Goal: Task Accomplishment & Management: Manage account settings

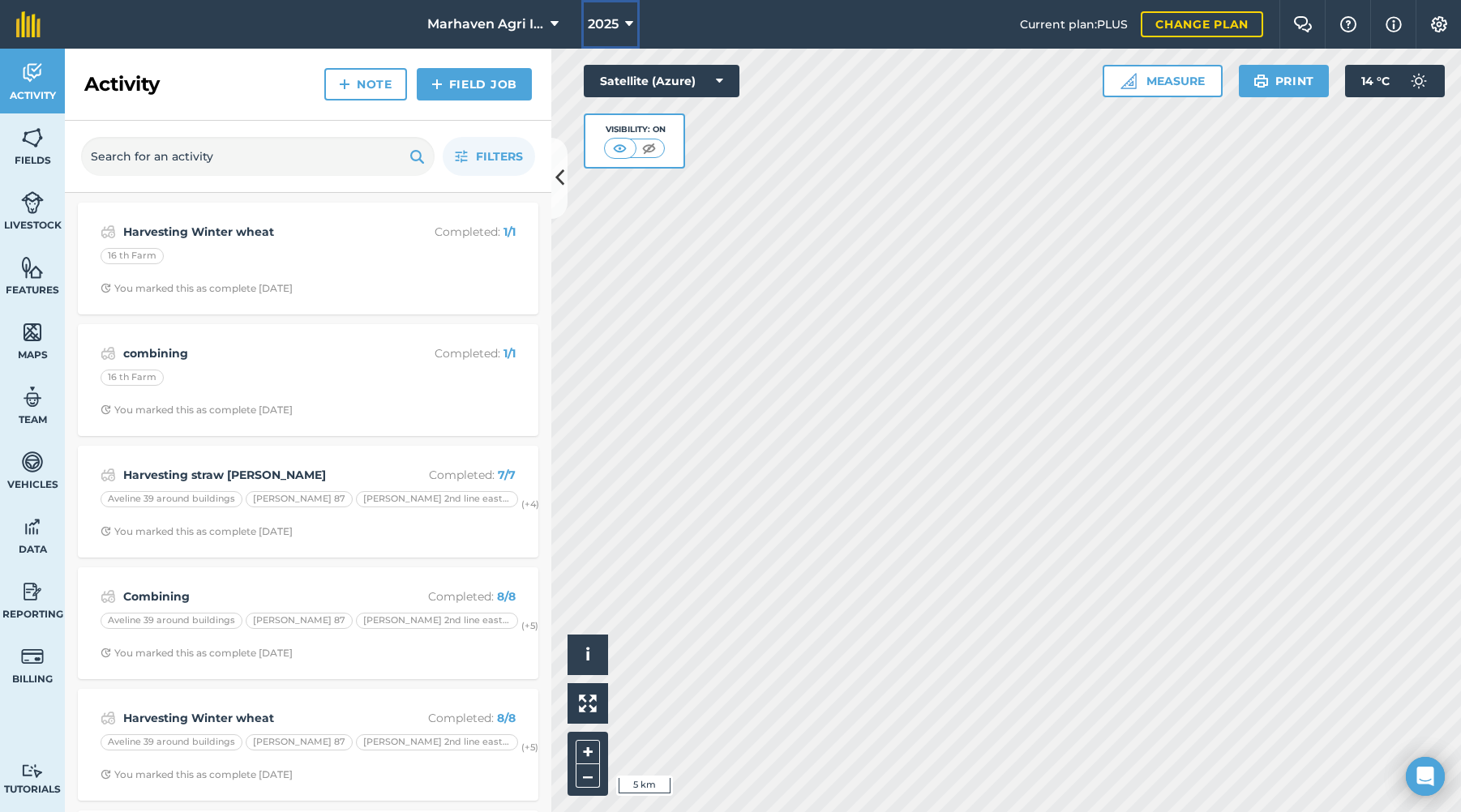
click at [629, 22] on icon at bounding box center [629, 24] width 8 height 19
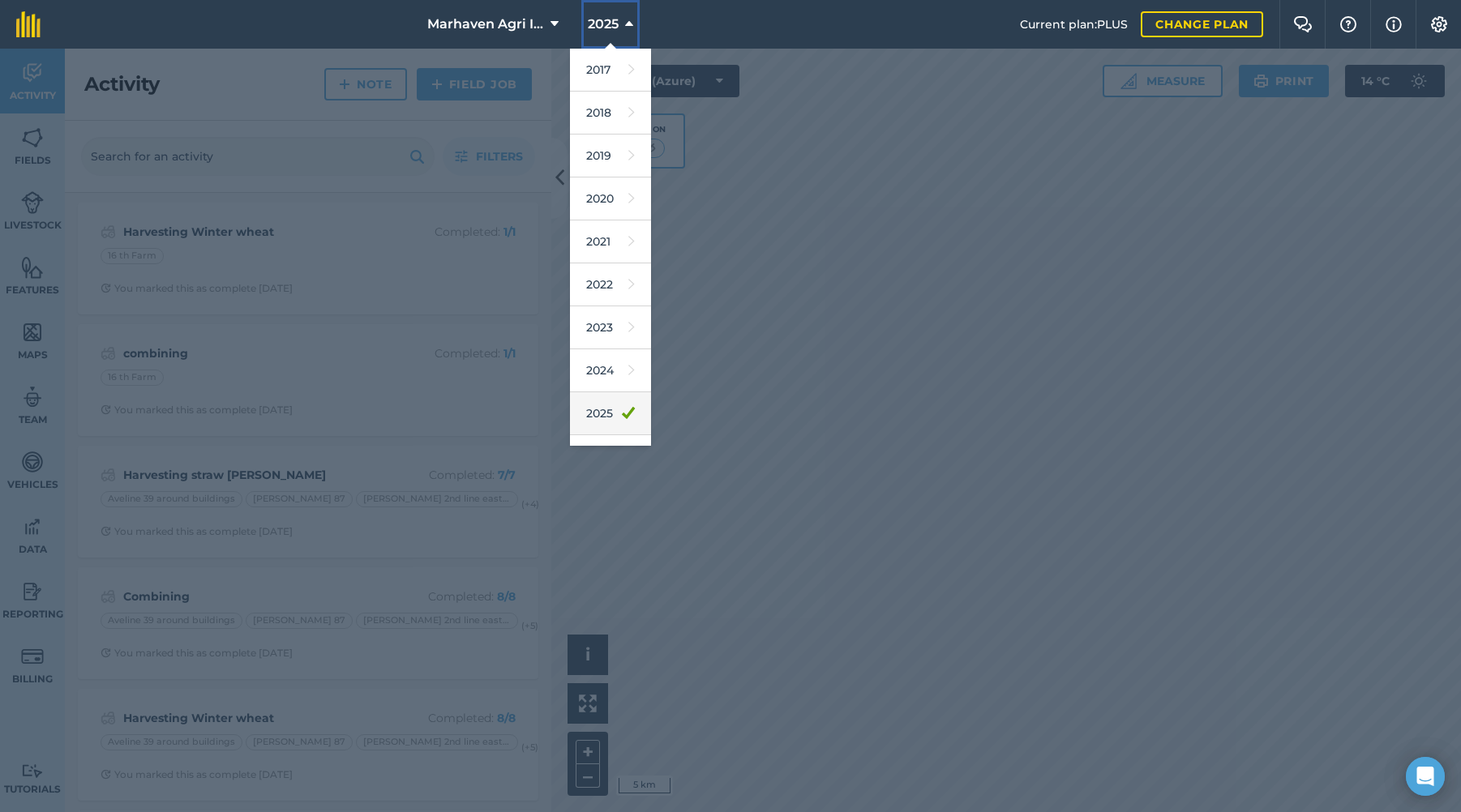
scroll to position [76, 0]
click at [607, 386] on link "2026" at bounding box center [610, 381] width 81 height 43
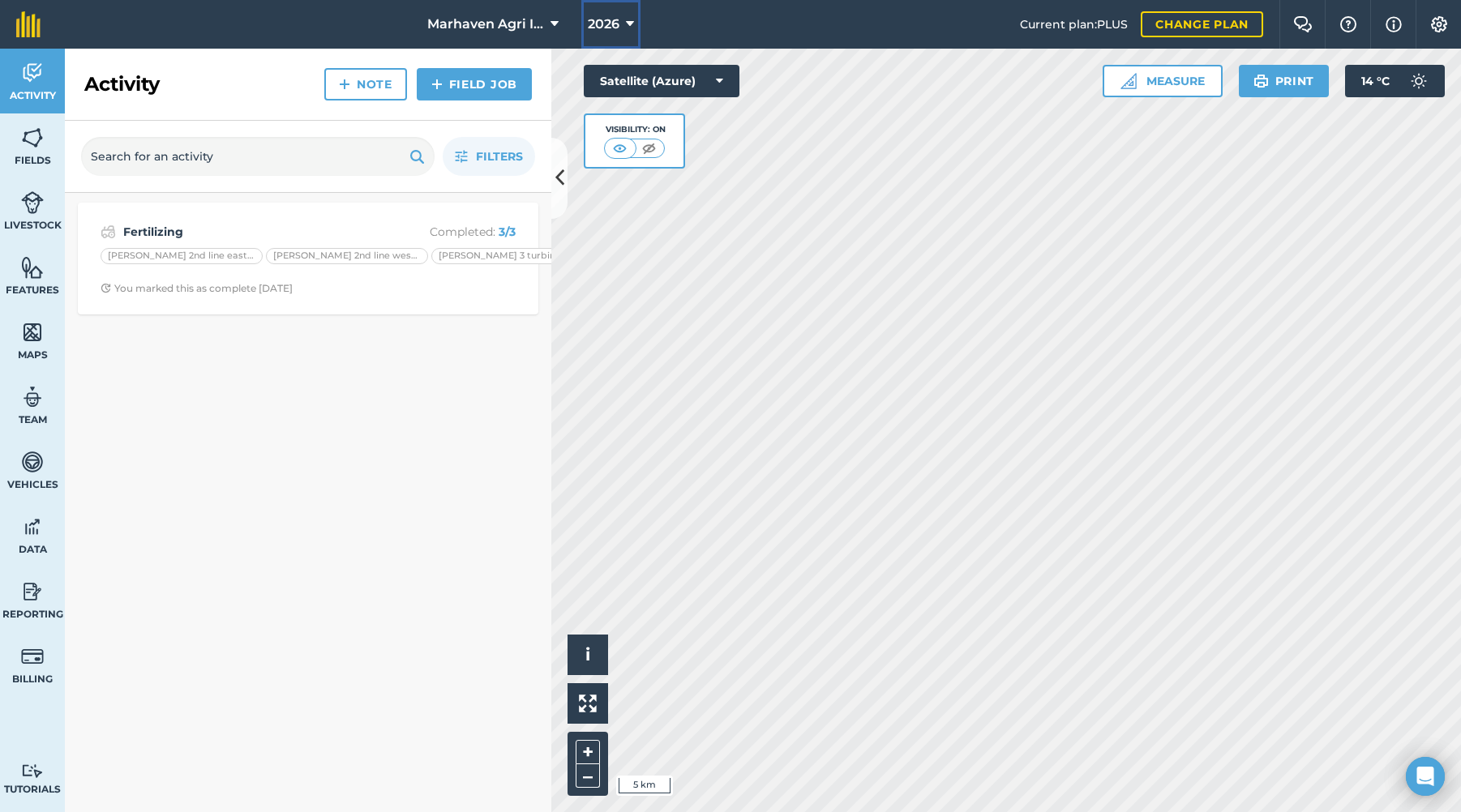
click at [628, 21] on icon at bounding box center [630, 24] width 8 height 19
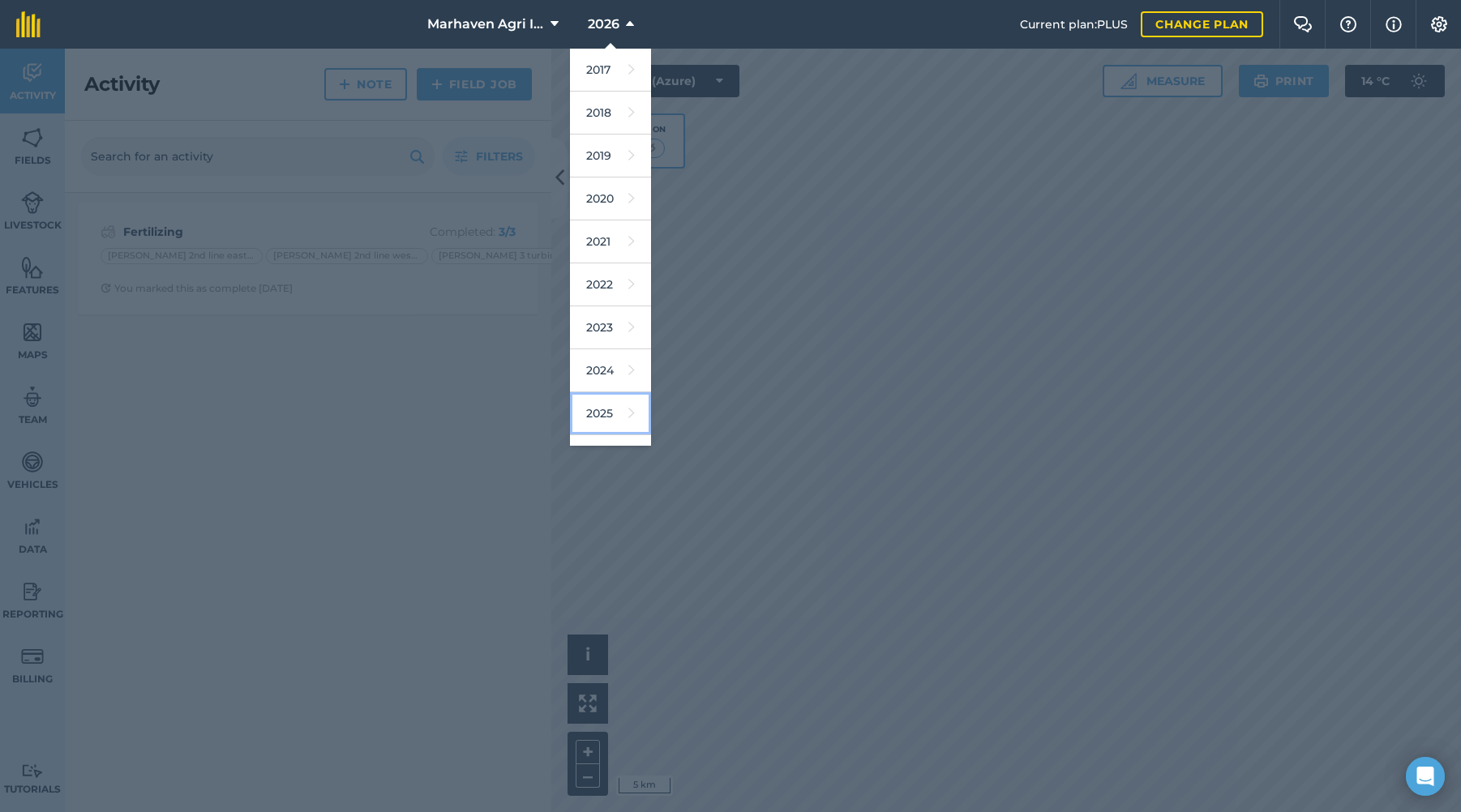
drag, startPoint x: 609, startPoint y: 404, endPoint x: 548, endPoint y: 380, distance: 65.6
click at [609, 404] on link "2025" at bounding box center [610, 413] width 81 height 43
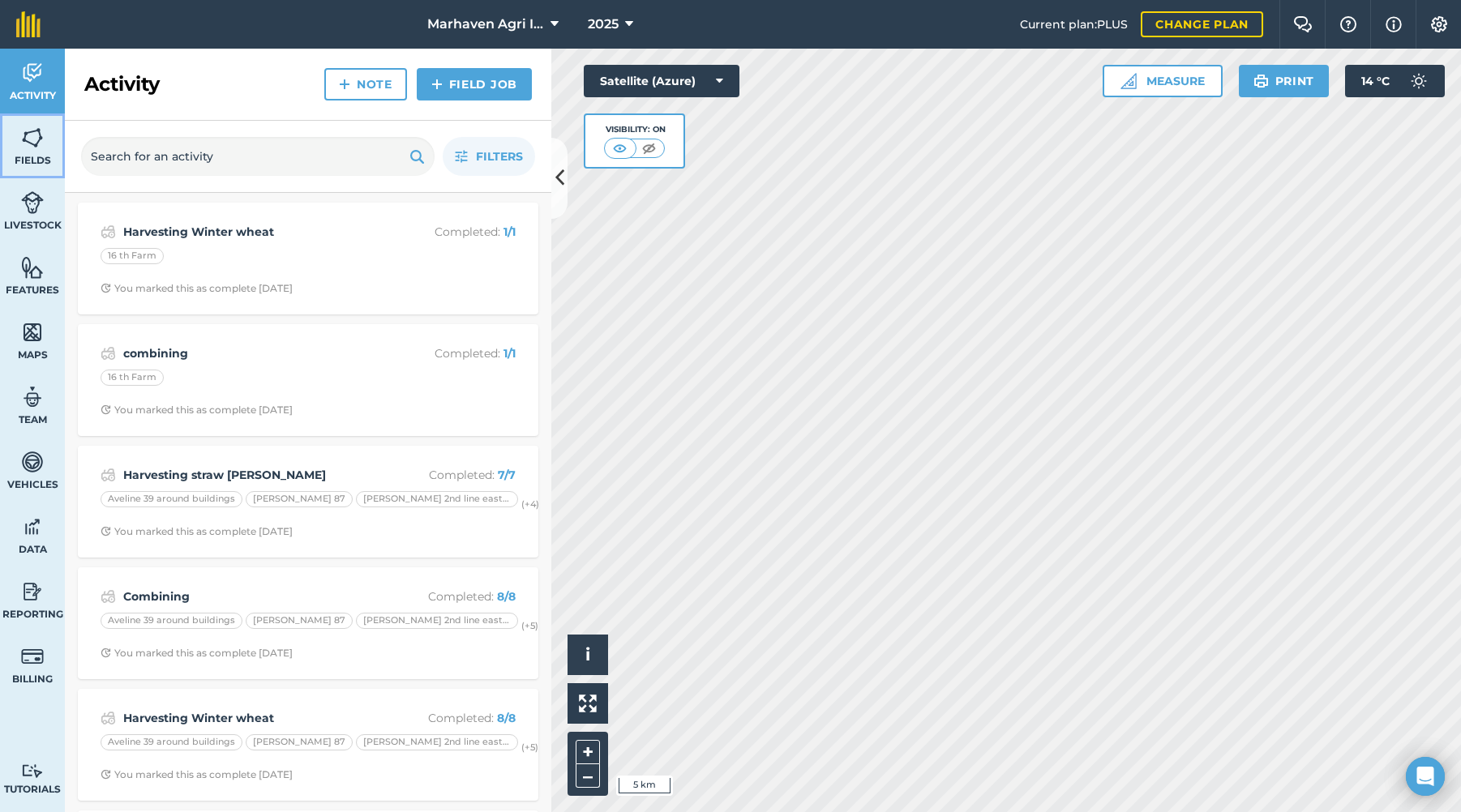
click at [32, 135] on img at bounding box center [32, 138] width 23 height 25
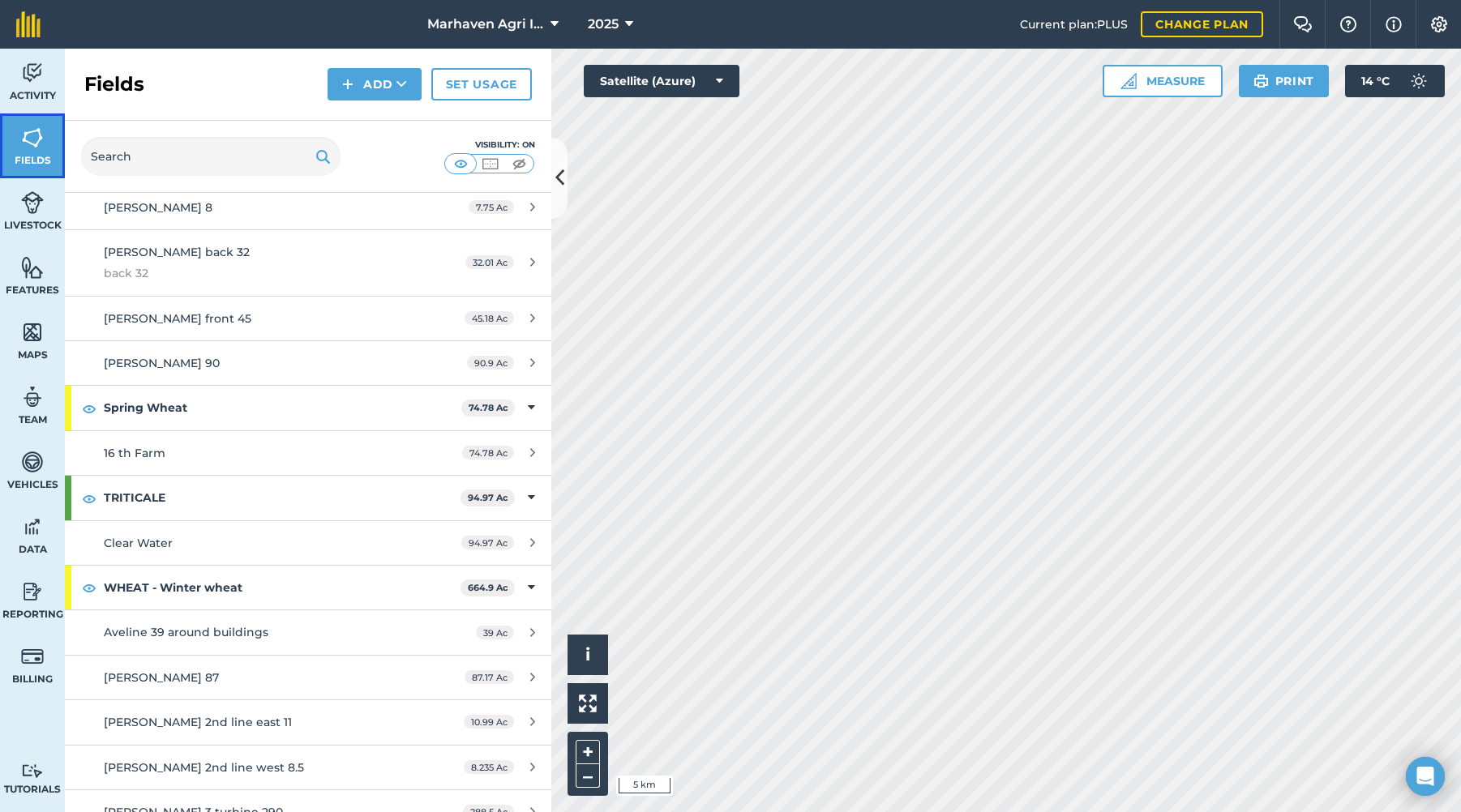
scroll to position [1543, 0]
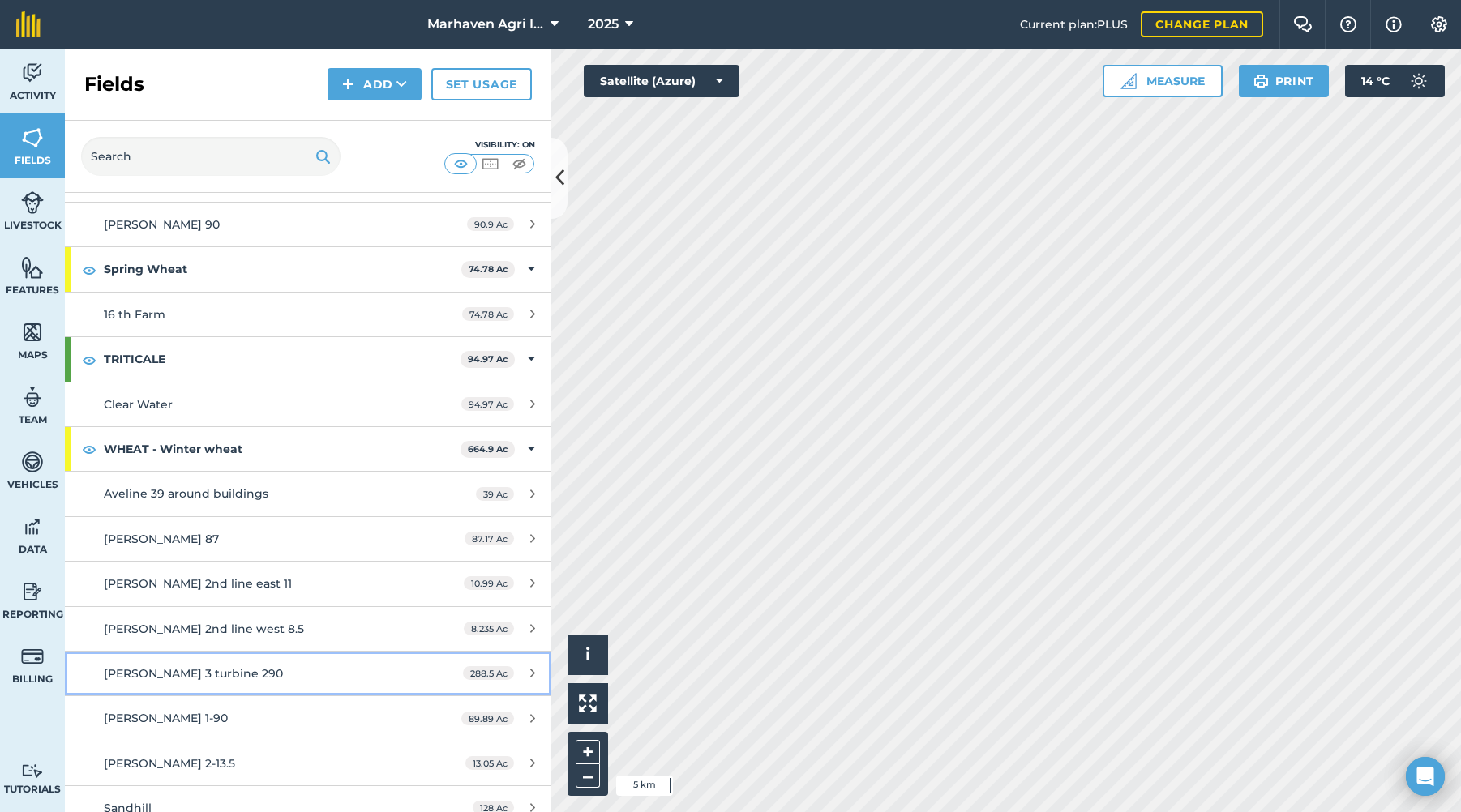
click at [207, 667] on span "[PERSON_NAME] 3 turbine 290" at bounding box center [193, 674] width 179 height 15
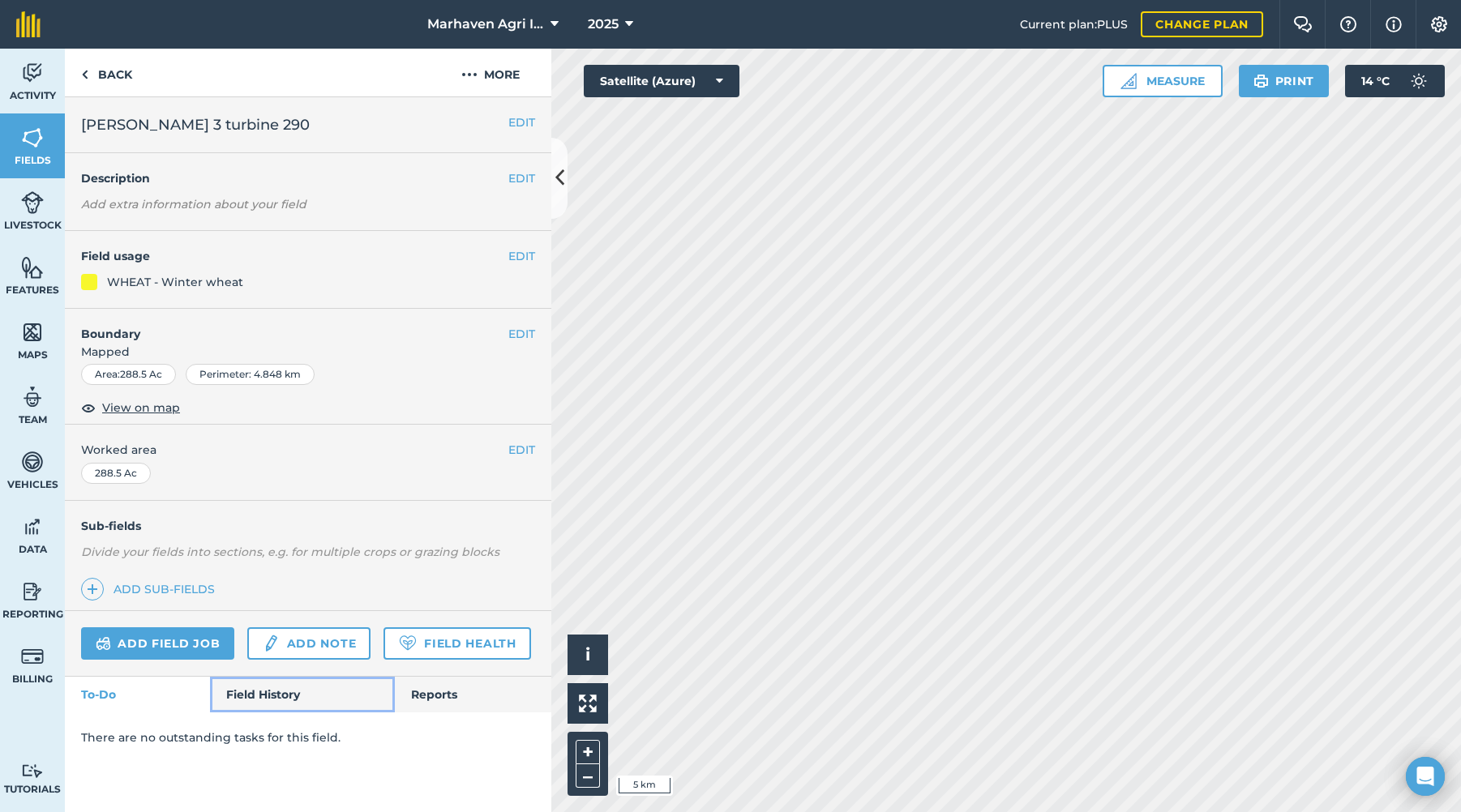
click at [303, 692] on link "Field History" at bounding box center [302, 694] width 184 height 36
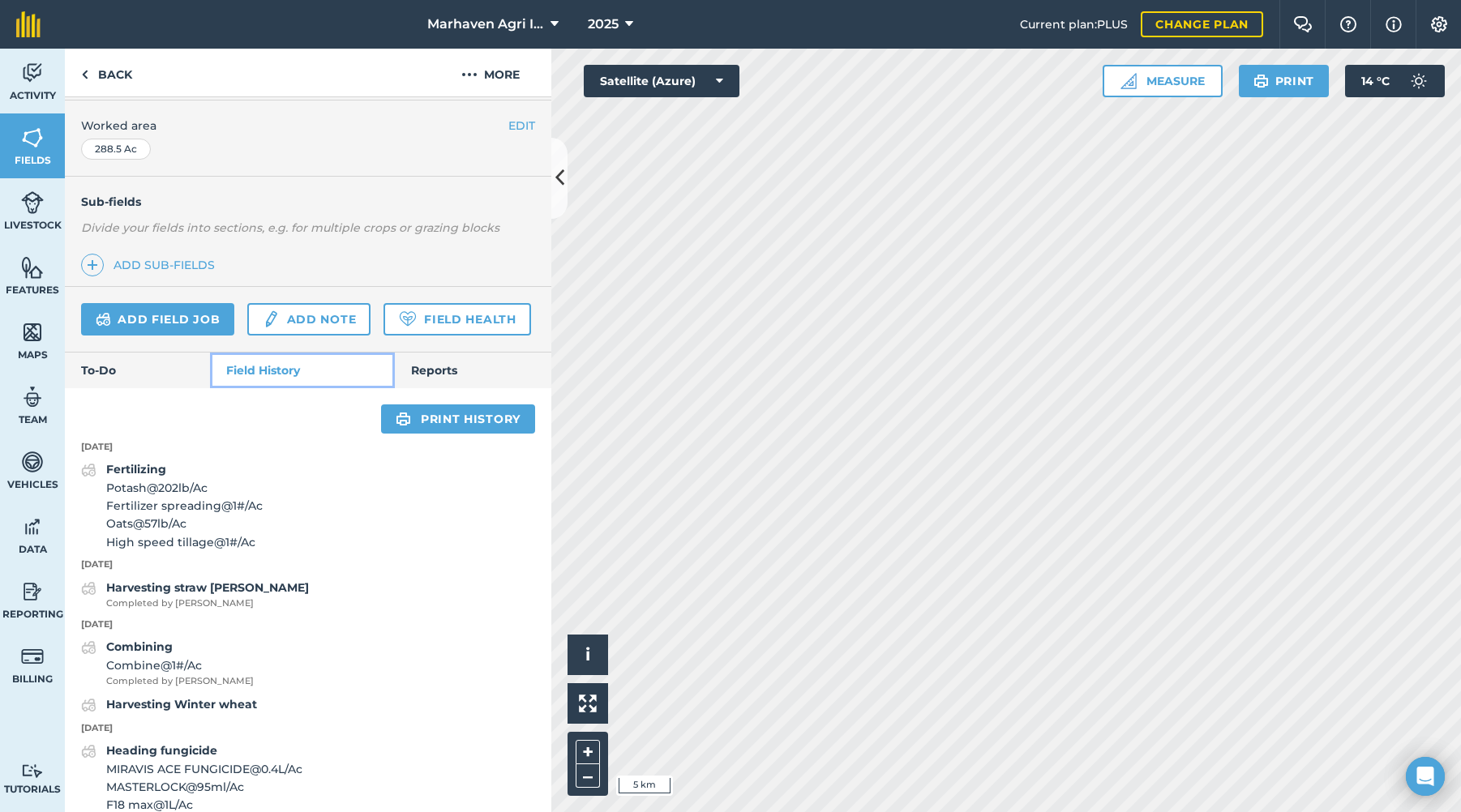
scroll to position [244, 0]
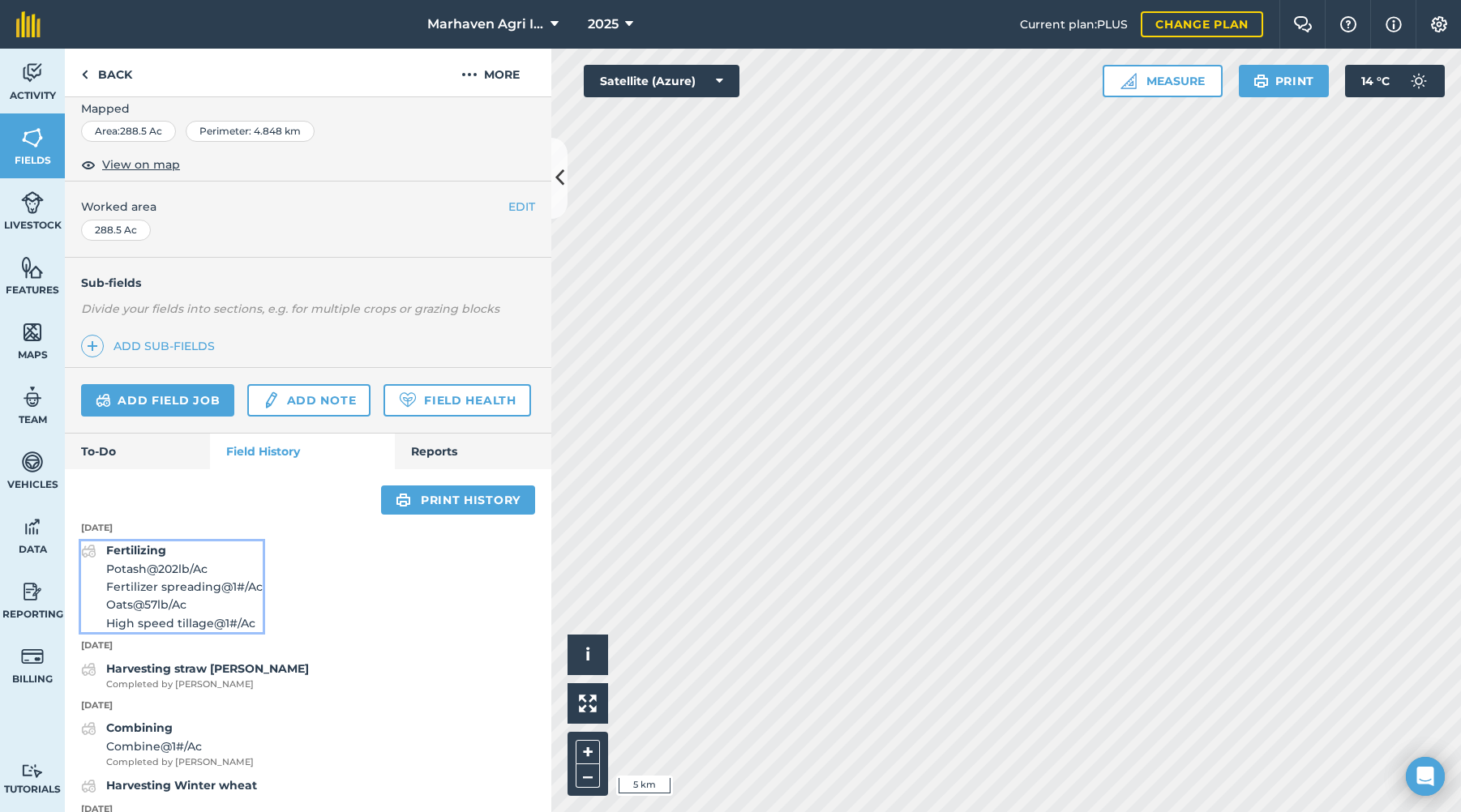
click at [189, 596] on span "Fertilizer spreading @ 1 # / Ac" at bounding box center [184, 588] width 157 height 18
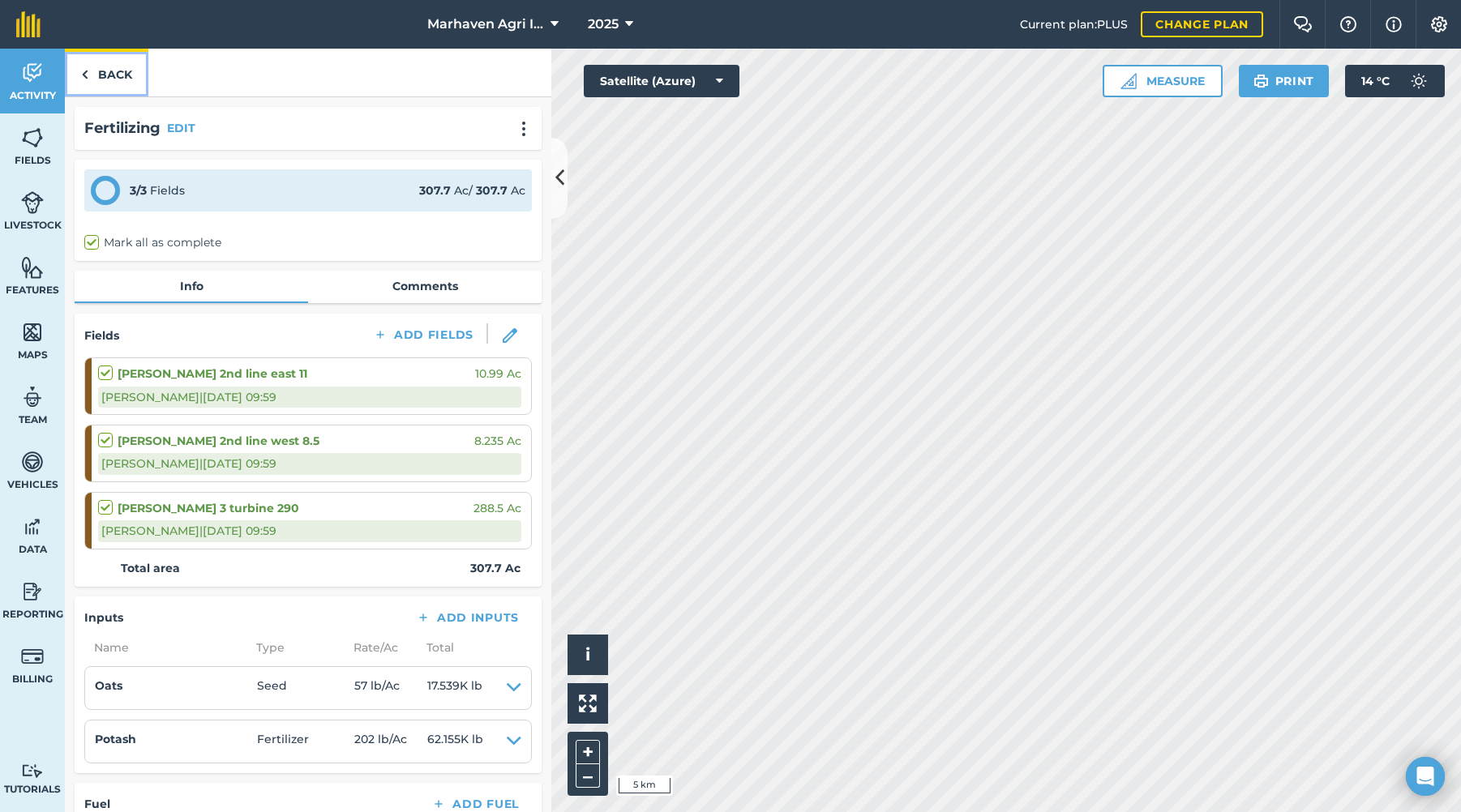
click at [125, 69] on link "Back" at bounding box center [107, 72] width 84 height 47
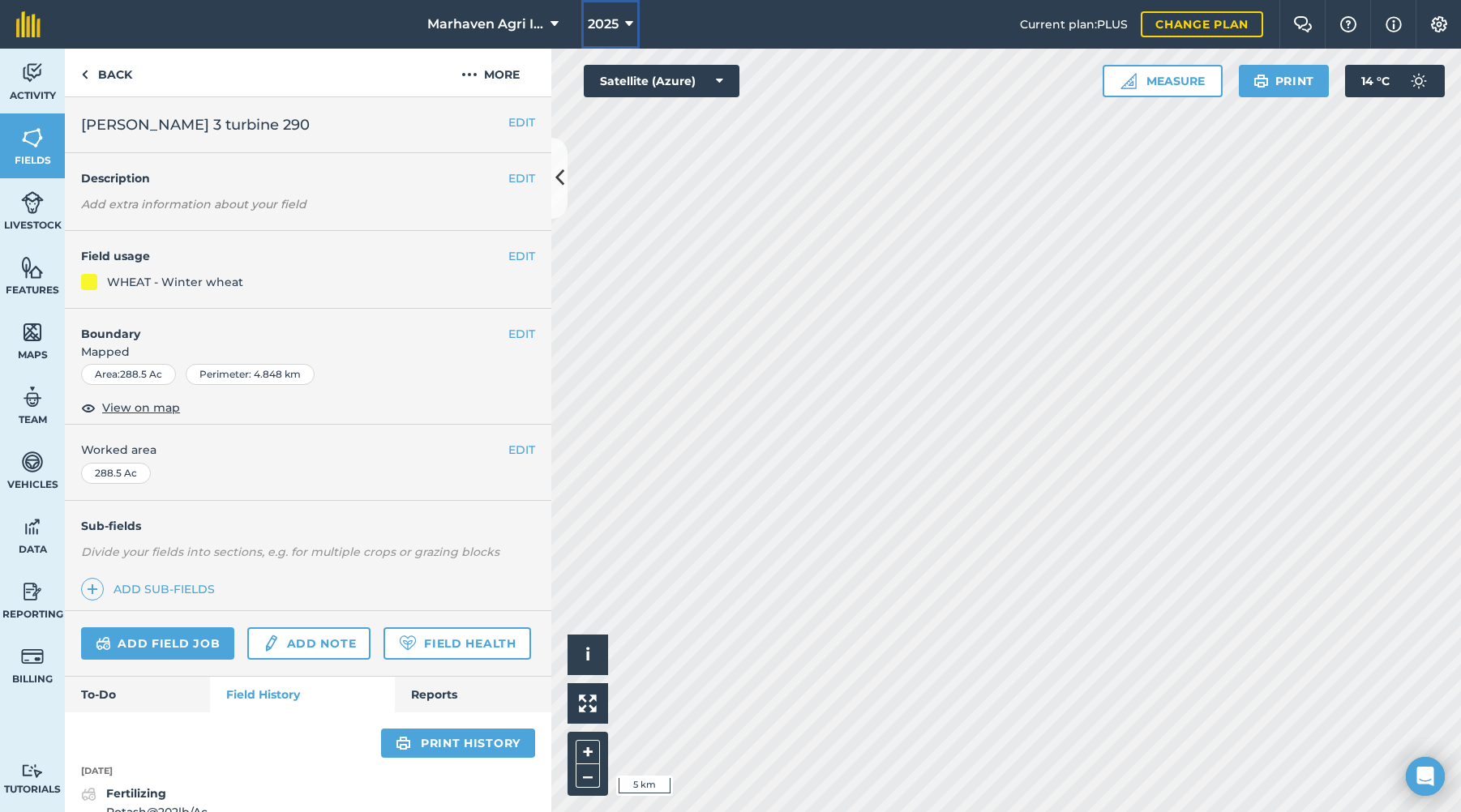
click at [621, 18] on button "2025" at bounding box center [610, 24] width 58 height 48
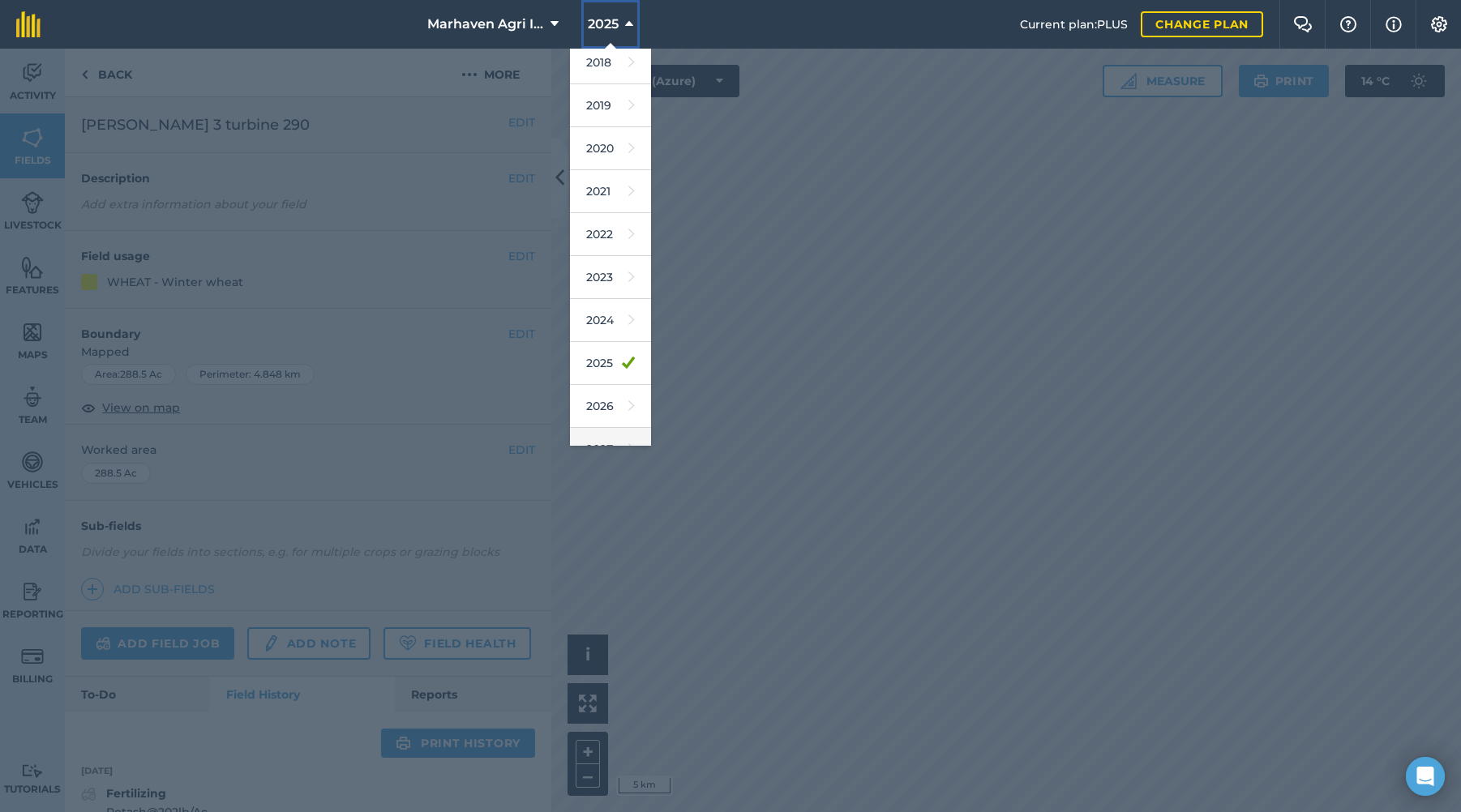
scroll to position [76, 0]
click at [623, 383] on link "2026" at bounding box center [610, 381] width 81 height 43
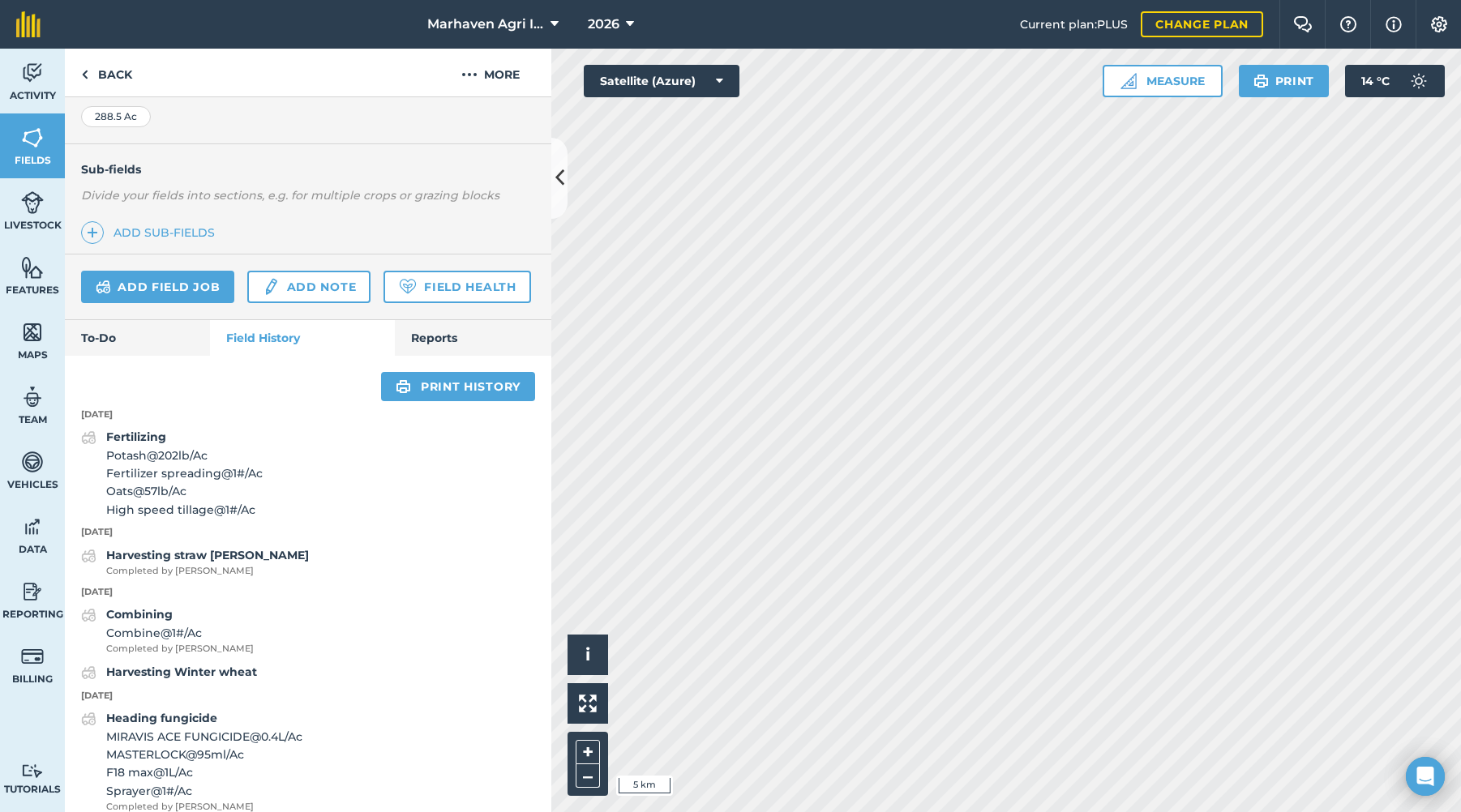
scroll to position [81, 0]
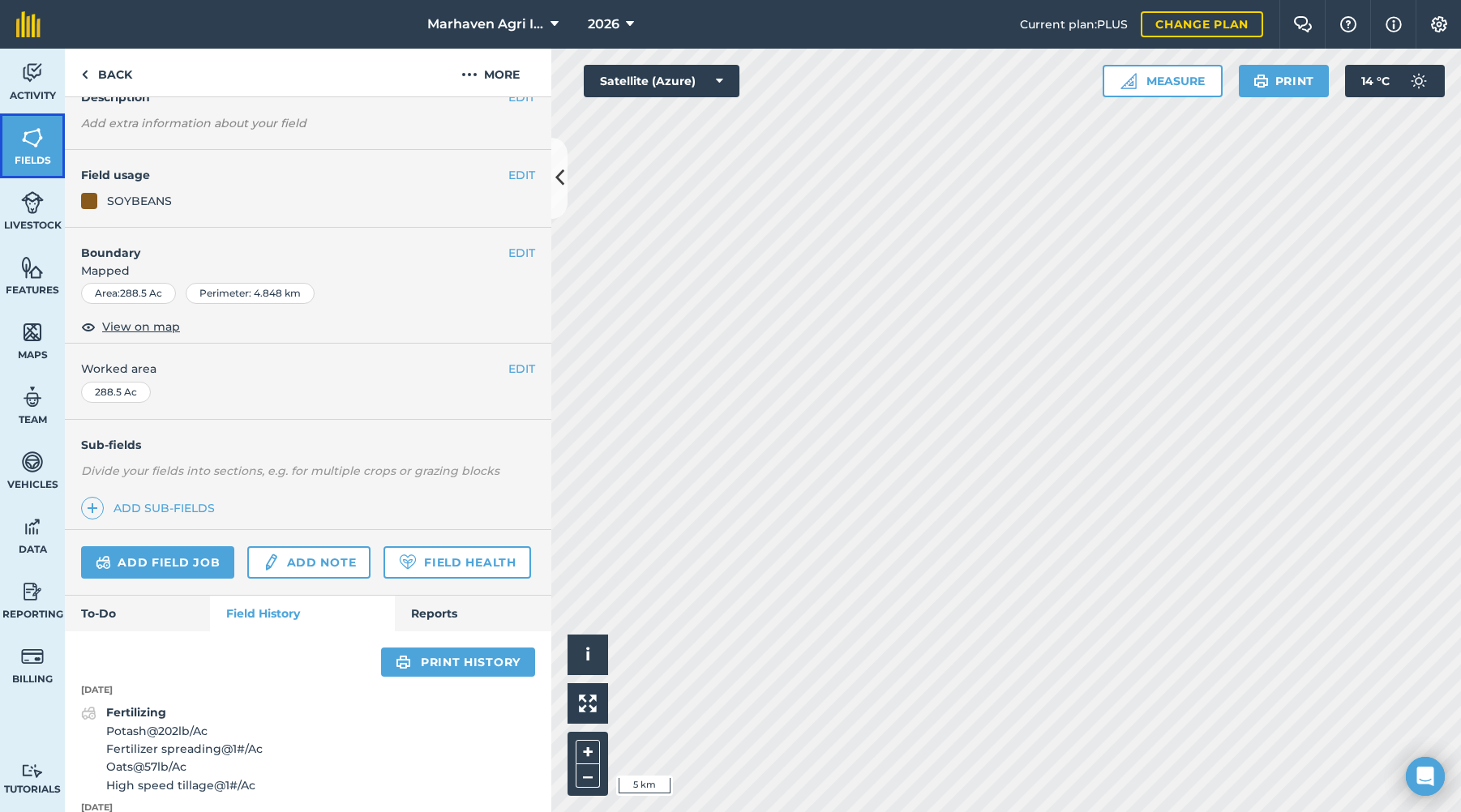
click at [33, 141] on img at bounding box center [32, 138] width 23 height 25
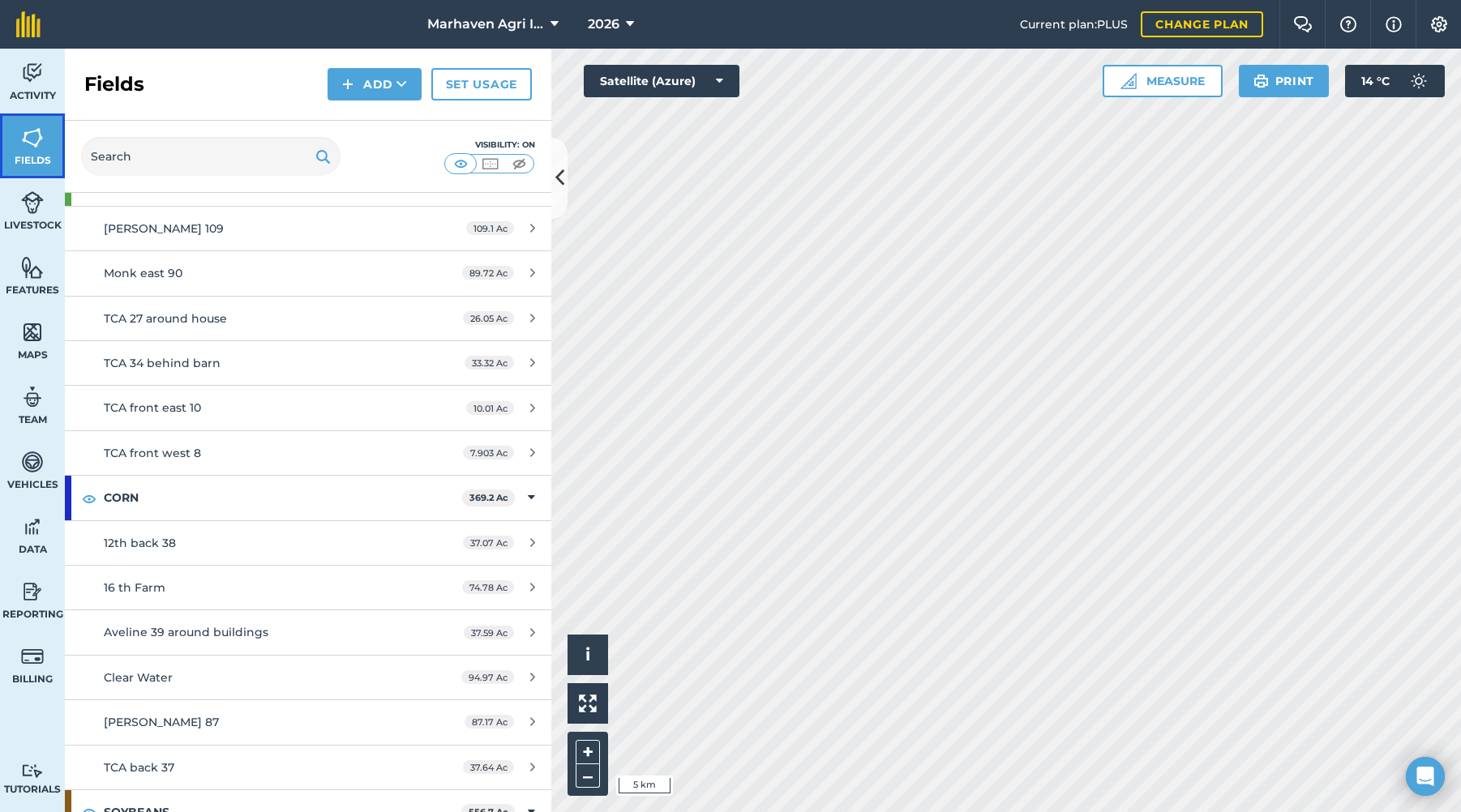
scroll to position [405, 0]
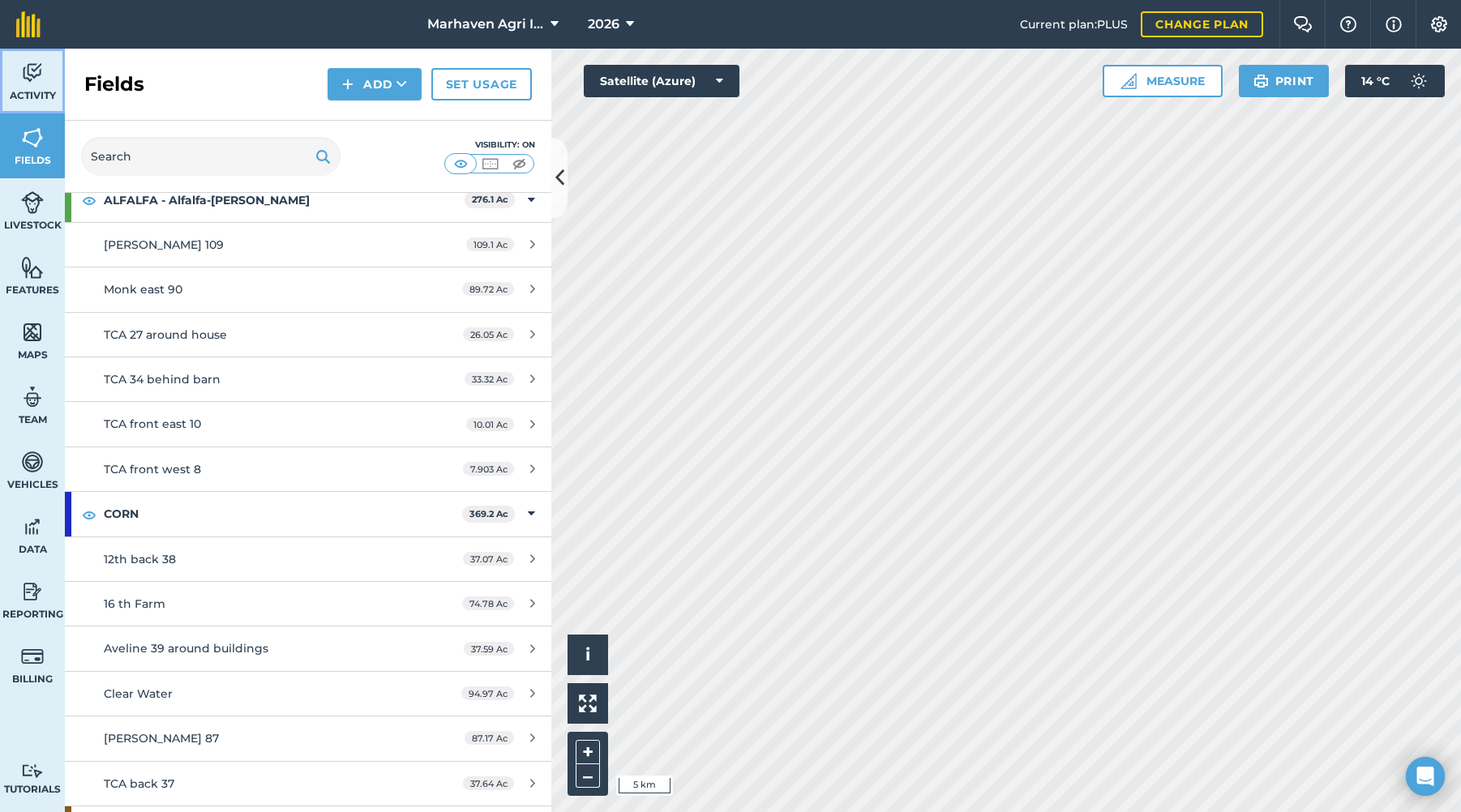
click at [40, 84] on img at bounding box center [32, 73] width 23 height 25
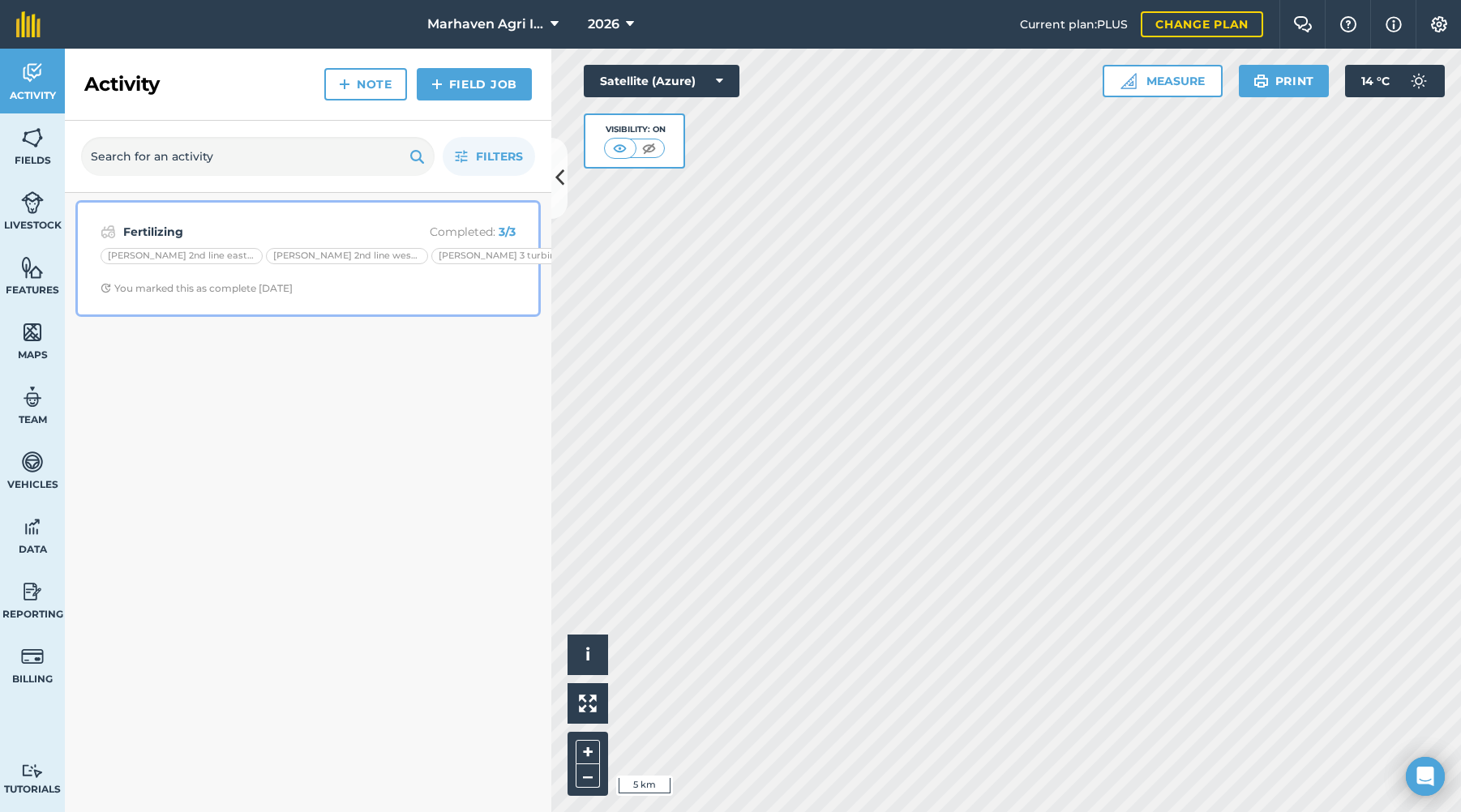
click at [479, 216] on div "Fertilizing Completed : 3 / 3 [PERSON_NAME] 2nd line east 11 Klaus 2nd line wes…" at bounding box center [308, 258] width 441 height 92
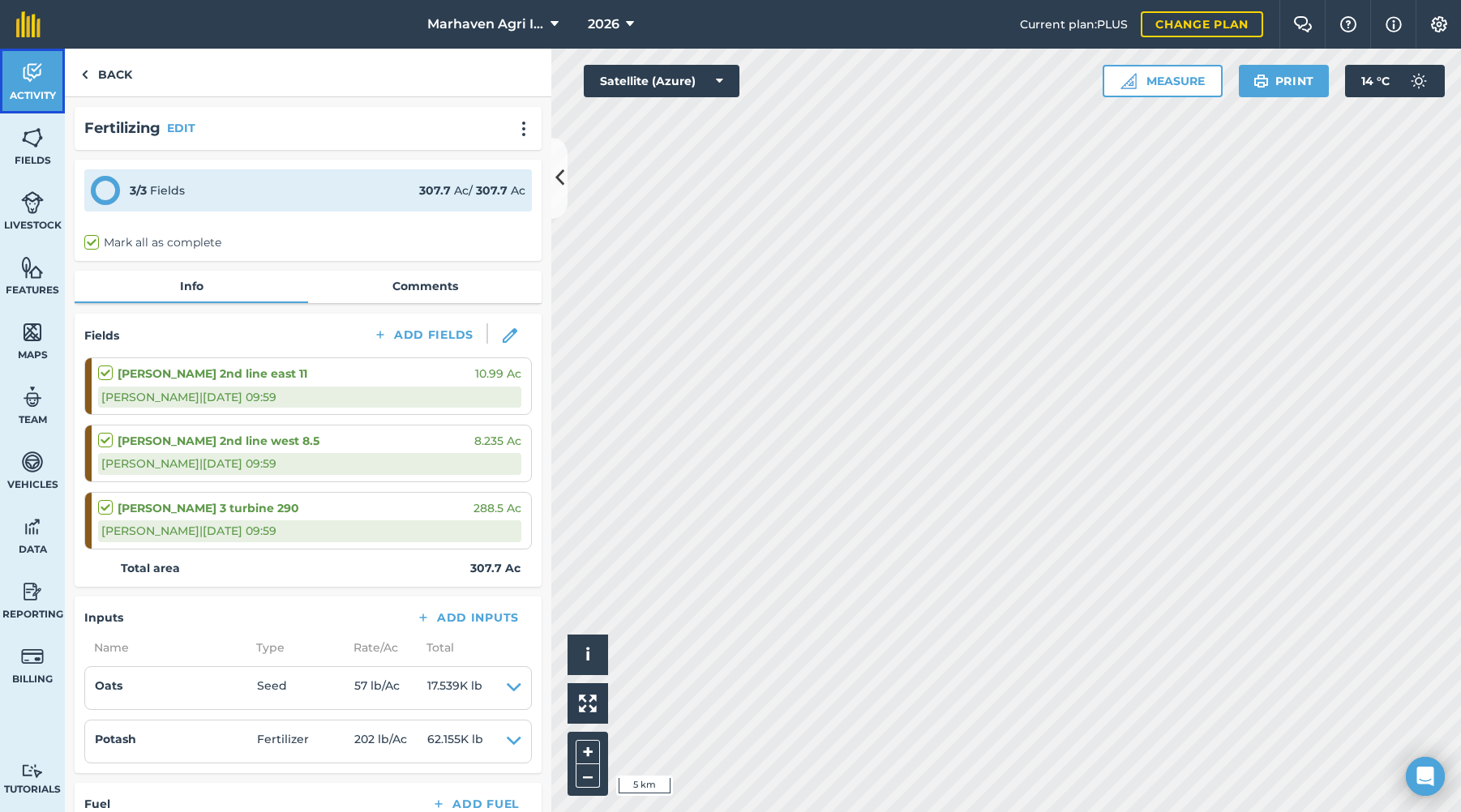
click at [41, 89] on span "Activity" at bounding box center [32, 96] width 65 height 13
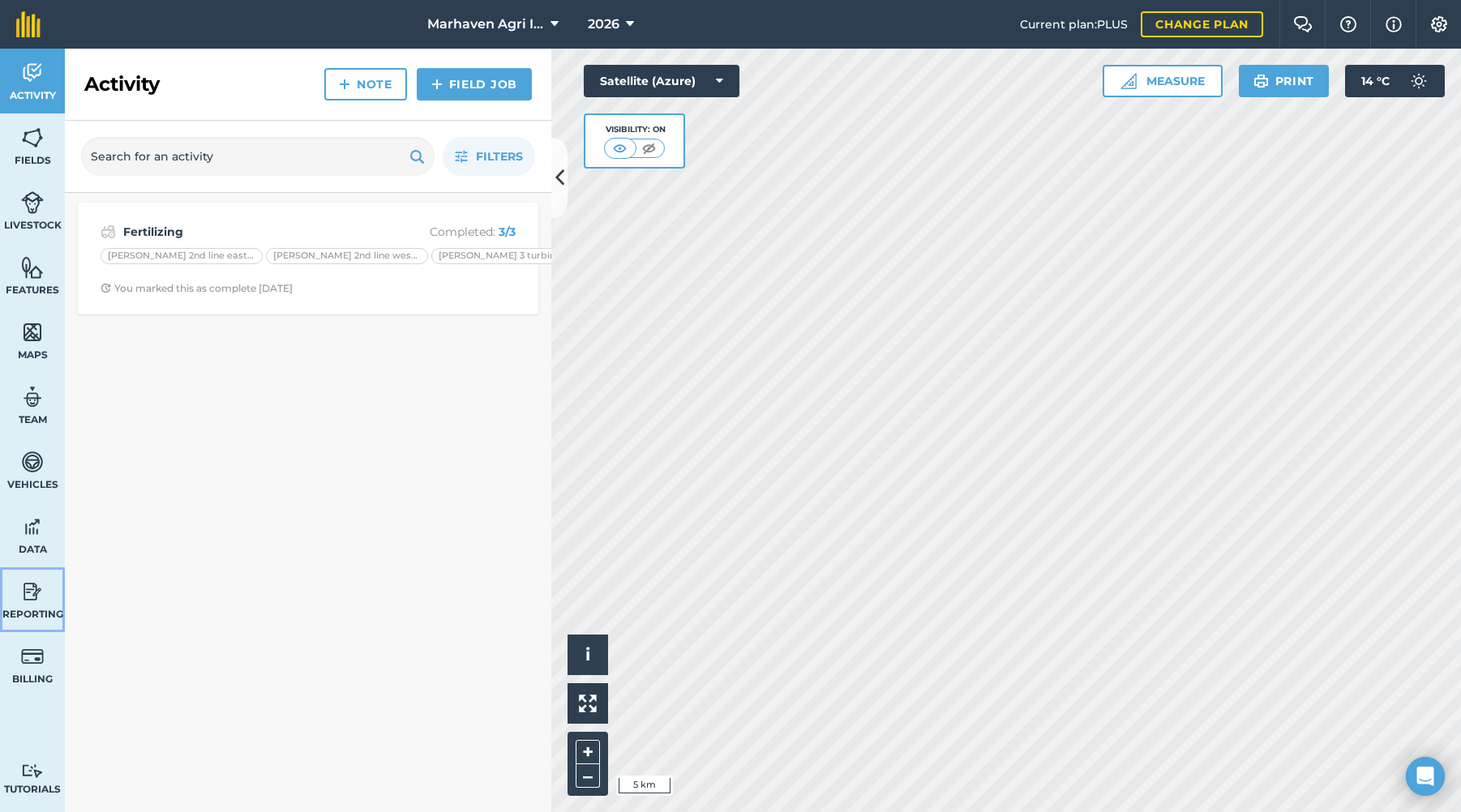
click at [33, 598] on img at bounding box center [32, 591] width 23 height 25
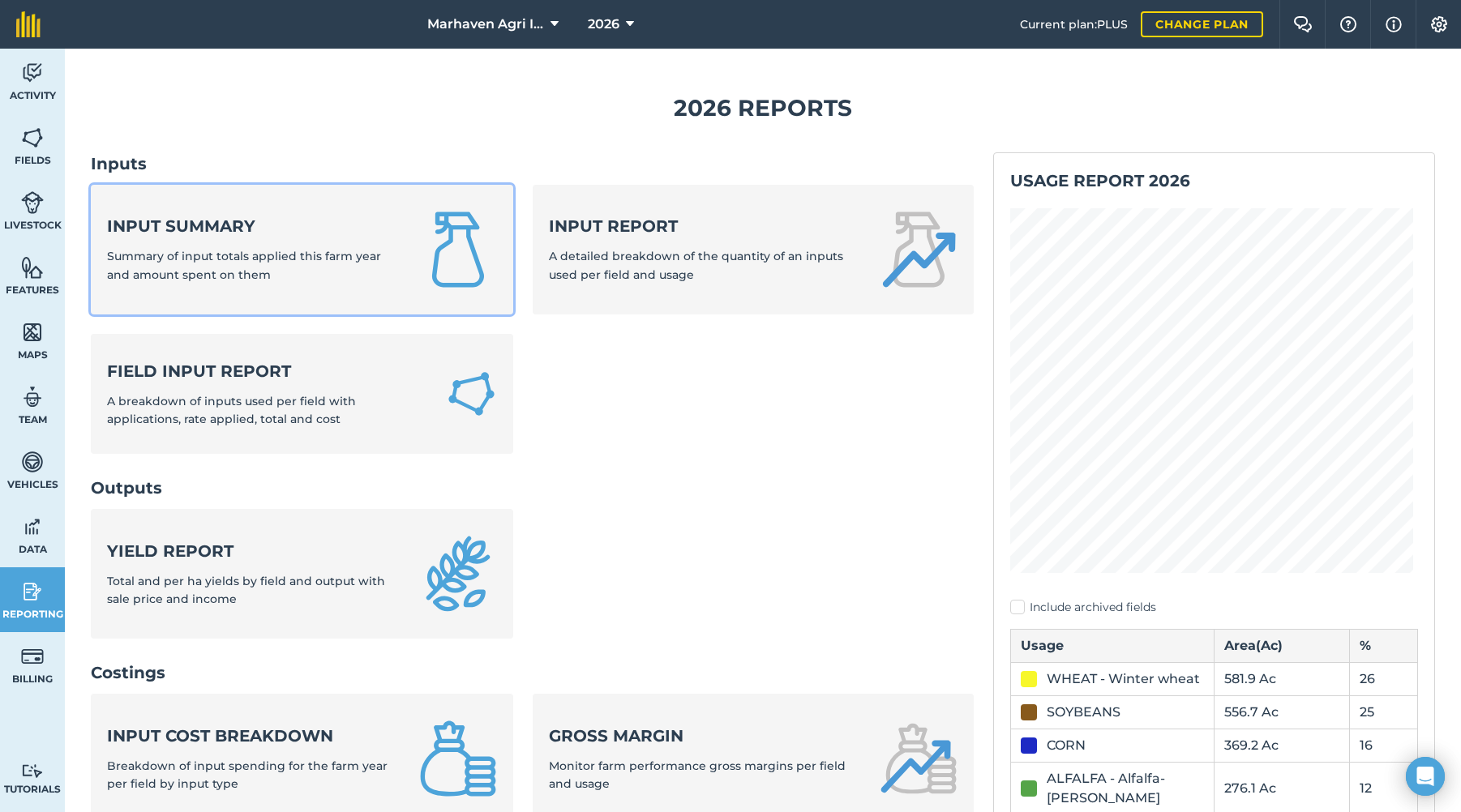
click at [271, 232] on strong "Input summary" at bounding box center [253, 226] width 293 height 23
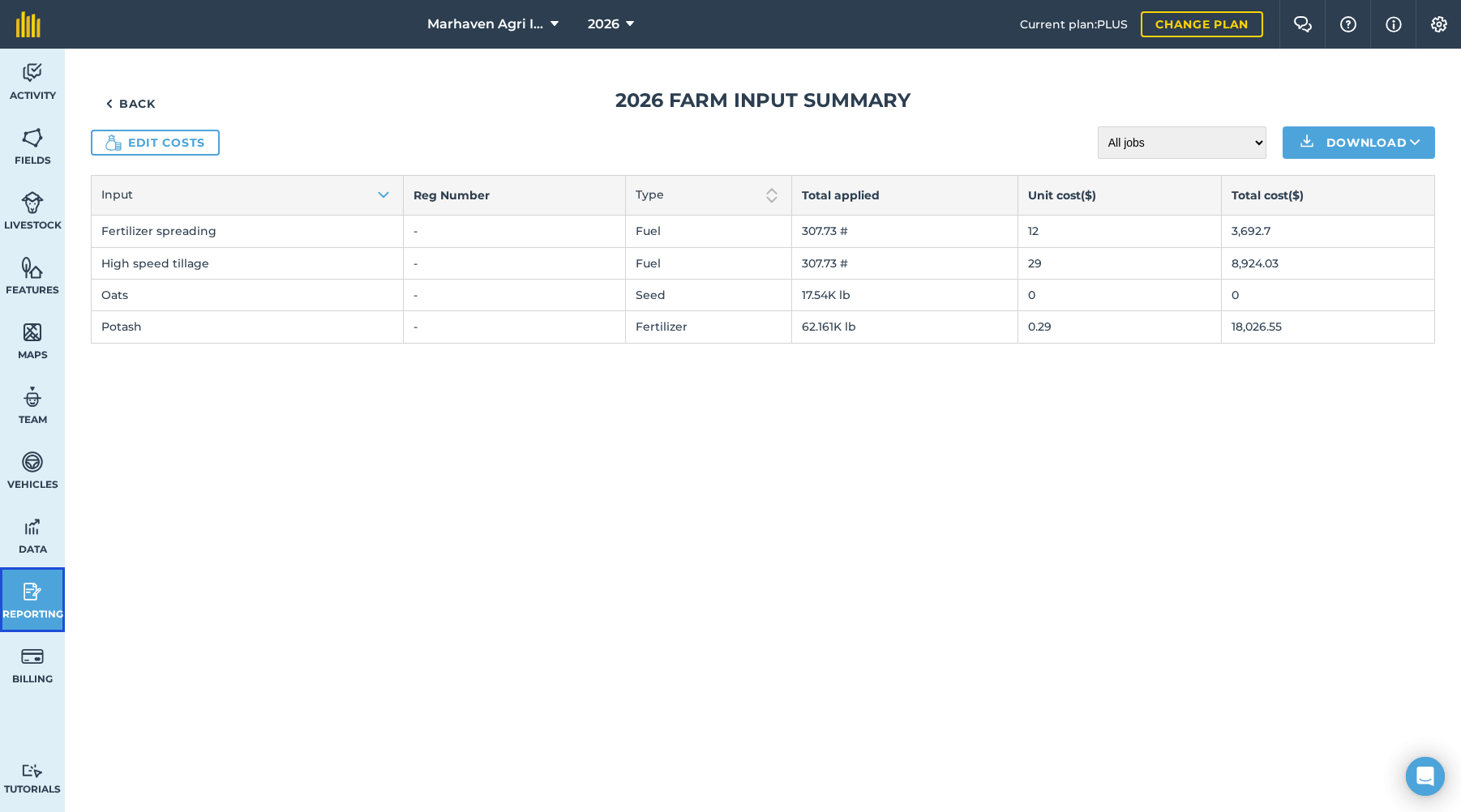
click at [30, 588] on img at bounding box center [32, 591] width 23 height 25
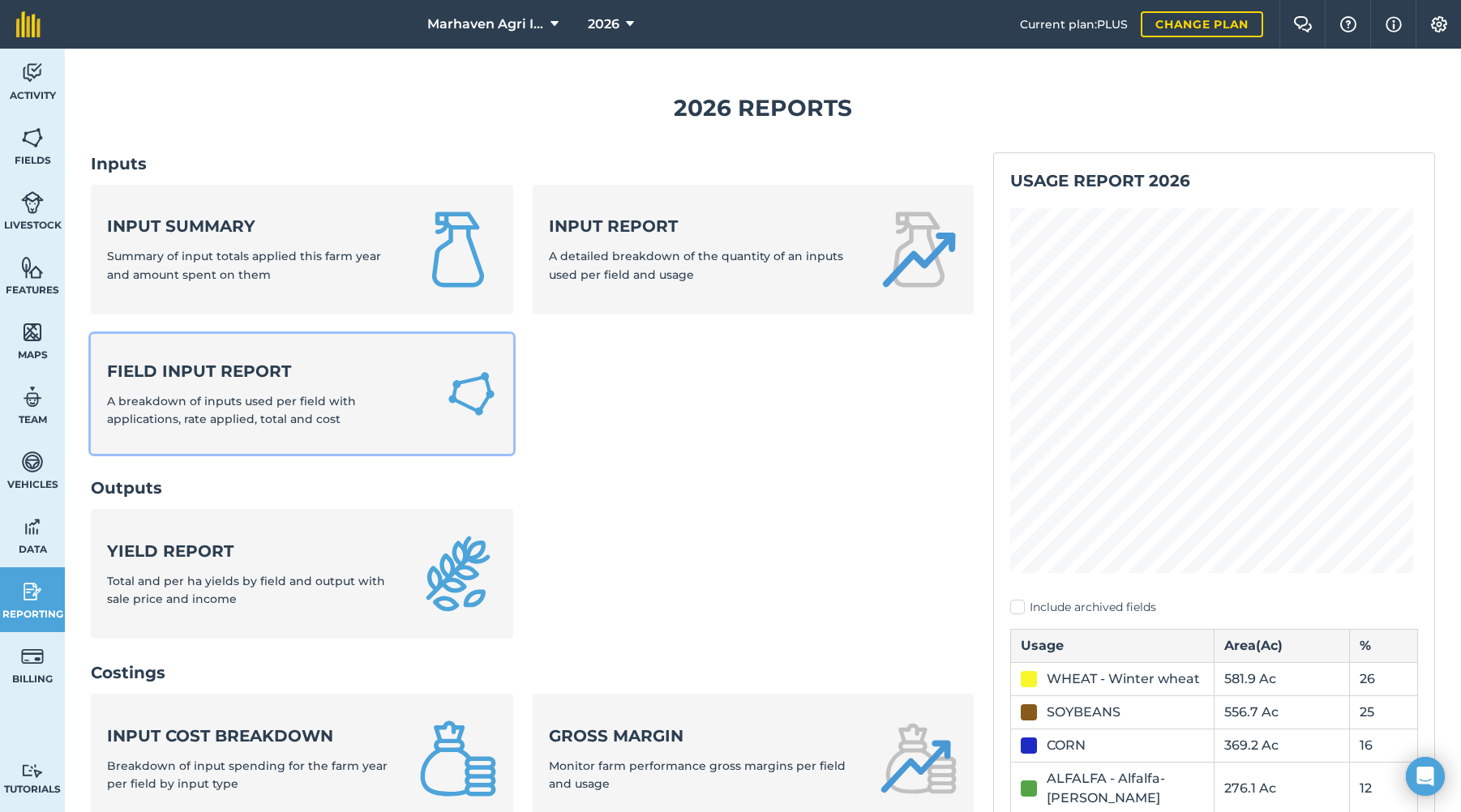
click at [200, 368] on strong "Field Input Report" at bounding box center [266, 371] width 319 height 23
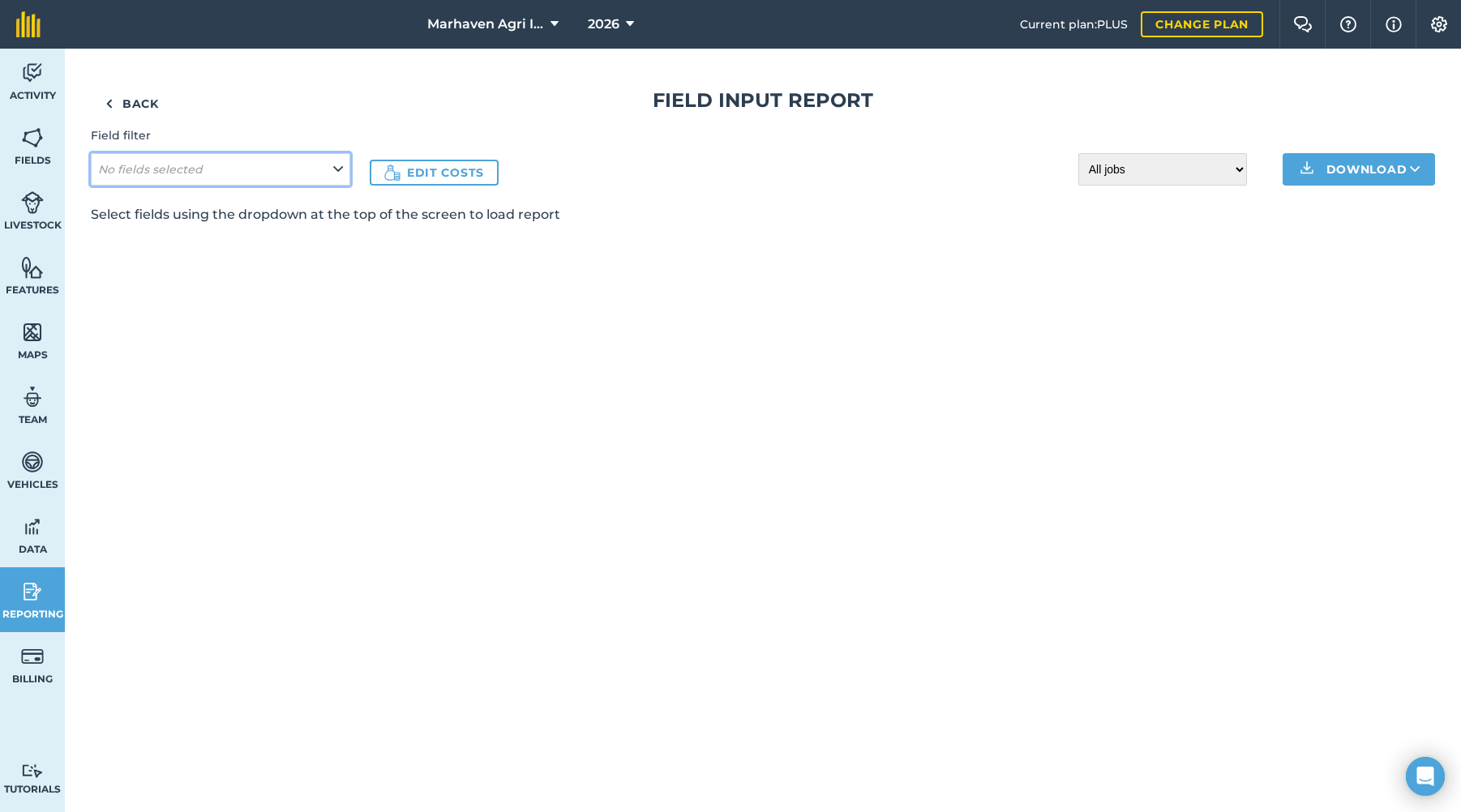
click at [251, 174] on button "No fields selected" at bounding box center [221, 170] width 259 height 33
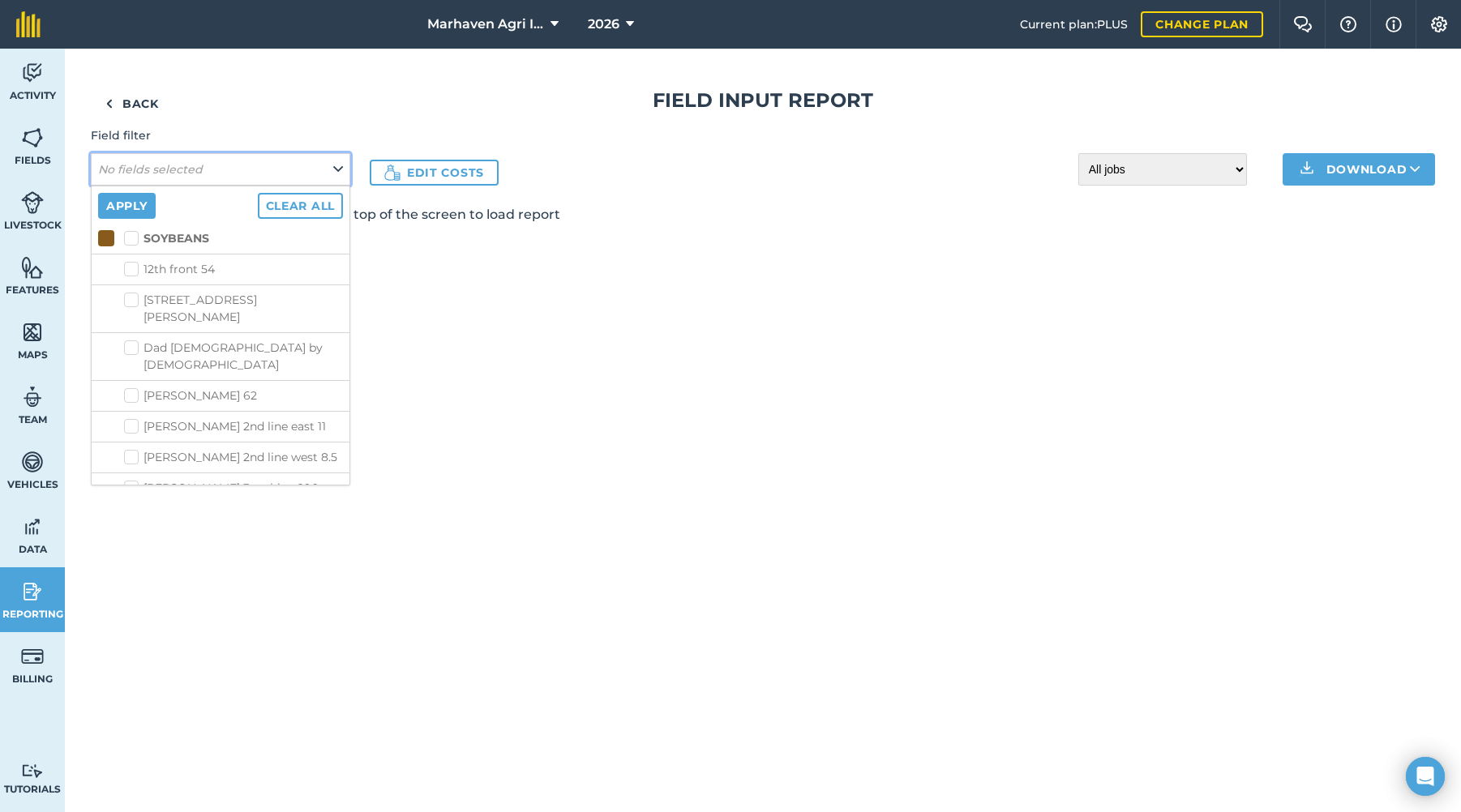
scroll to position [730, 0]
click at [230, 417] on label "[PERSON_NAME] 3 turbine 290" at bounding box center [234, 425] width 219 height 17
click at [135, 417] on input "[PERSON_NAME] 3 turbine 290" at bounding box center [130, 422] width 11 height 11
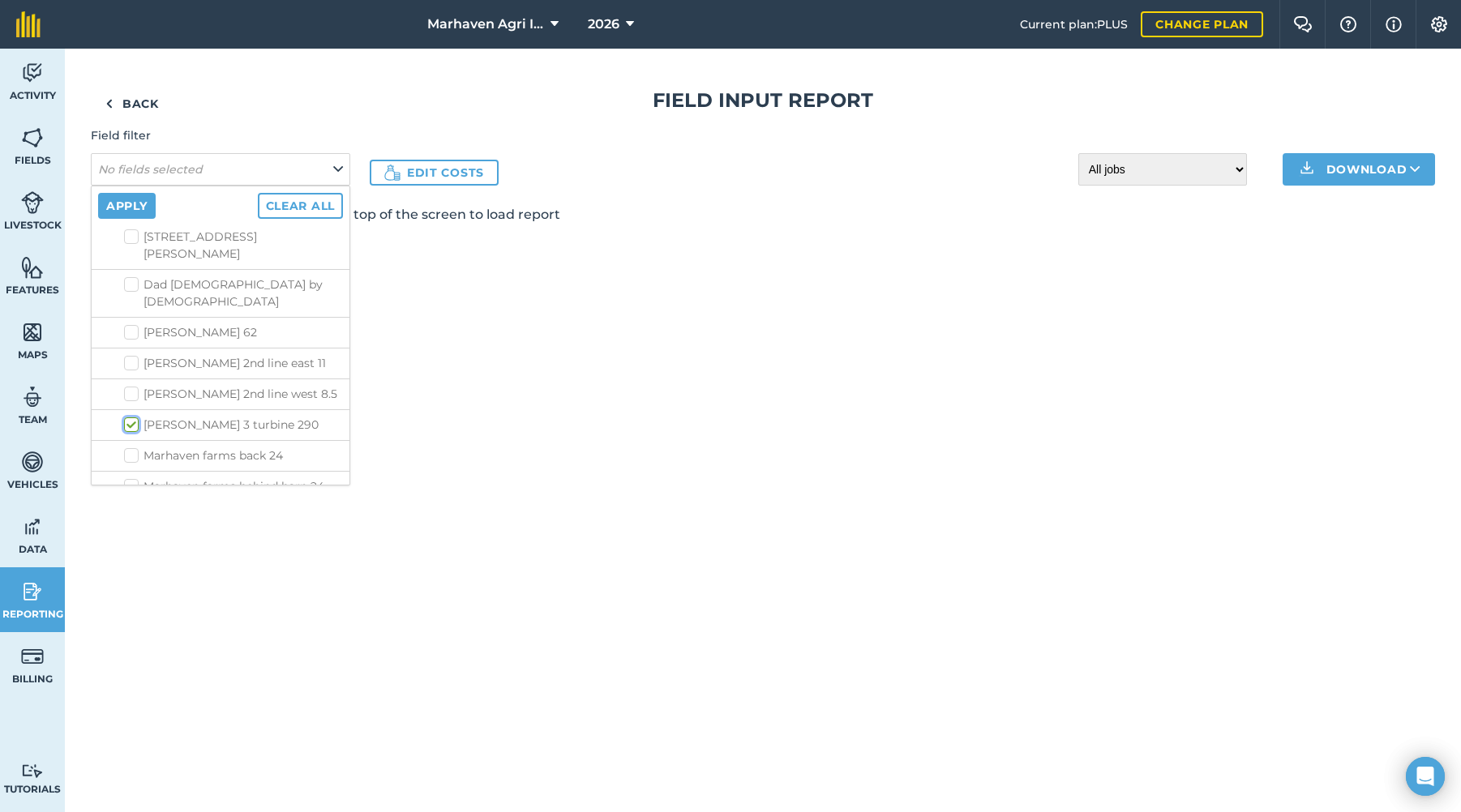
checkbox input "true"
click at [126, 203] on button "Apply" at bounding box center [127, 206] width 57 height 26
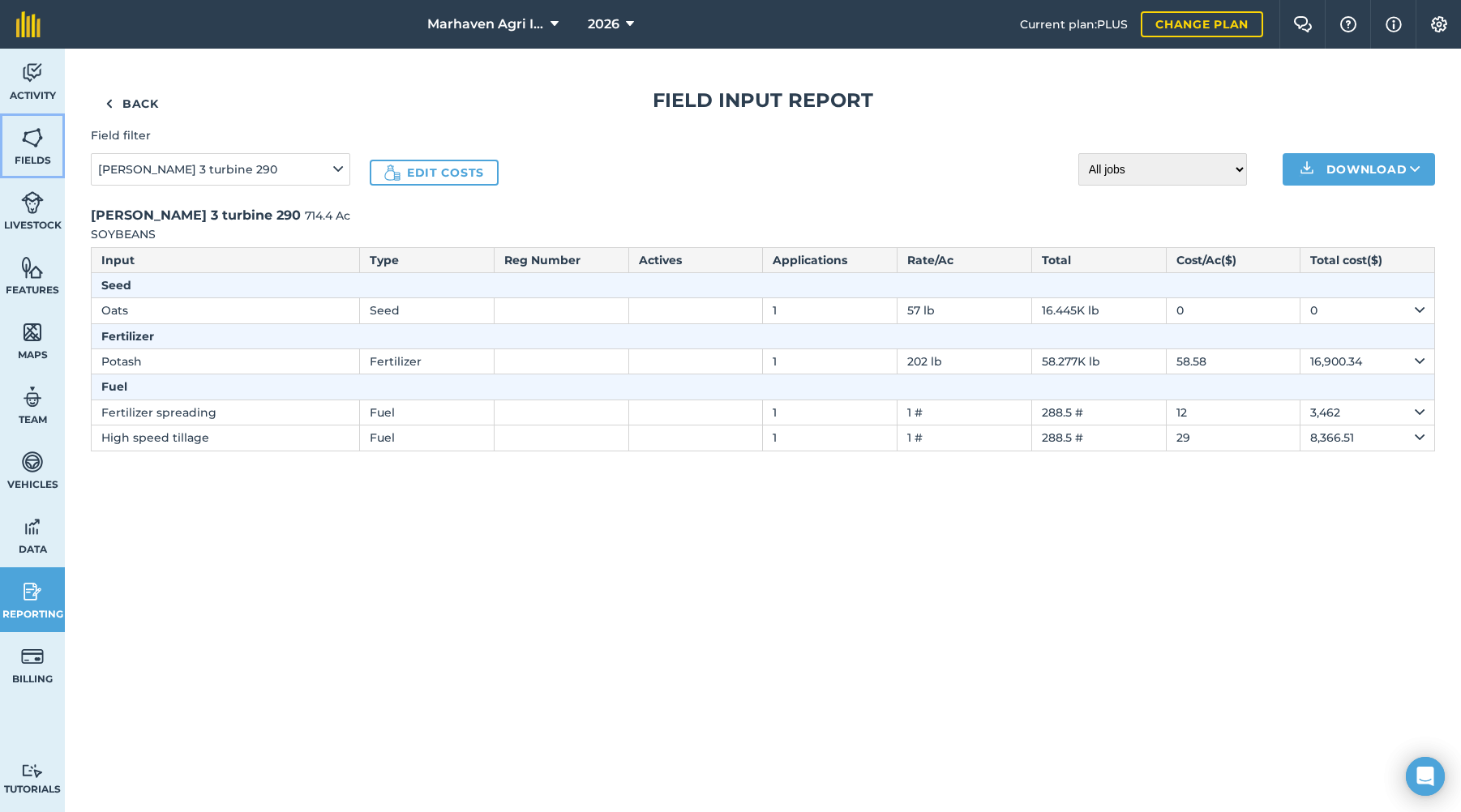
click at [30, 134] on img at bounding box center [32, 138] width 23 height 25
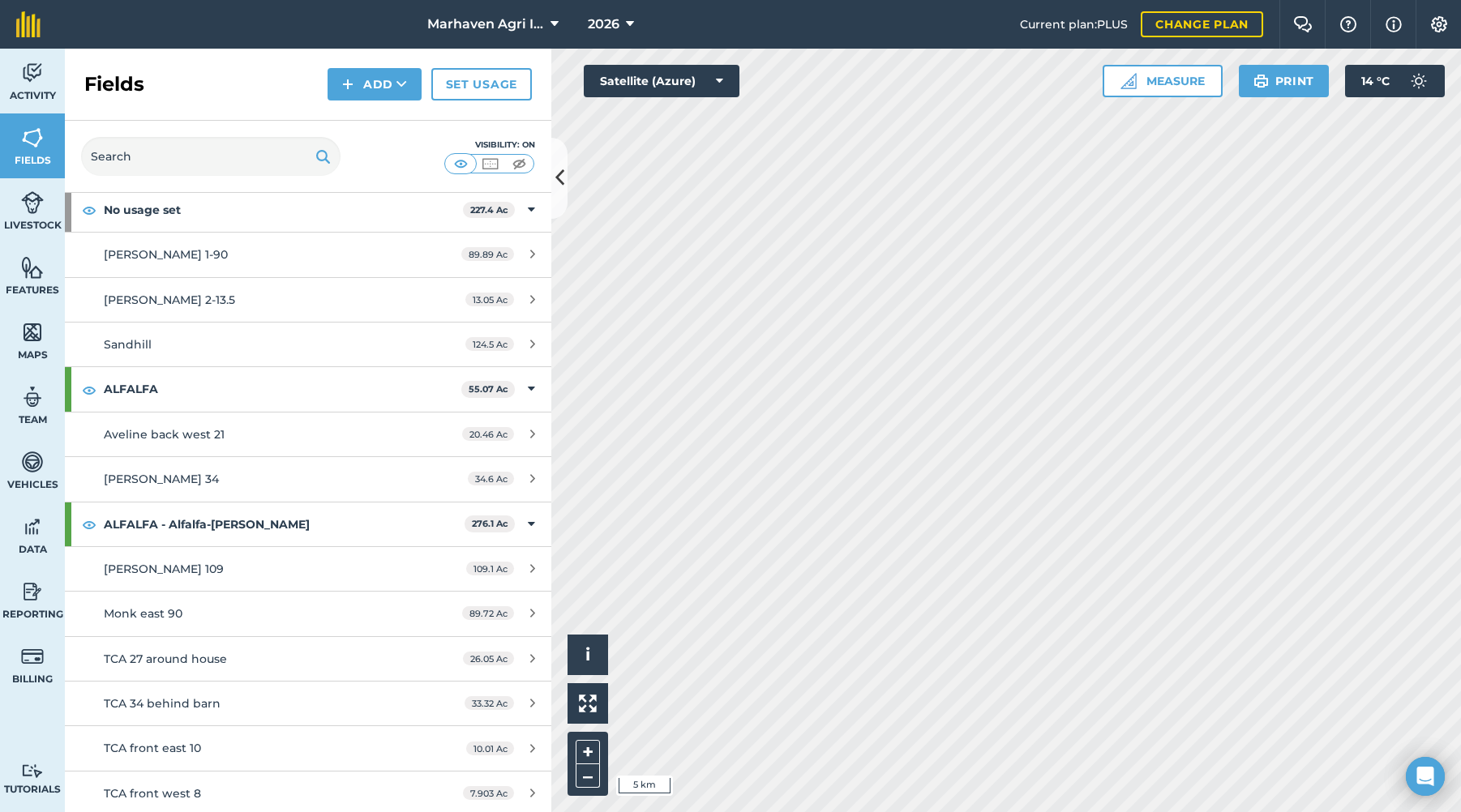
scroll to position [162, 0]
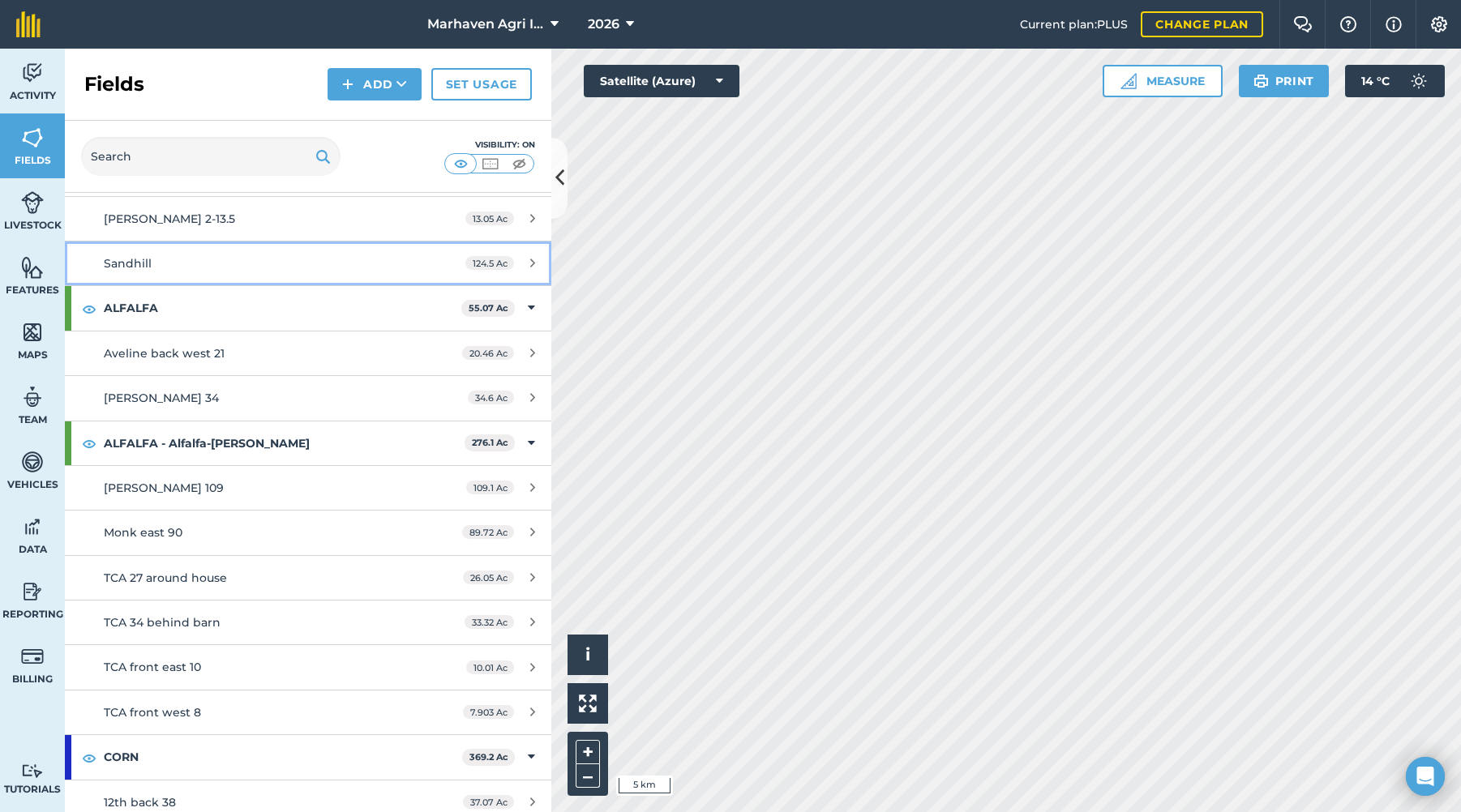
click at [277, 265] on div "Sandhill" at bounding box center [256, 264] width 305 height 18
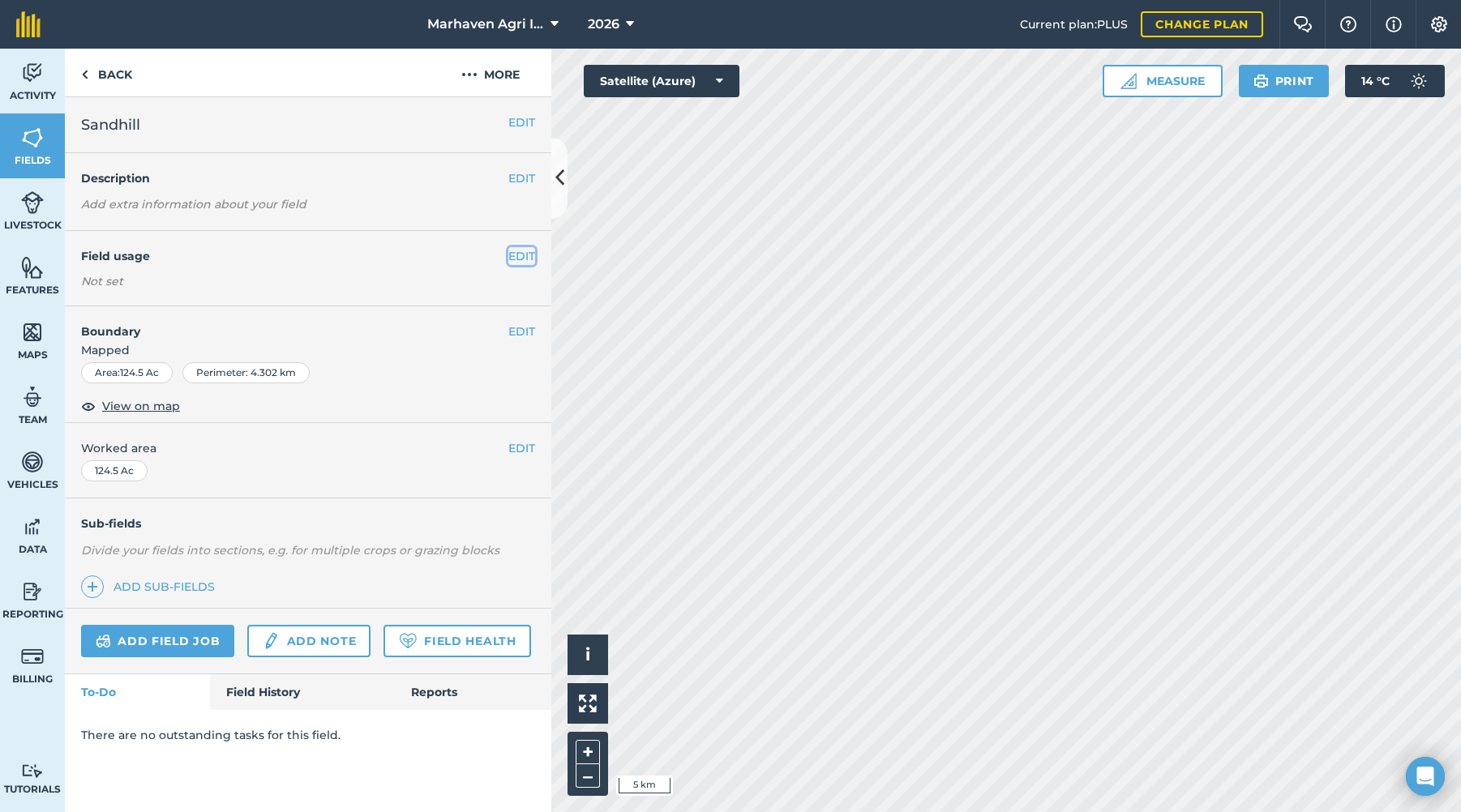
click at [517, 259] on button "EDIT" at bounding box center [521, 256] width 26 height 18
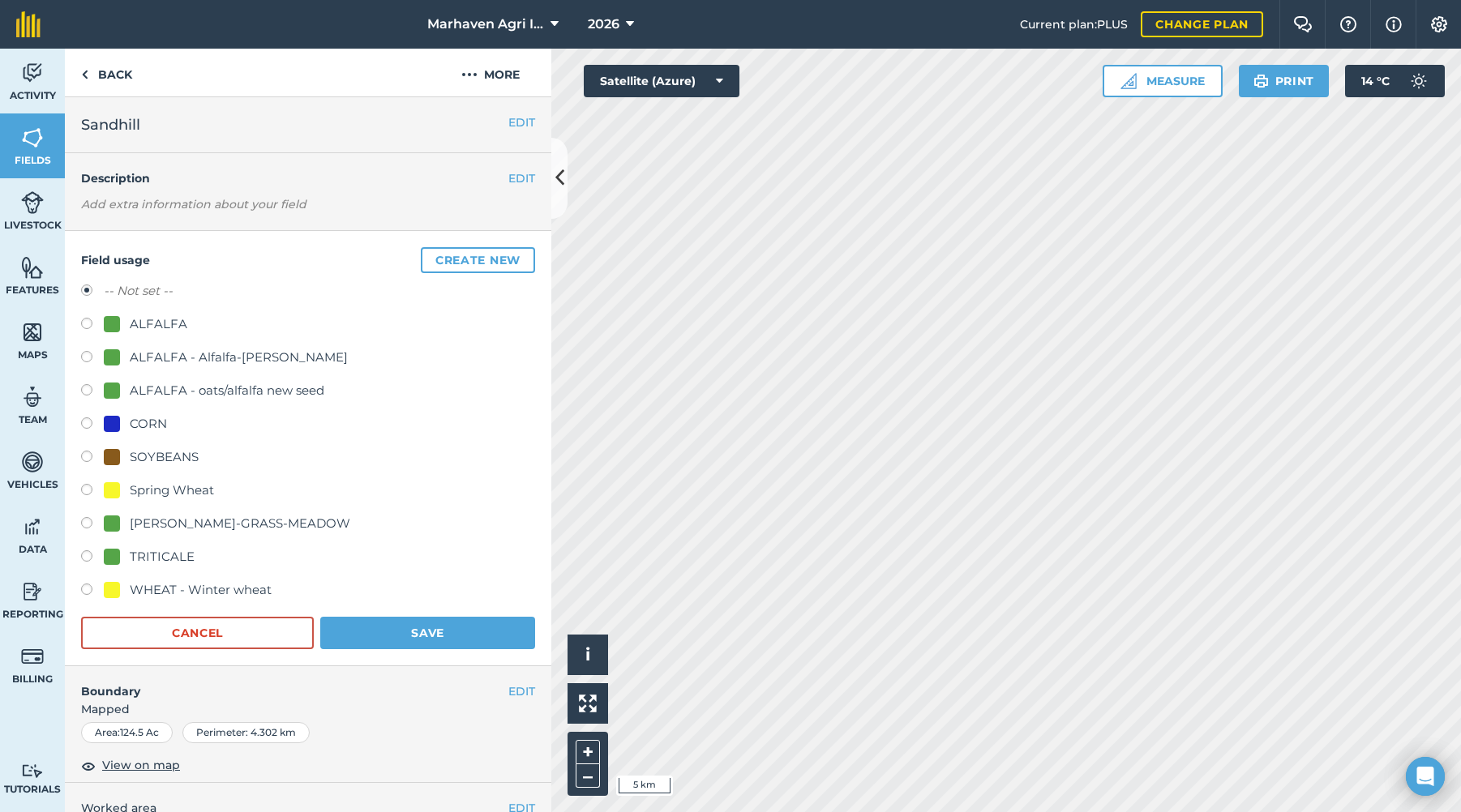
click at [91, 460] on label at bounding box center [92, 459] width 23 height 16
radio input "true"
radio input "false"
click at [397, 630] on button "Save" at bounding box center [428, 633] width 215 height 33
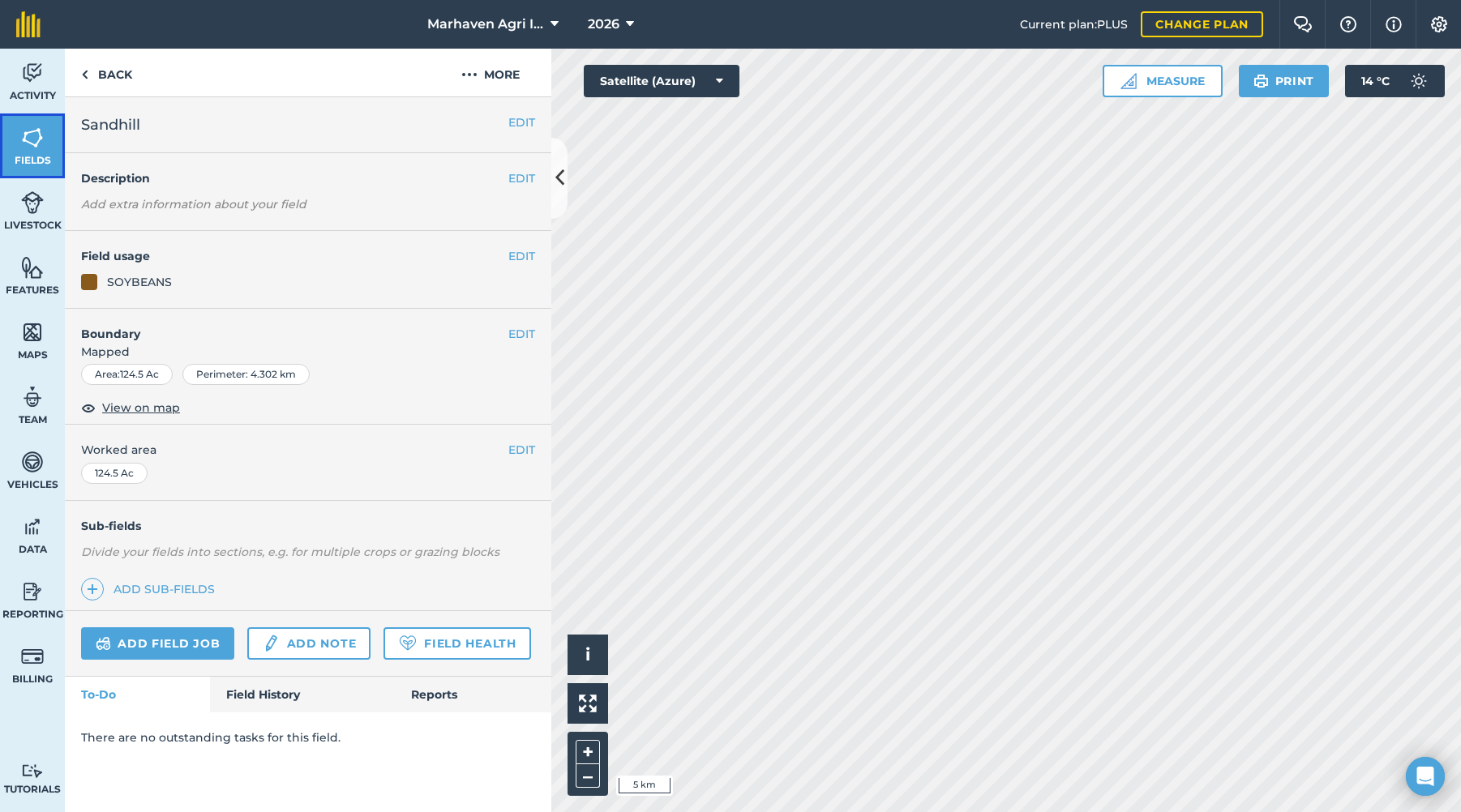
click at [32, 150] on img at bounding box center [32, 138] width 23 height 25
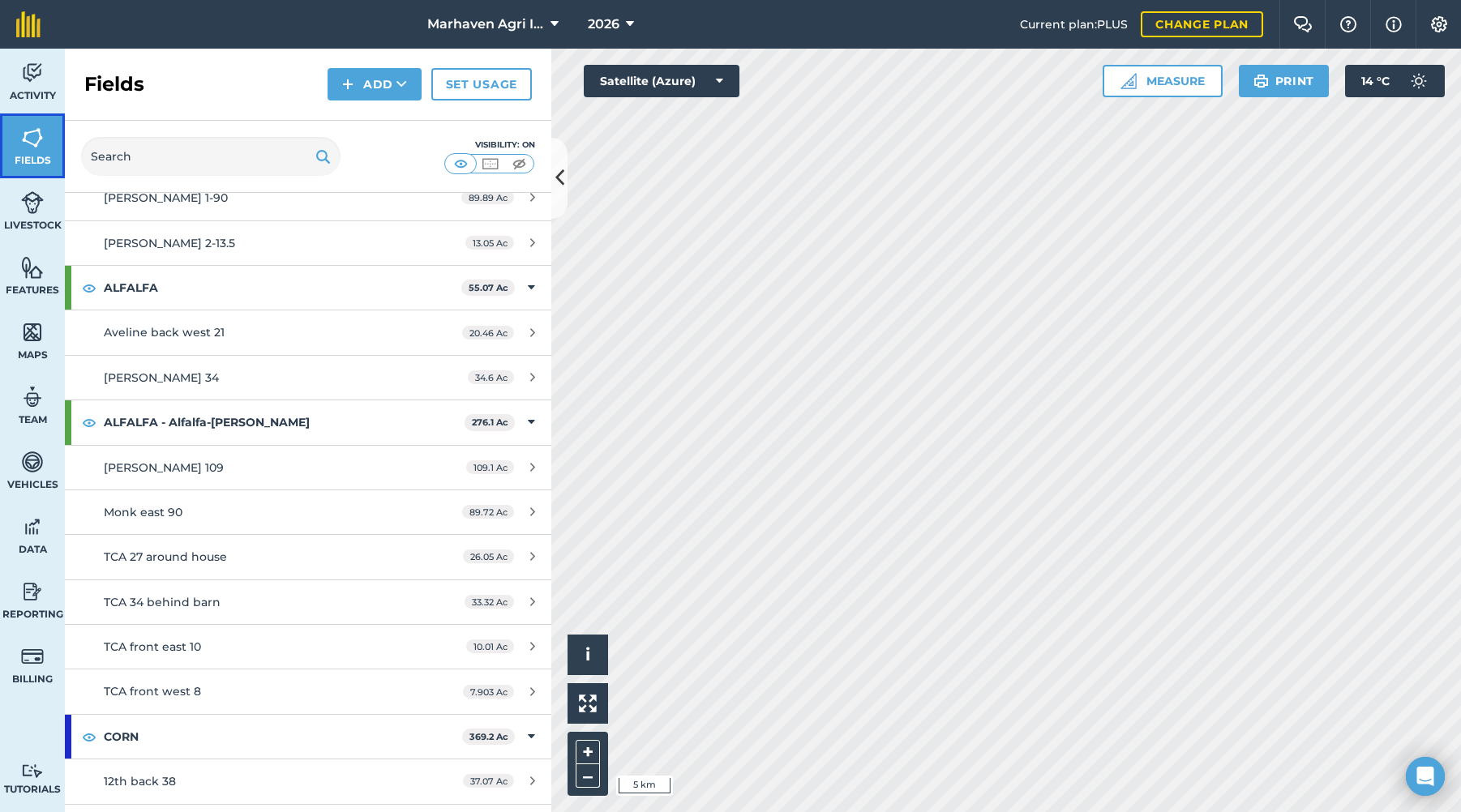
scroll to position [162, 0]
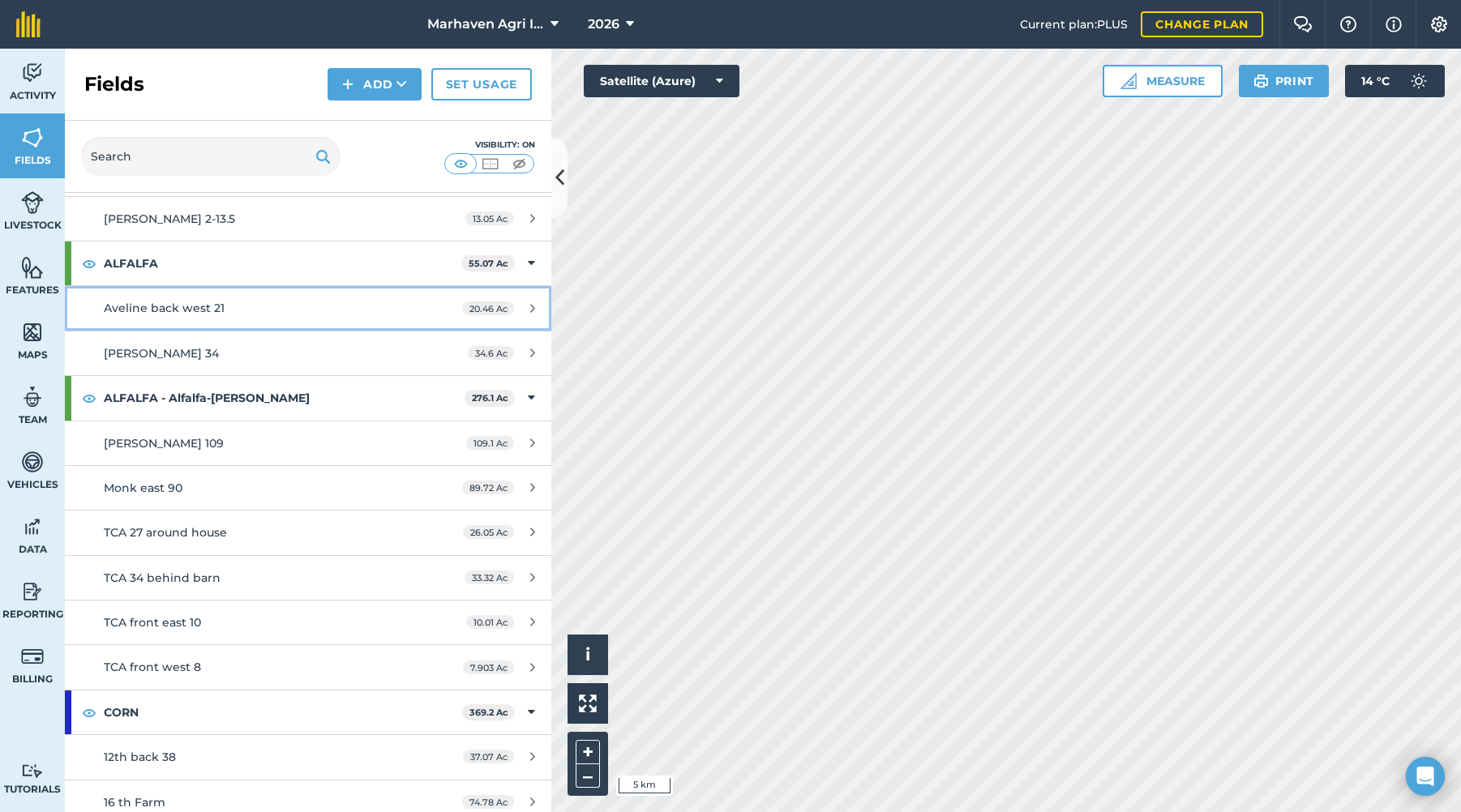
click at [317, 303] on div "Aveline back west 21" at bounding box center [256, 308] width 305 height 18
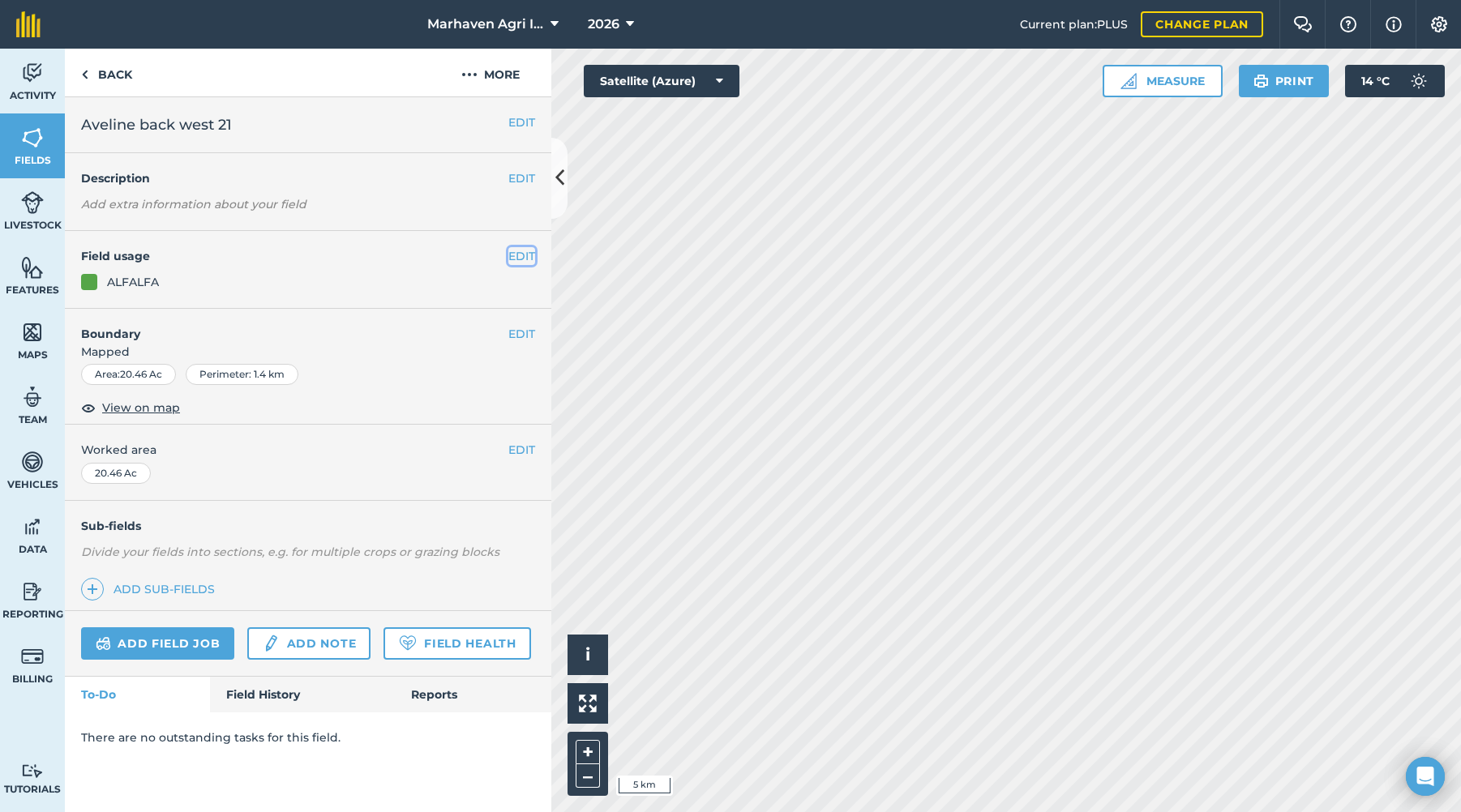
click at [525, 255] on button "EDIT" at bounding box center [521, 256] width 26 height 18
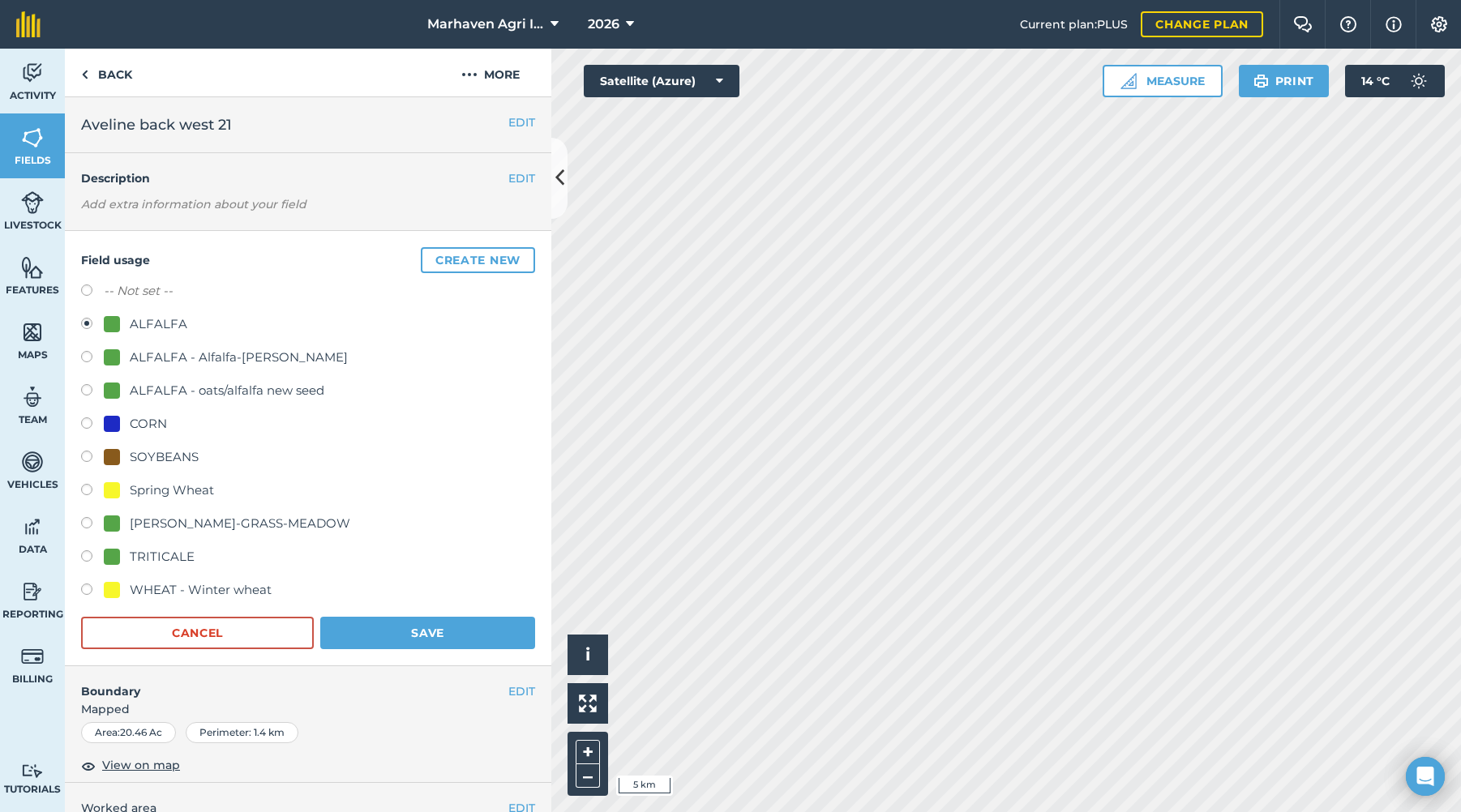
click at [89, 422] on label at bounding box center [92, 426] width 23 height 16
radio input "true"
radio input "false"
click at [426, 626] on button "Save" at bounding box center [428, 633] width 215 height 33
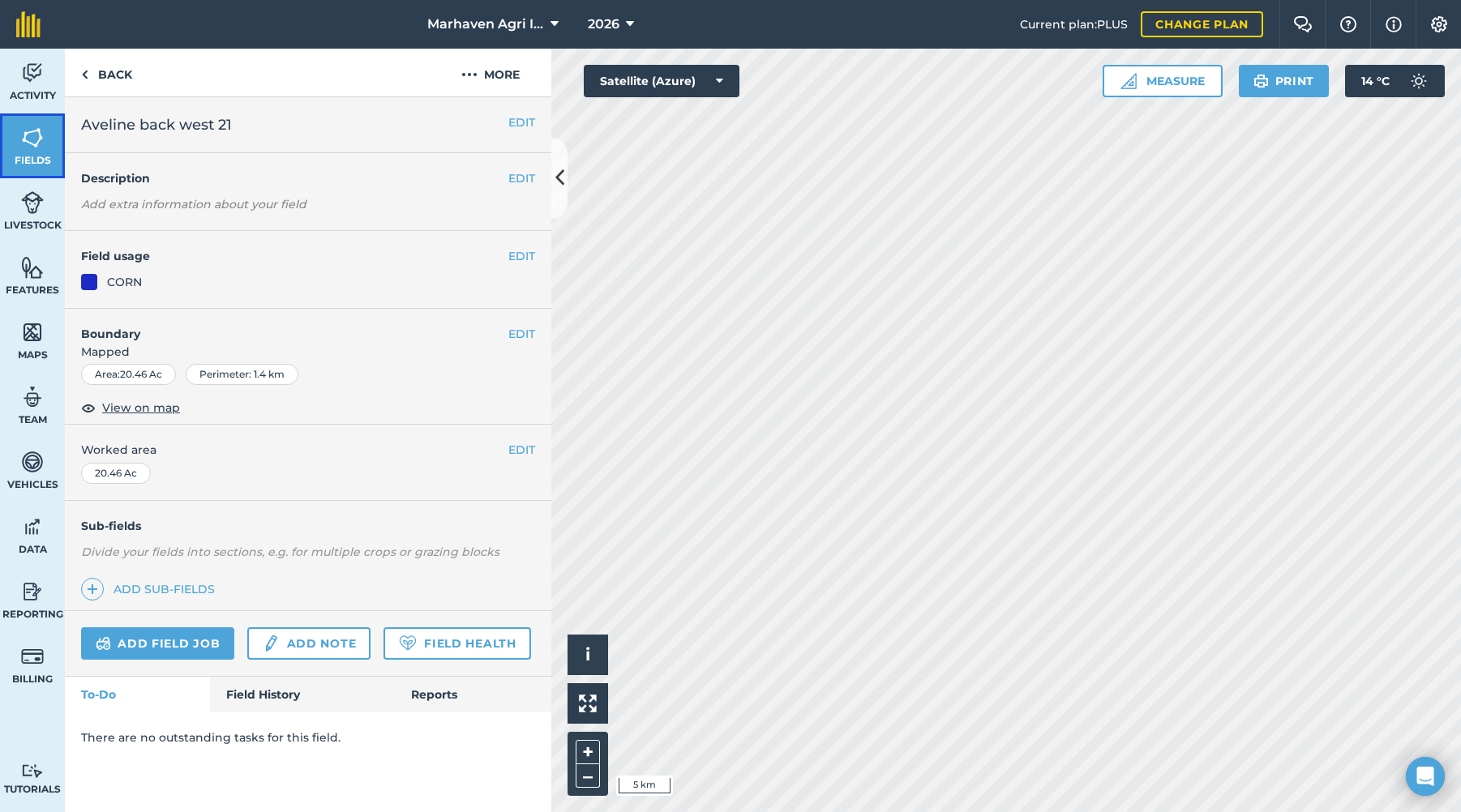
click at [32, 145] on img at bounding box center [32, 138] width 23 height 25
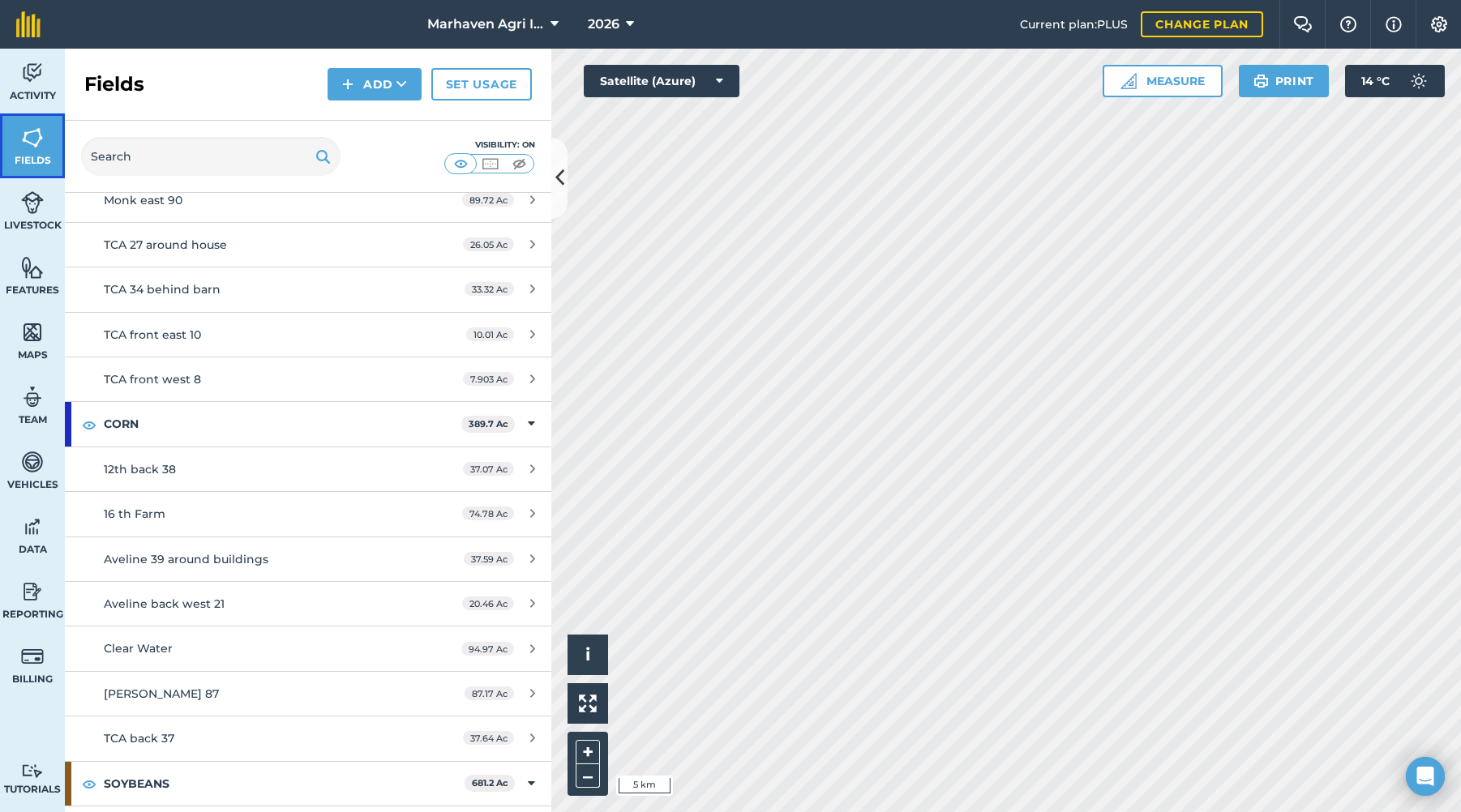
scroll to position [486, 0]
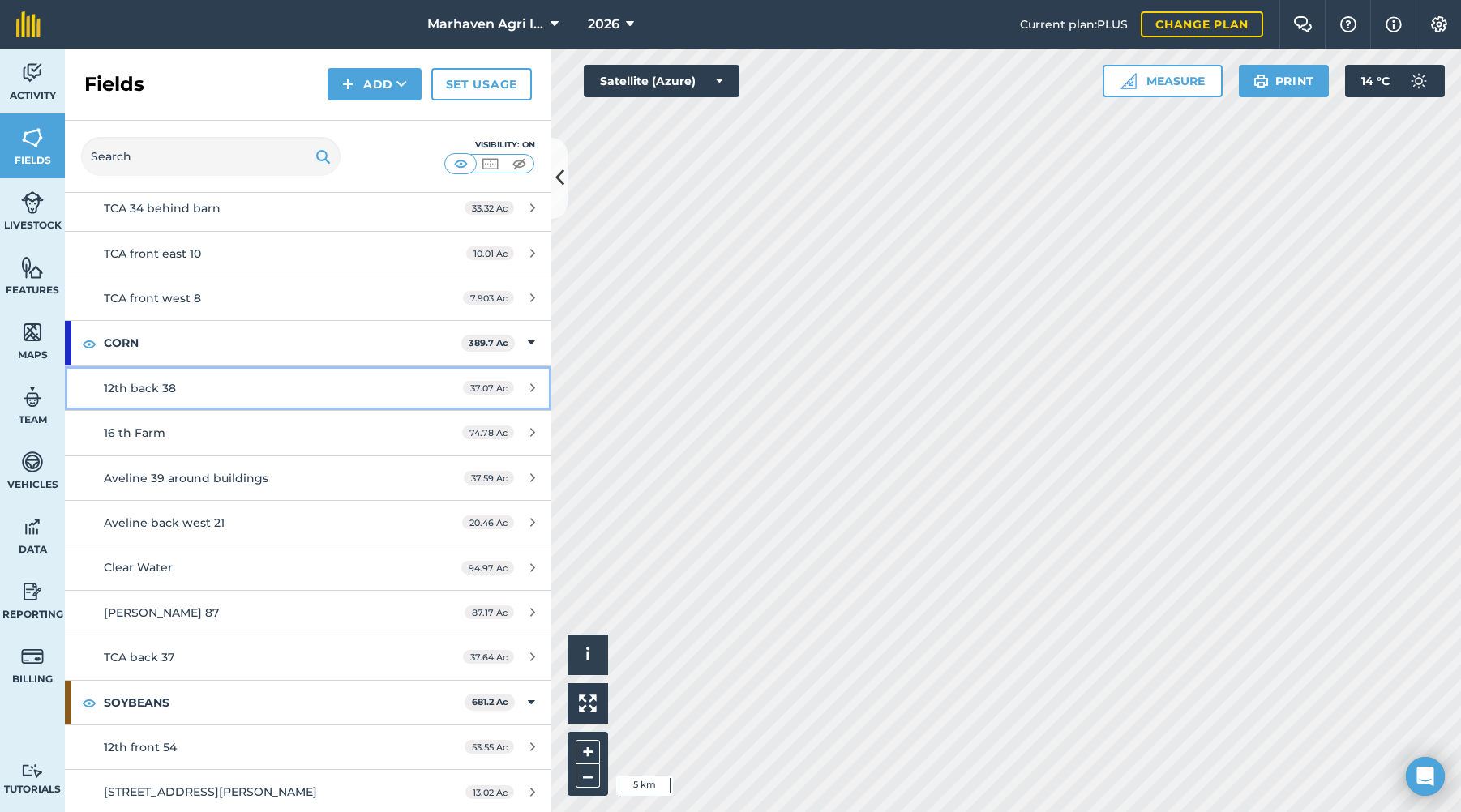
click at [324, 380] on div "12th back 38" at bounding box center [256, 389] width 305 height 18
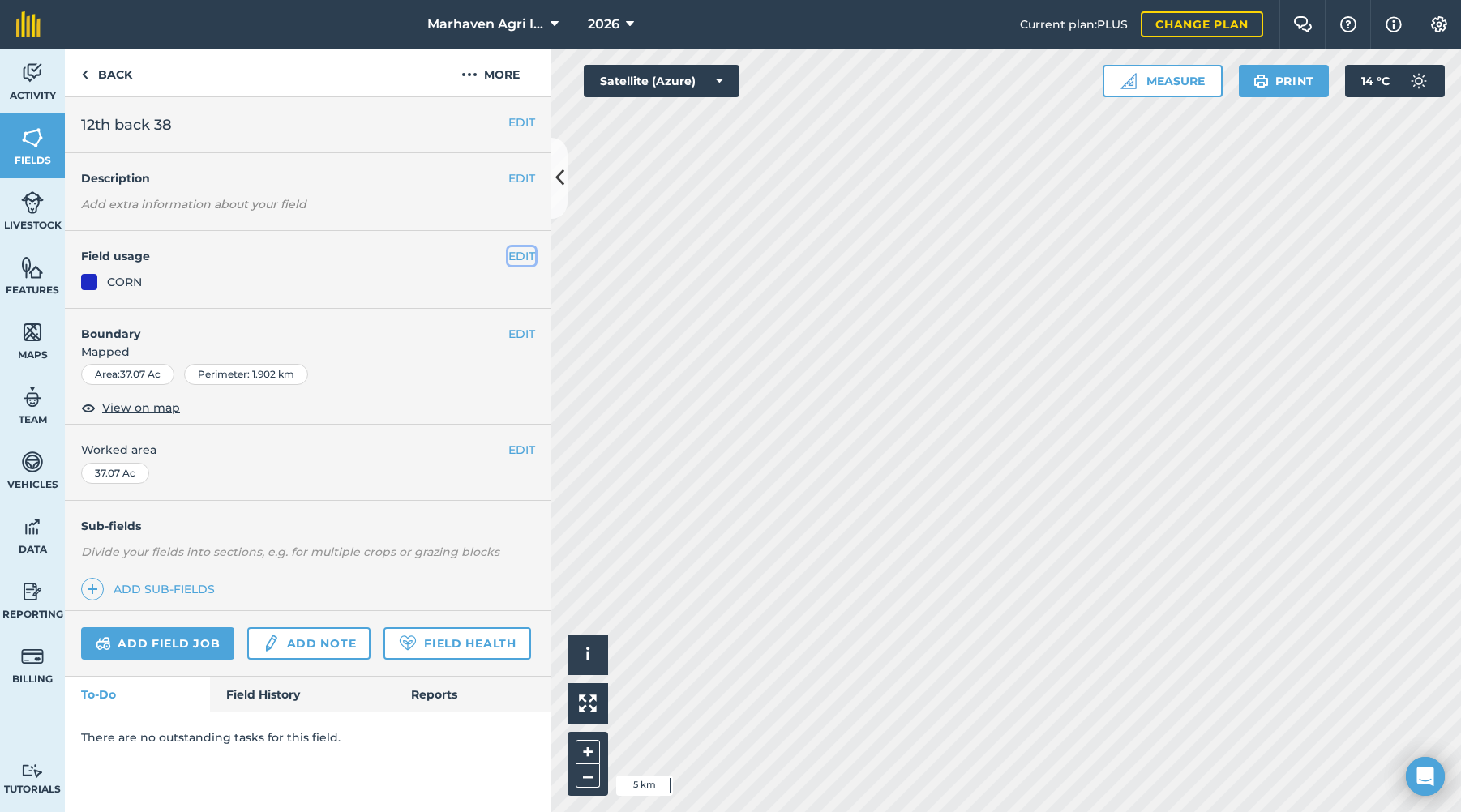
click at [522, 250] on button "EDIT" at bounding box center [521, 256] width 26 height 18
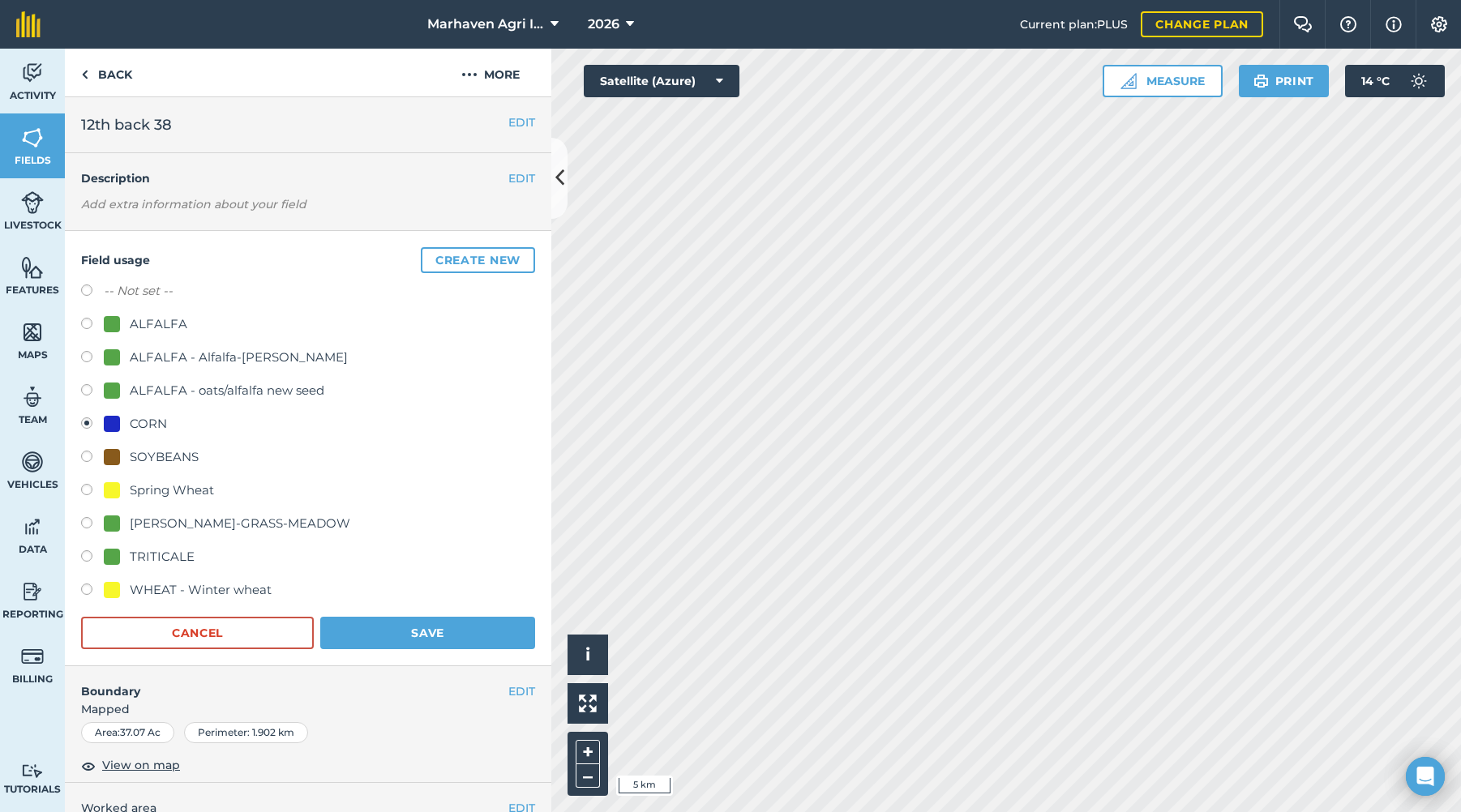
click at [86, 455] on label at bounding box center [92, 459] width 23 height 16
radio input "true"
radio input "false"
click at [419, 631] on button "Save" at bounding box center [428, 633] width 215 height 33
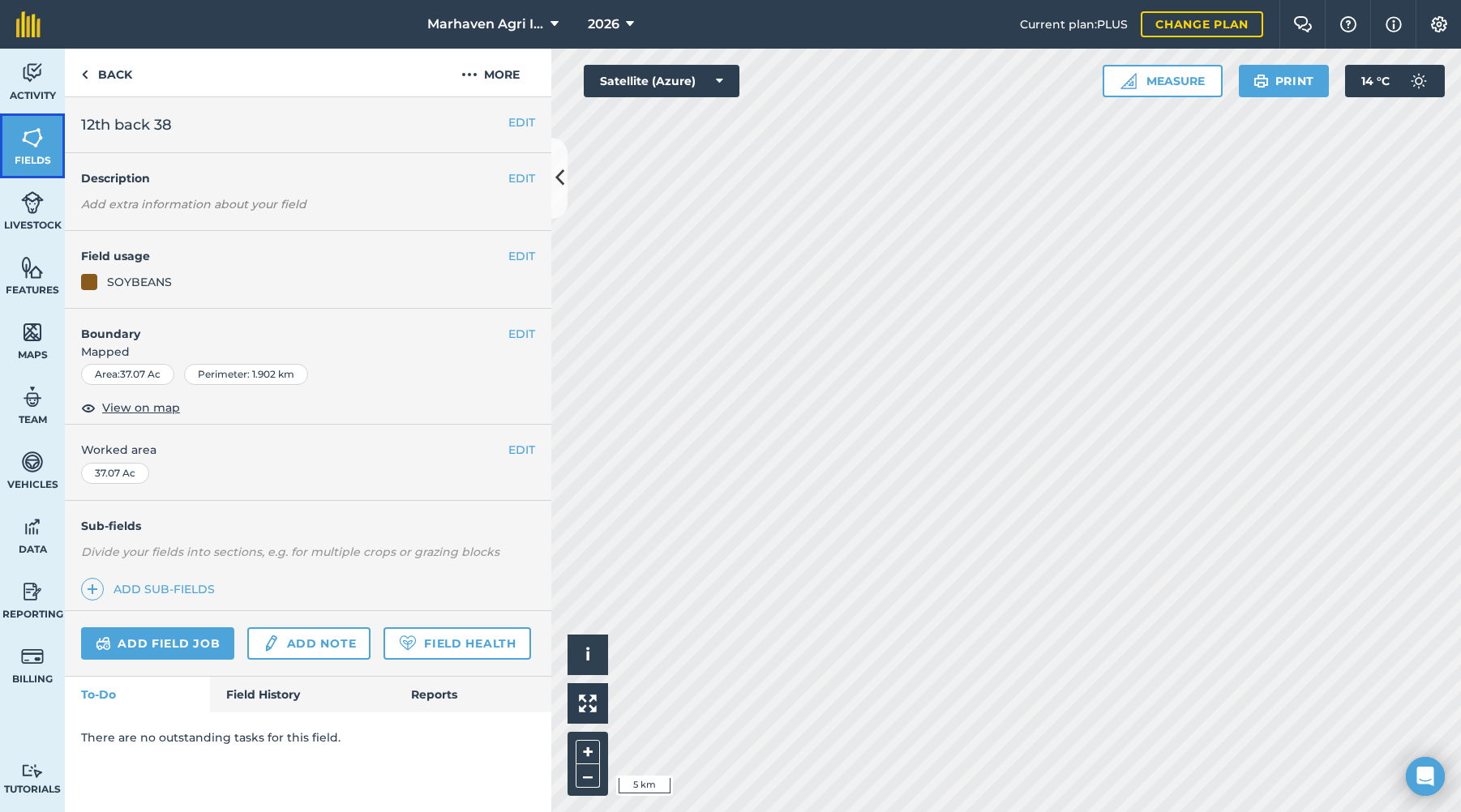
click at [41, 151] on link "Fields" at bounding box center [32, 145] width 65 height 65
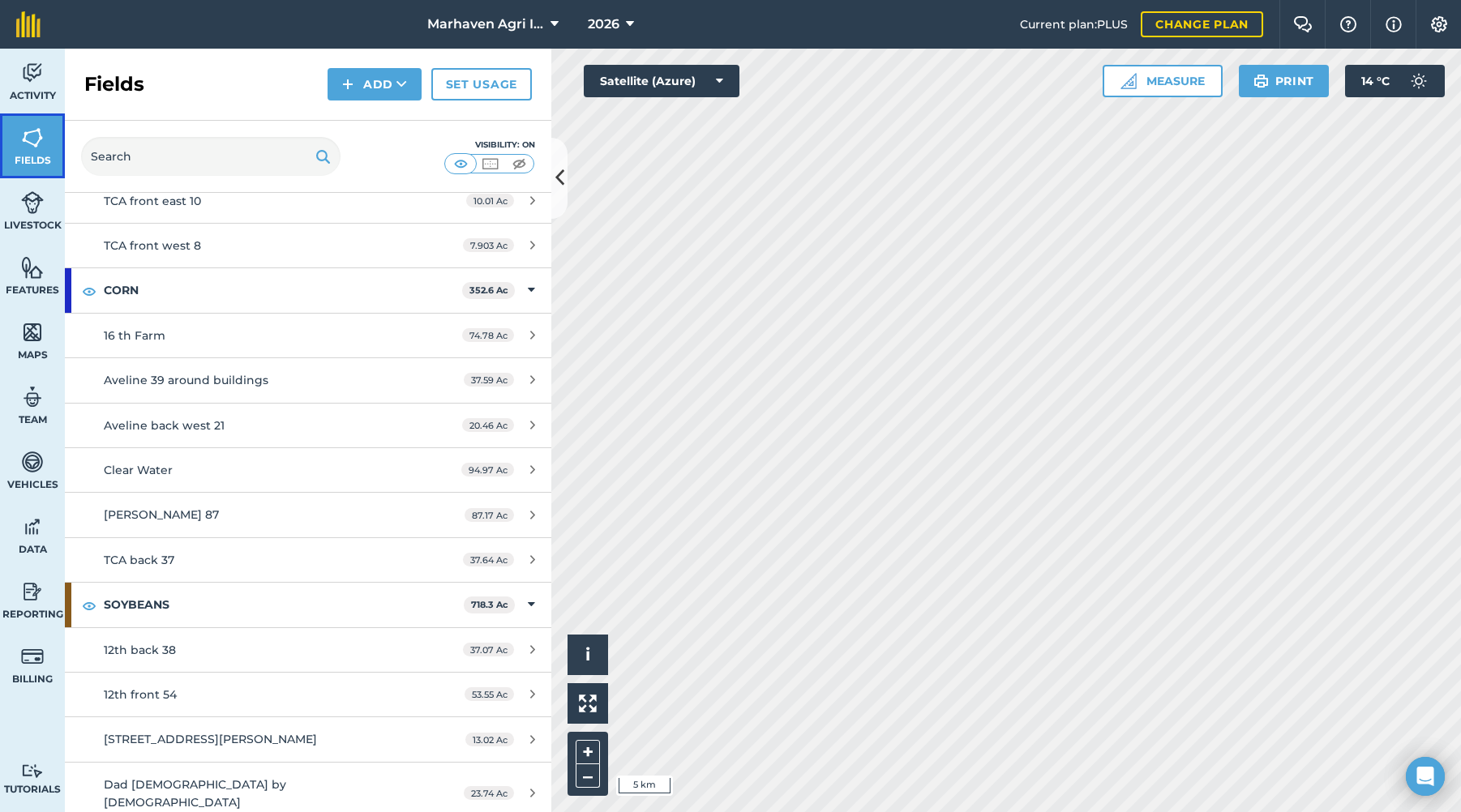
scroll to position [567, 0]
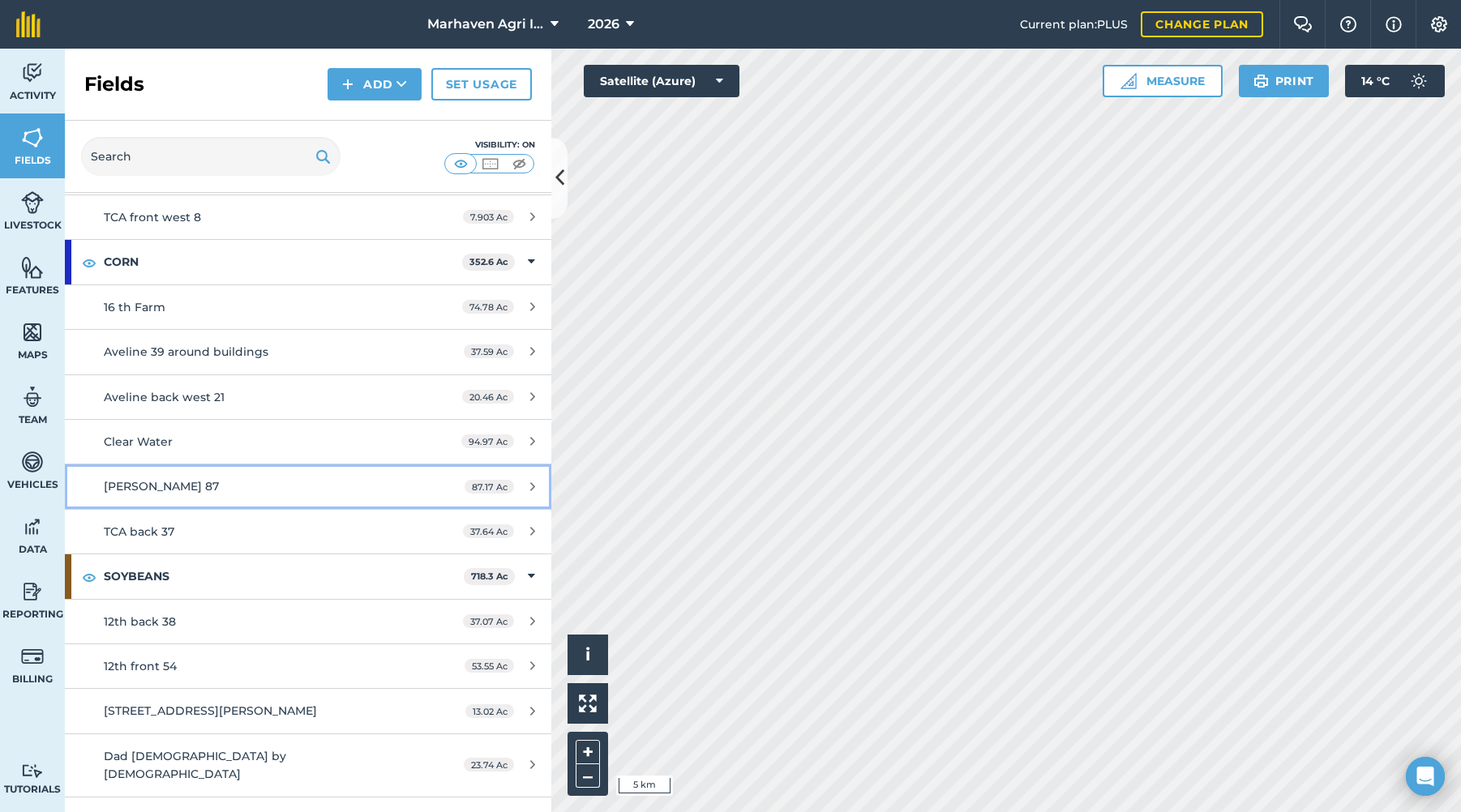
click at [287, 485] on div "[PERSON_NAME] 87" at bounding box center [256, 486] width 305 height 18
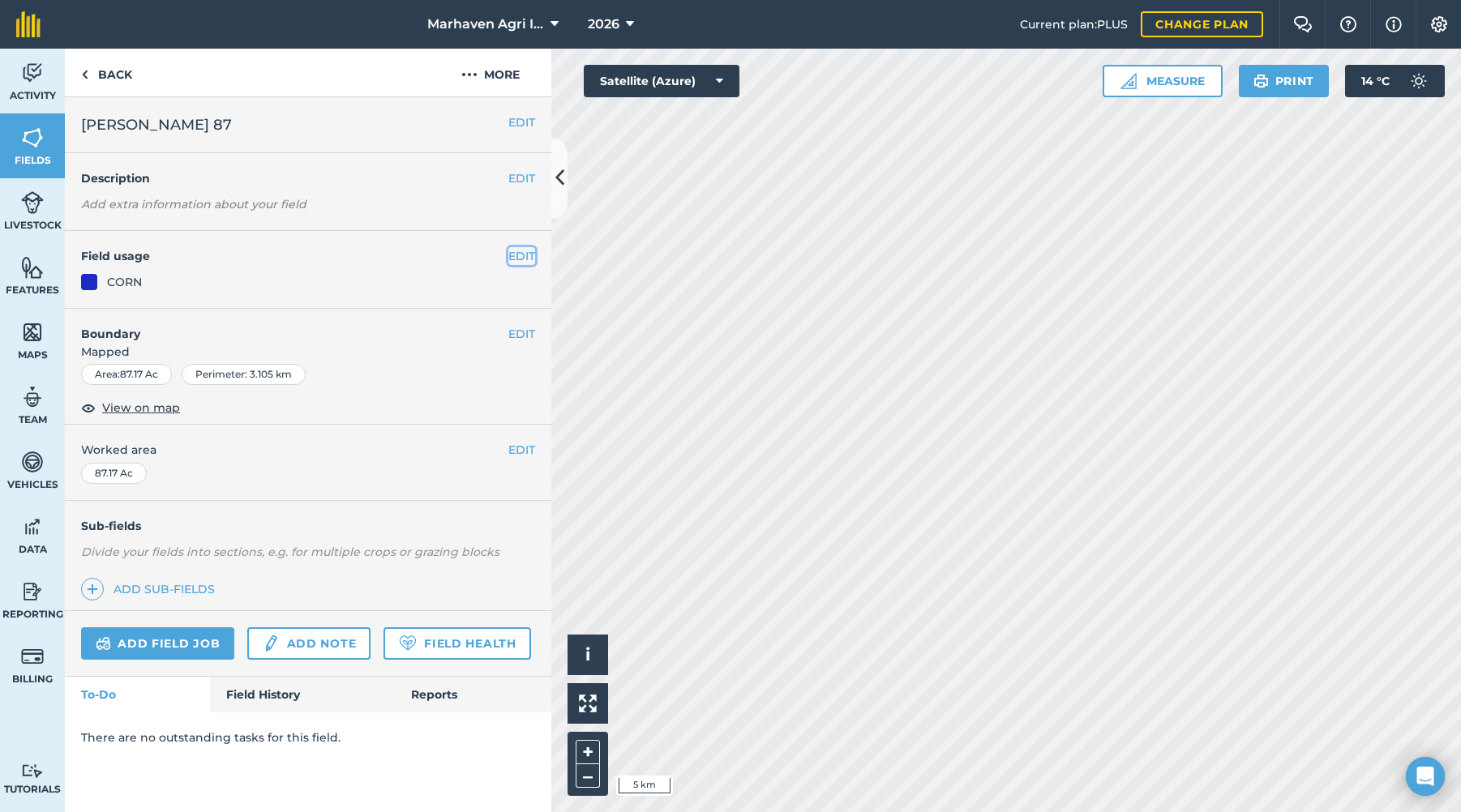
click at [520, 257] on button "EDIT" at bounding box center [521, 256] width 26 height 18
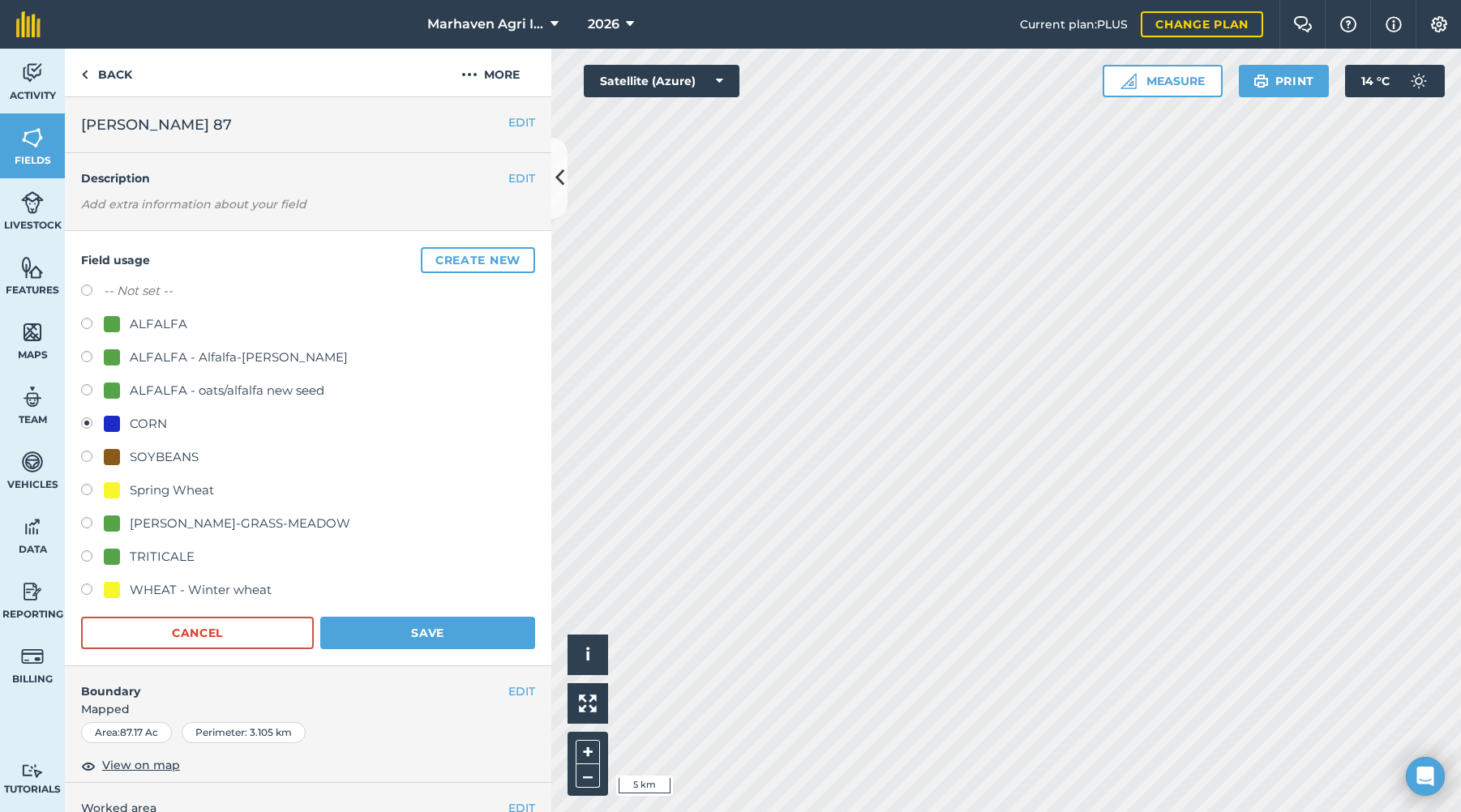
click at [72, 281] on div "Field usage Create new -- Not set -- ALFALFA ALFALFA - Alfalfa-[PERSON_NAME]-Or…" at bounding box center [308, 448] width 486 height 435
click at [89, 292] on label at bounding box center [92, 293] width 23 height 16
radio input "true"
radio input "false"
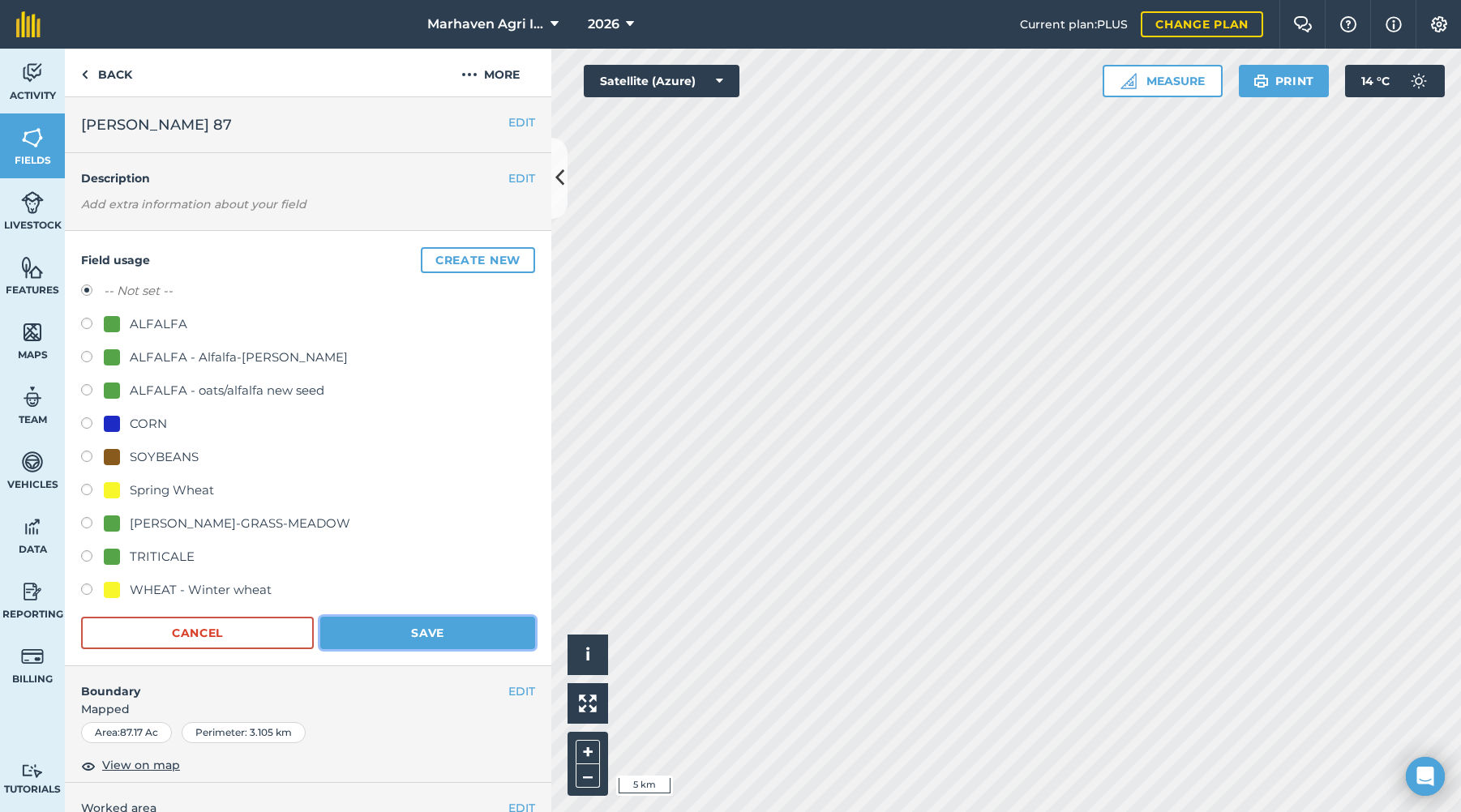
click at [421, 636] on button "Save" at bounding box center [428, 633] width 215 height 33
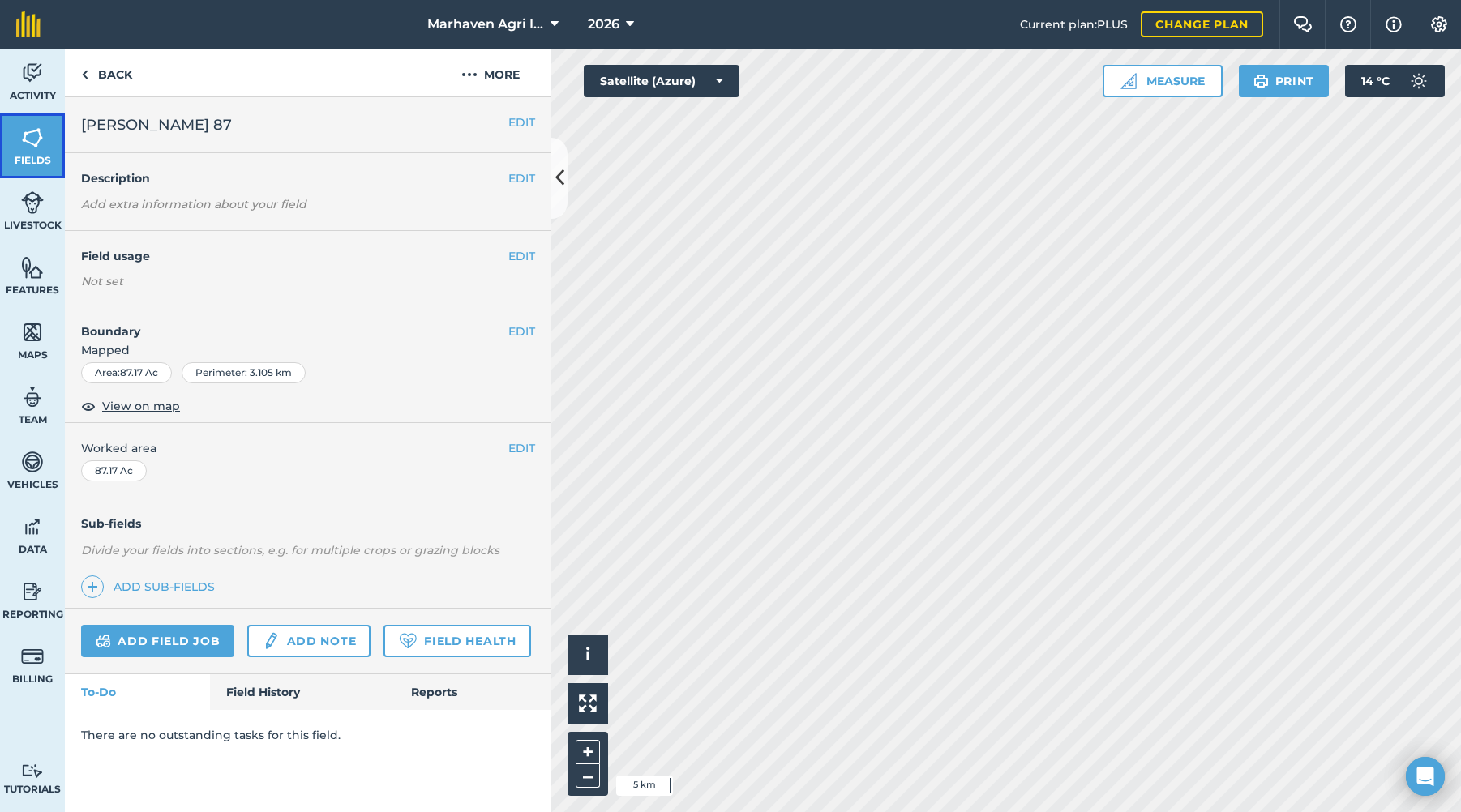
click at [40, 148] on img at bounding box center [32, 138] width 23 height 25
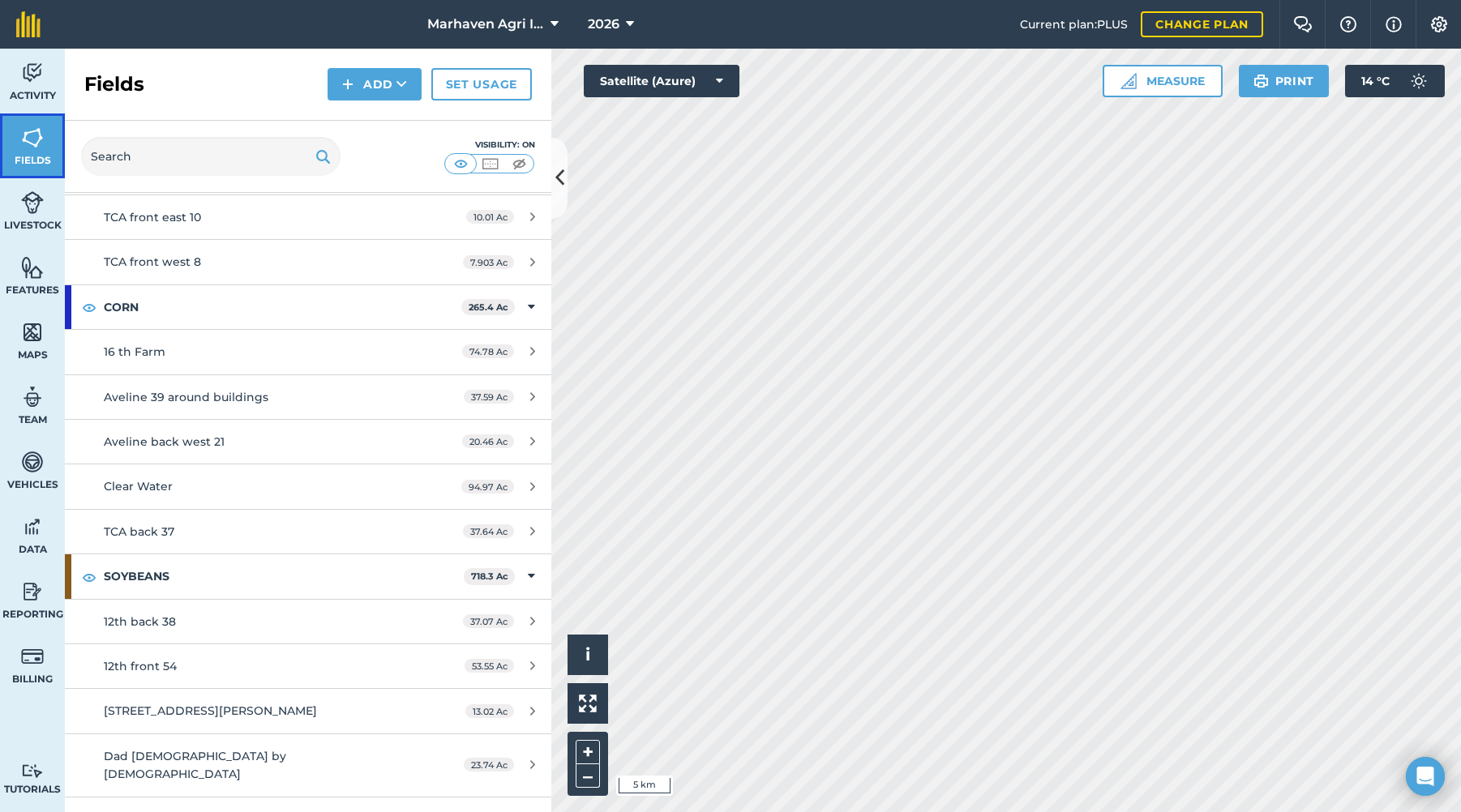
scroll to position [649, 0]
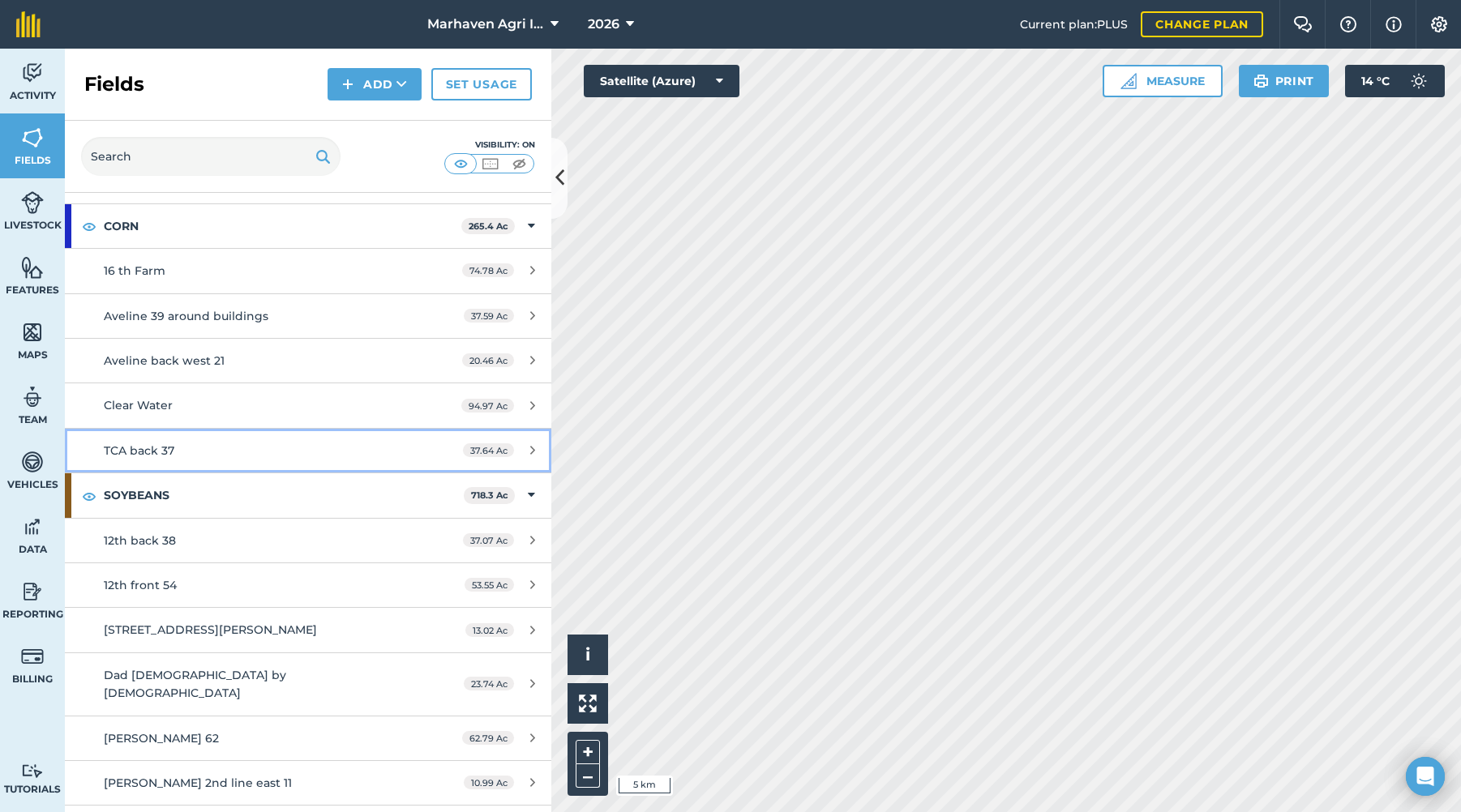
click at [297, 447] on div "TCA back 37" at bounding box center [256, 451] width 305 height 18
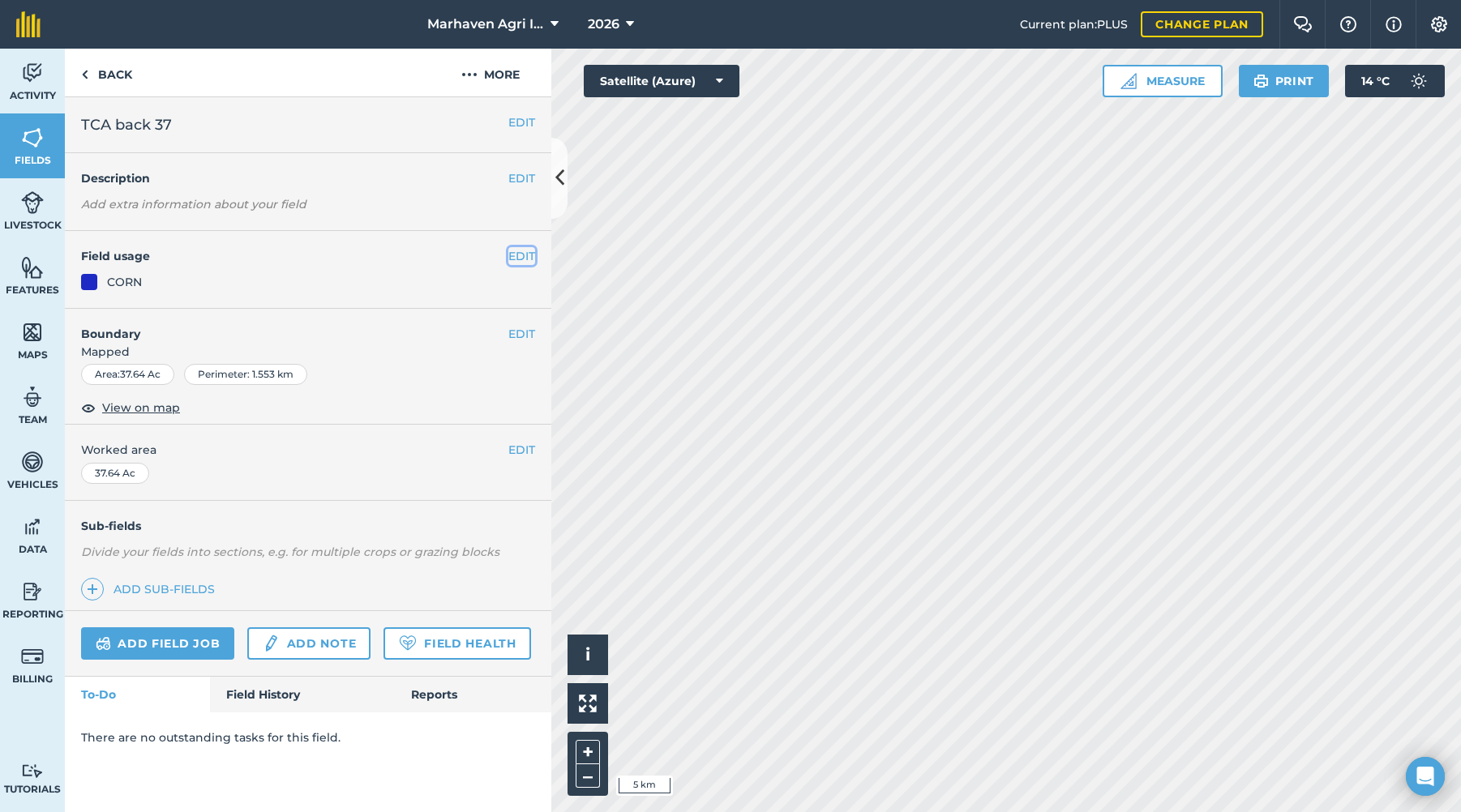
click at [521, 250] on button "EDIT" at bounding box center [521, 256] width 26 height 18
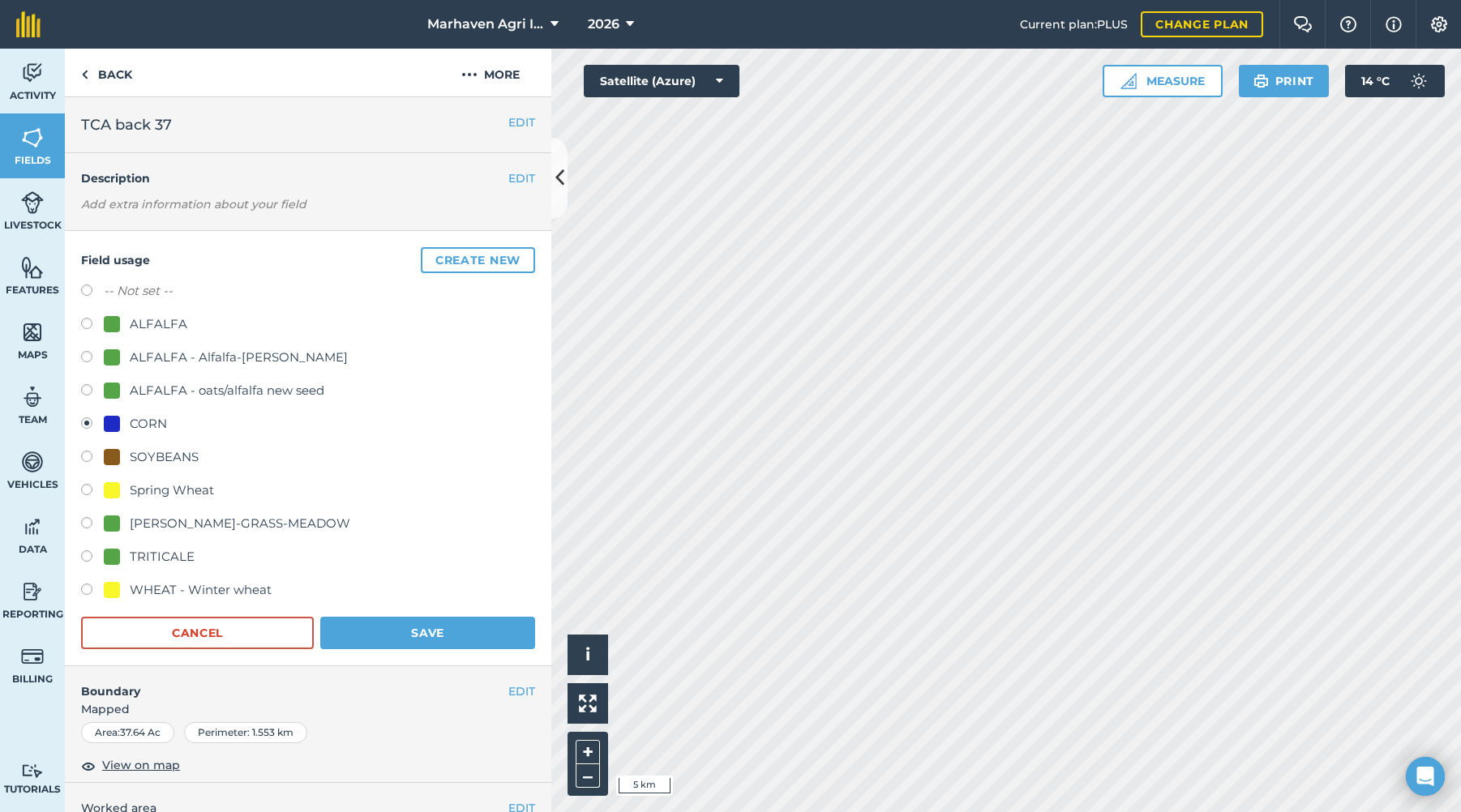
click at [87, 455] on label at bounding box center [92, 459] width 23 height 16
radio input "true"
radio input "false"
click at [419, 626] on button "Save" at bounding box center [428, 633] width 215 height 33
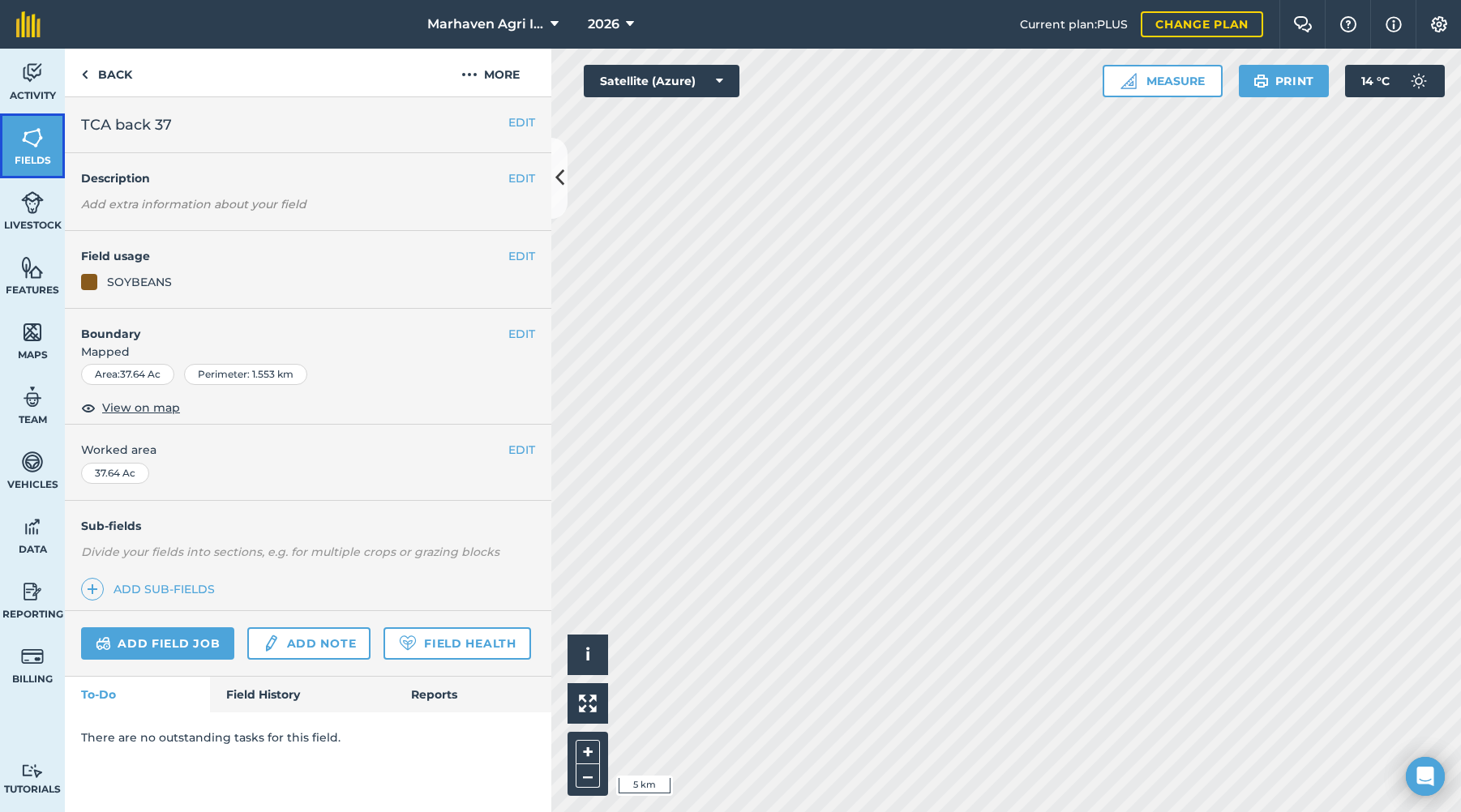
click at [41, 154] on span "Fields" at bounding box center [32, 161] width 65 height 13
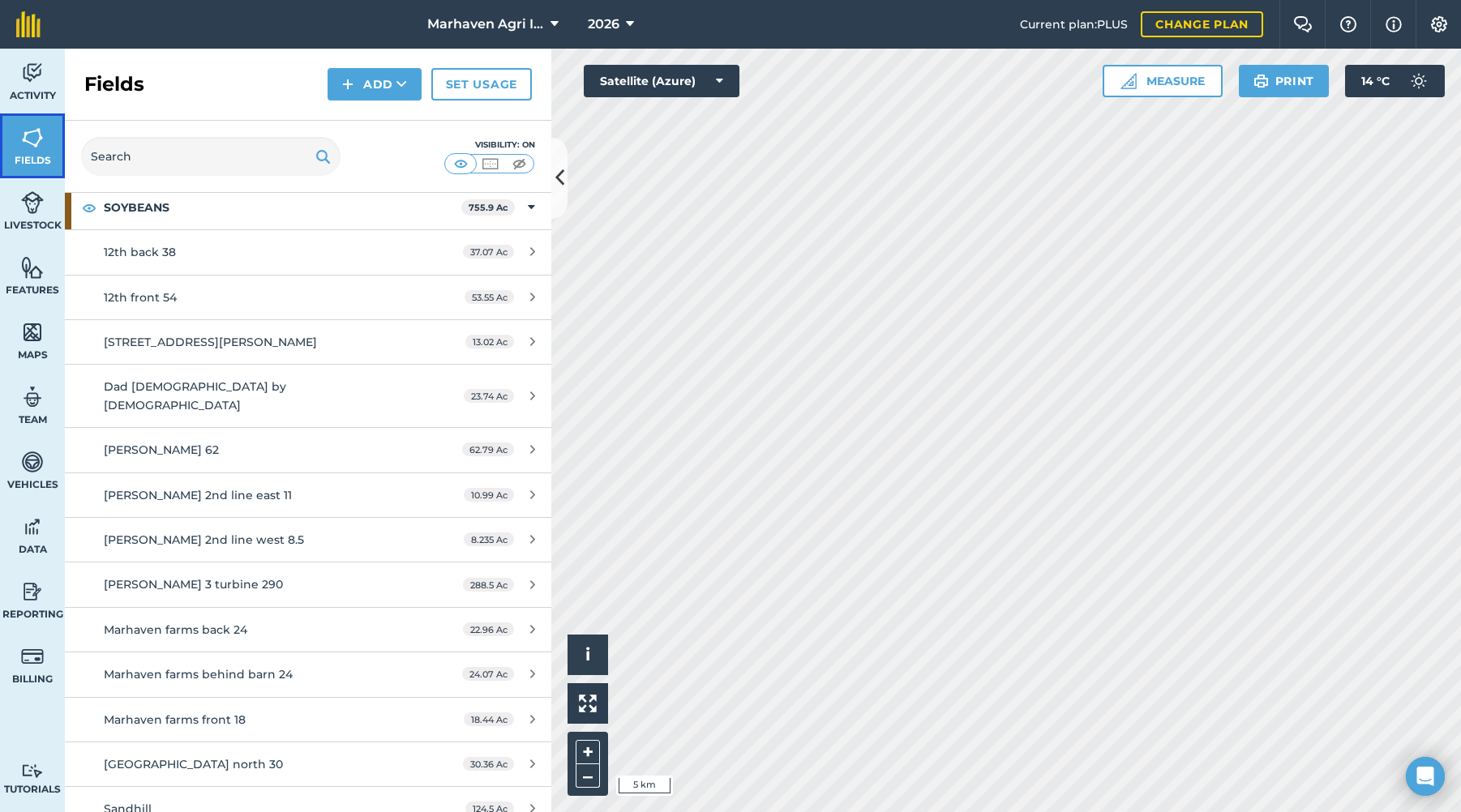
scroll to position [973, 0]
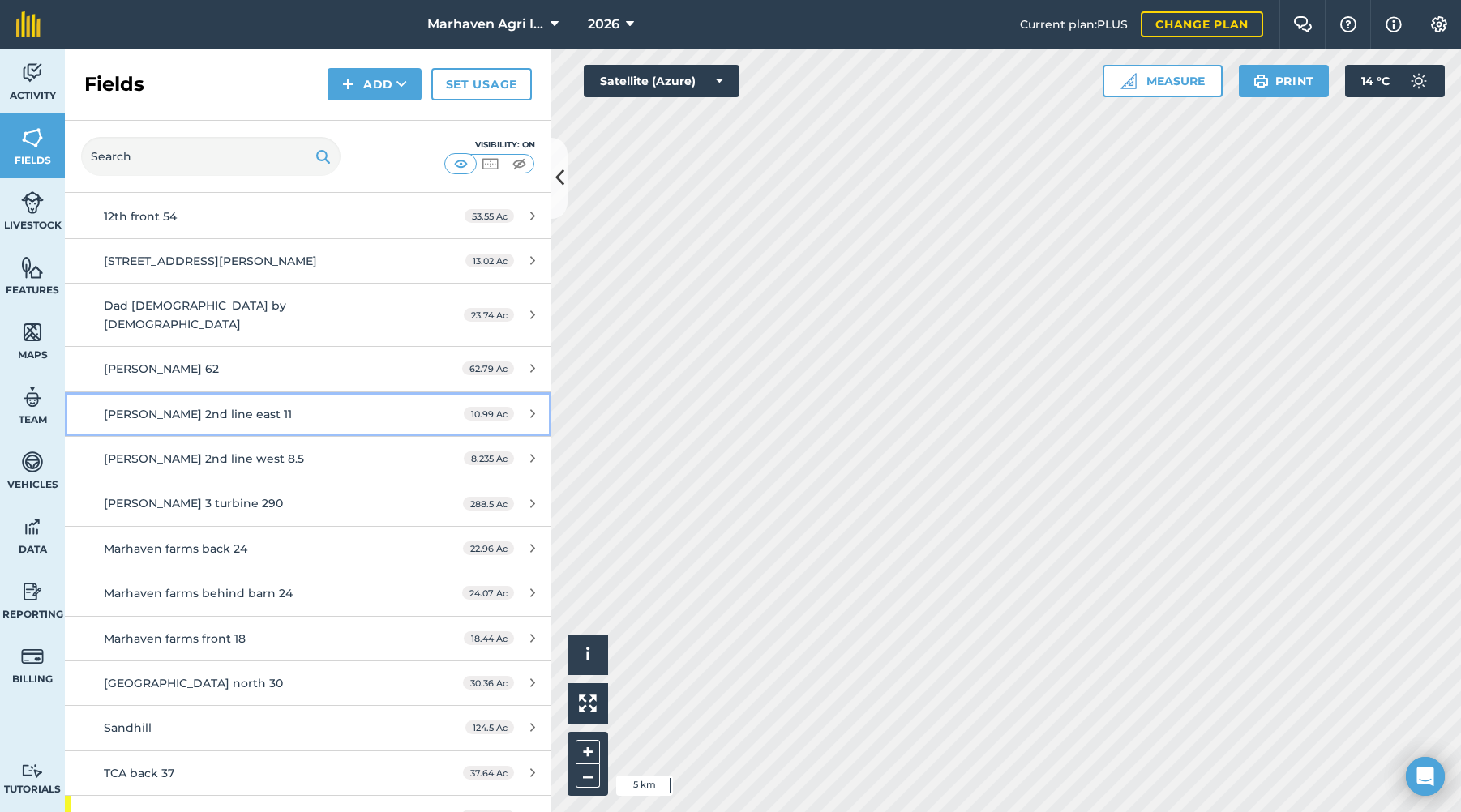
click at [307, 405] on div "[PERSON_NAME] 2nd line east 11" at bounding box center [256, 414] width 305 height 18
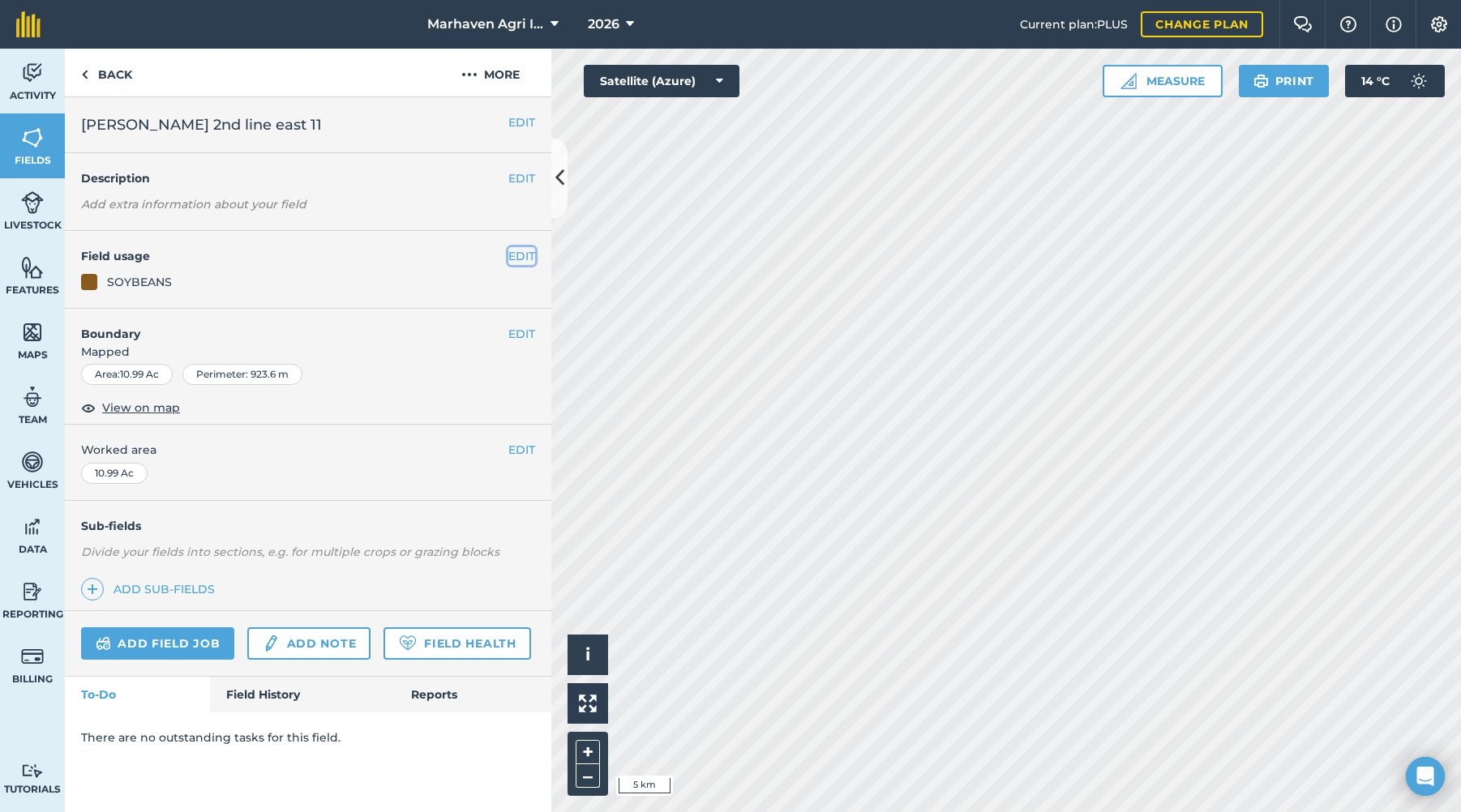
click at [526, 251] on button "EDIT" at bounding box center [521, 256] width 26 height 18
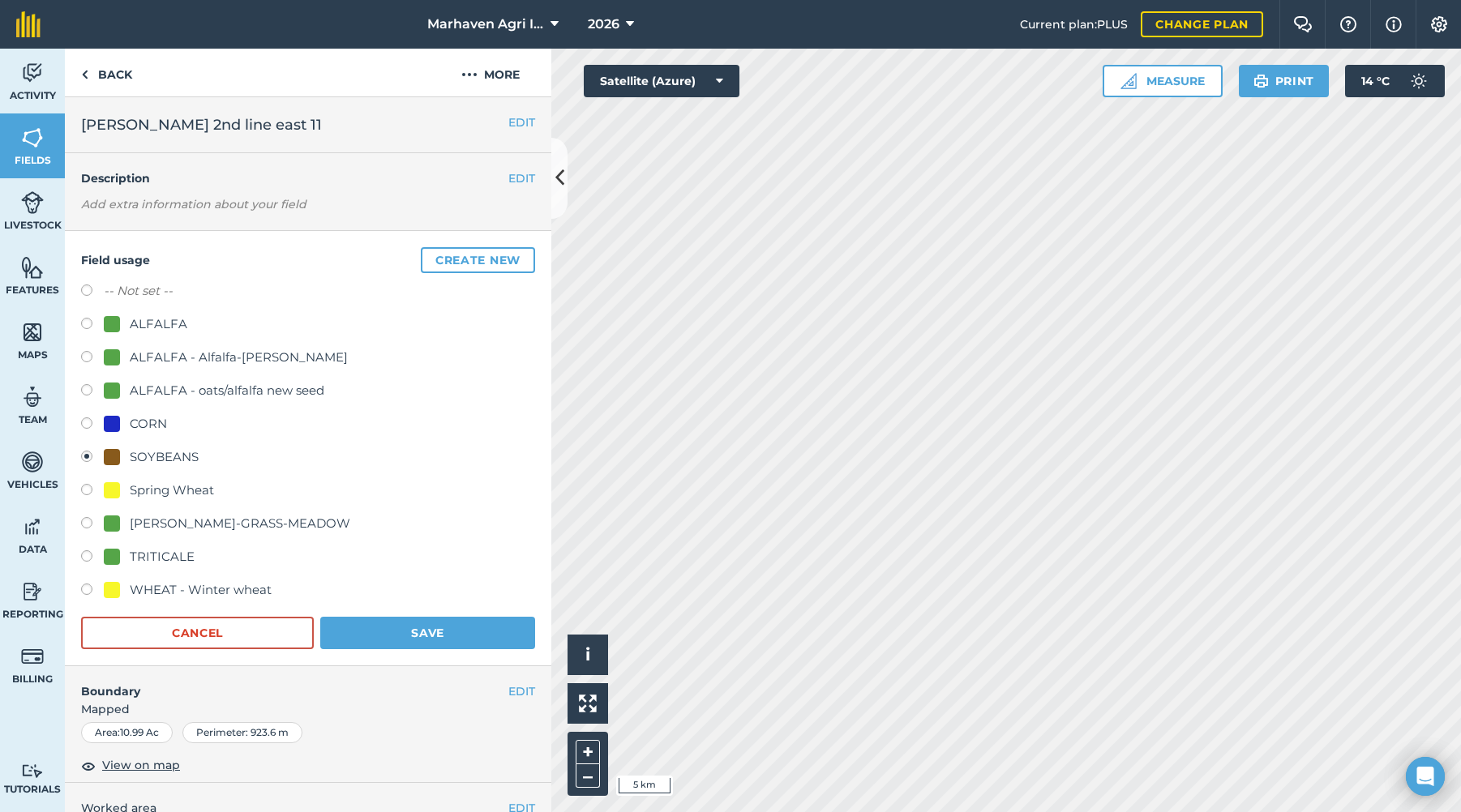
click at [79, 425] on div "Field usage Create new -- Not set -- ALFALFA ALFALFA - Alfalfa-[PERSON_NAME]-Or…" at bounding box center [308, 448] width 486 height 435
click at [91, 424] on label at bounding box center [92, 426] width 23 height 16
radio input "true"
radio input "false"
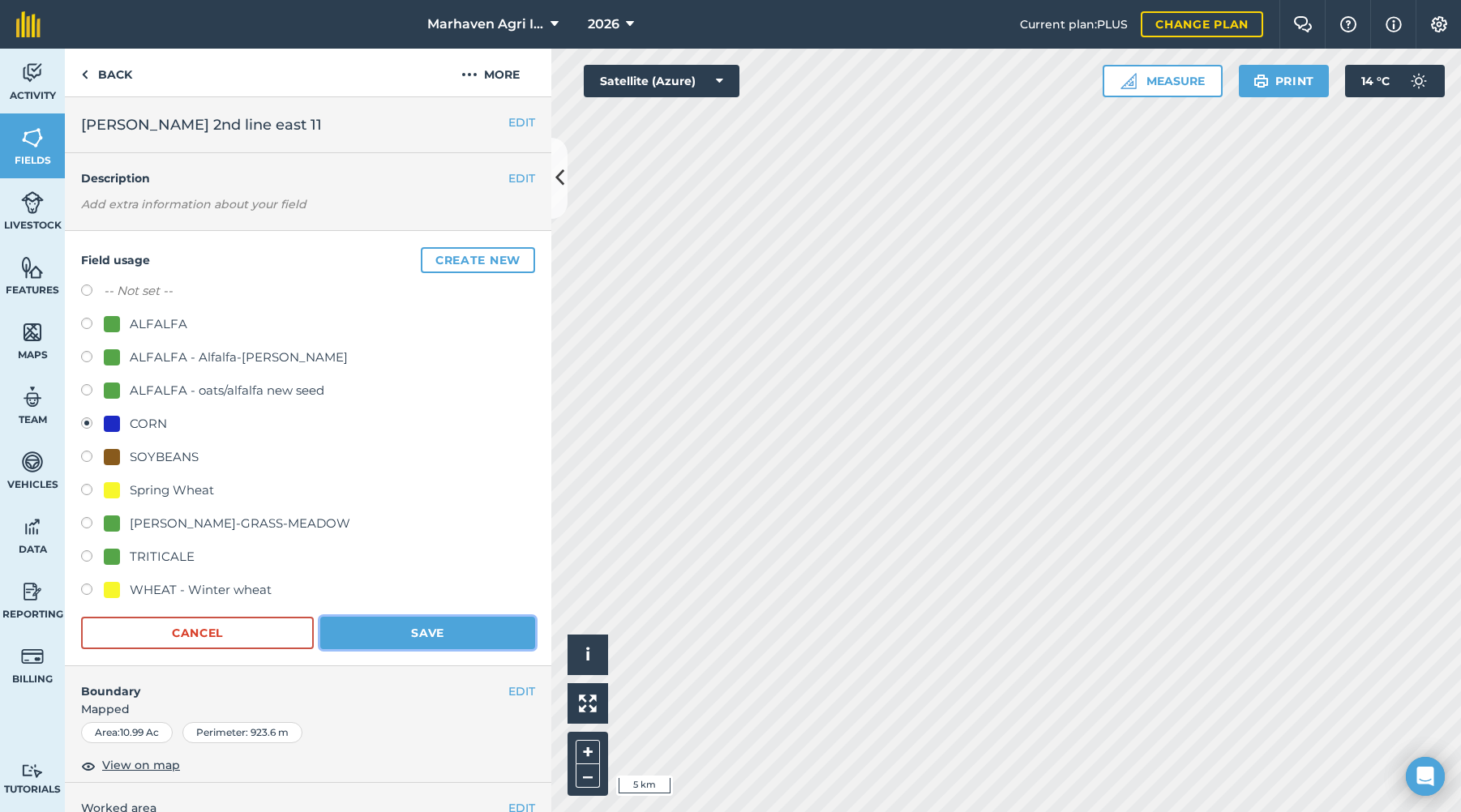
click at [408, 624] on button "Save" at bounding box center [428, 633] width 215 height 33
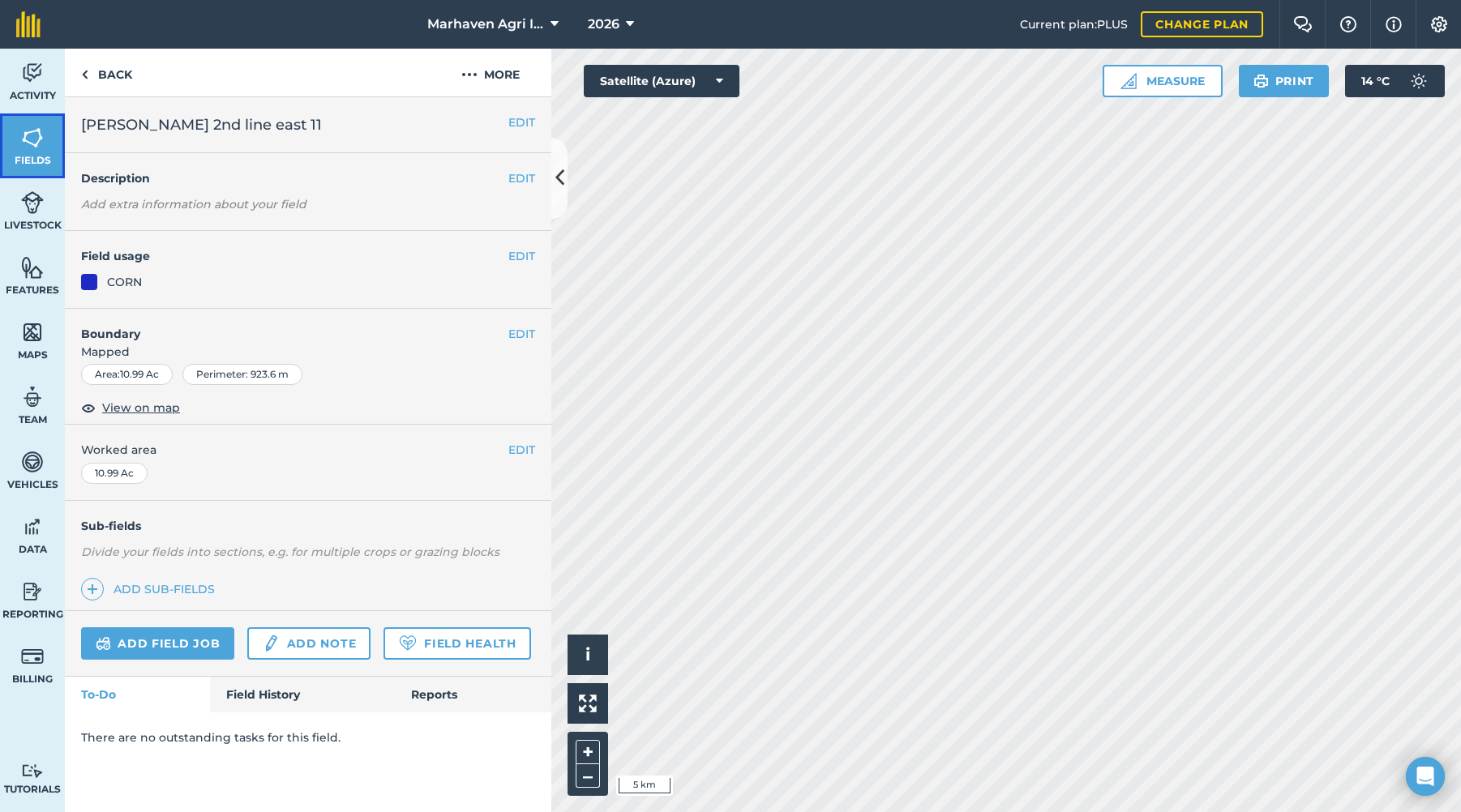
click at [50, 154] on span "Fields" at bounding box center [32, 161] width 65 height 13
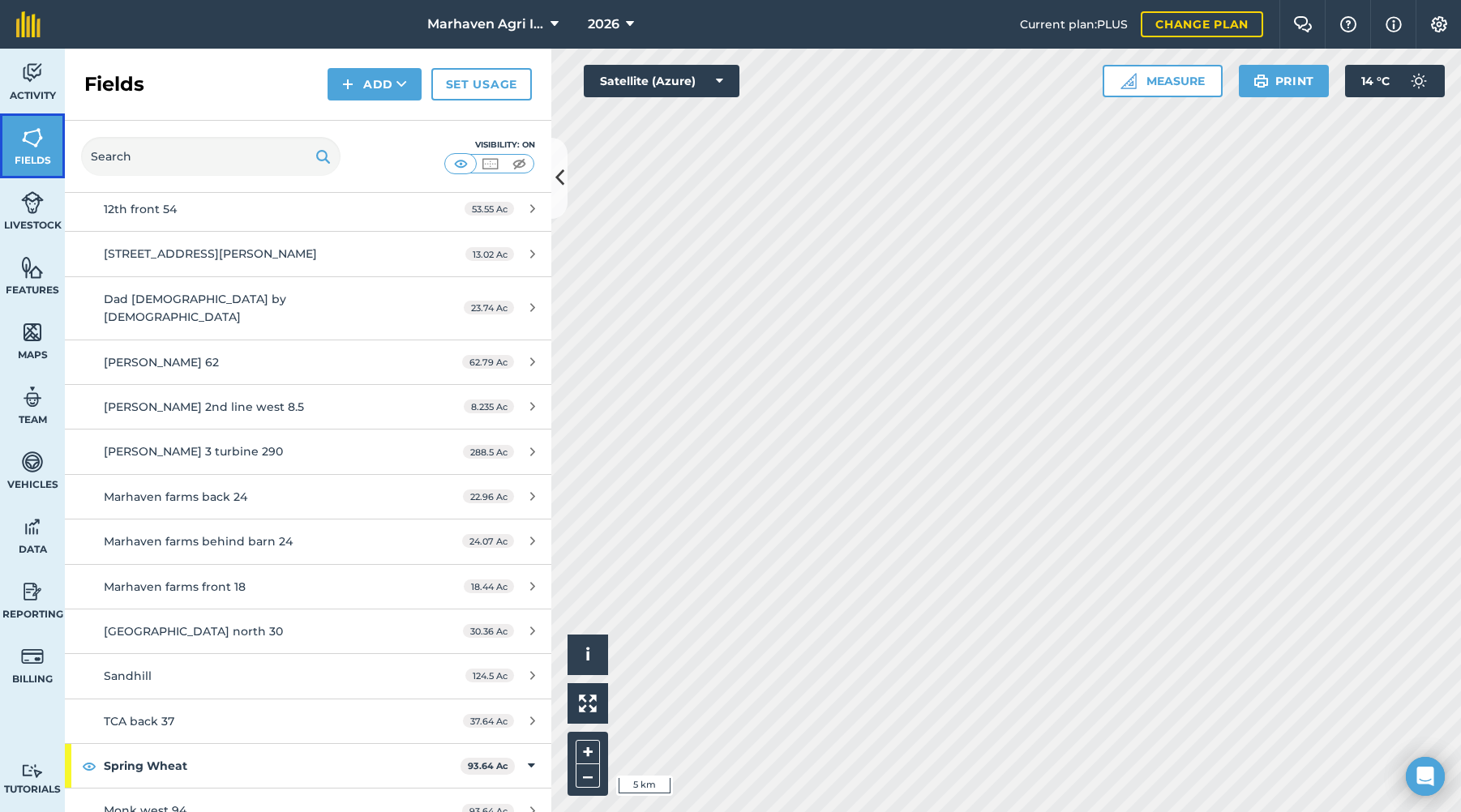
scroll to position [1054, 0]
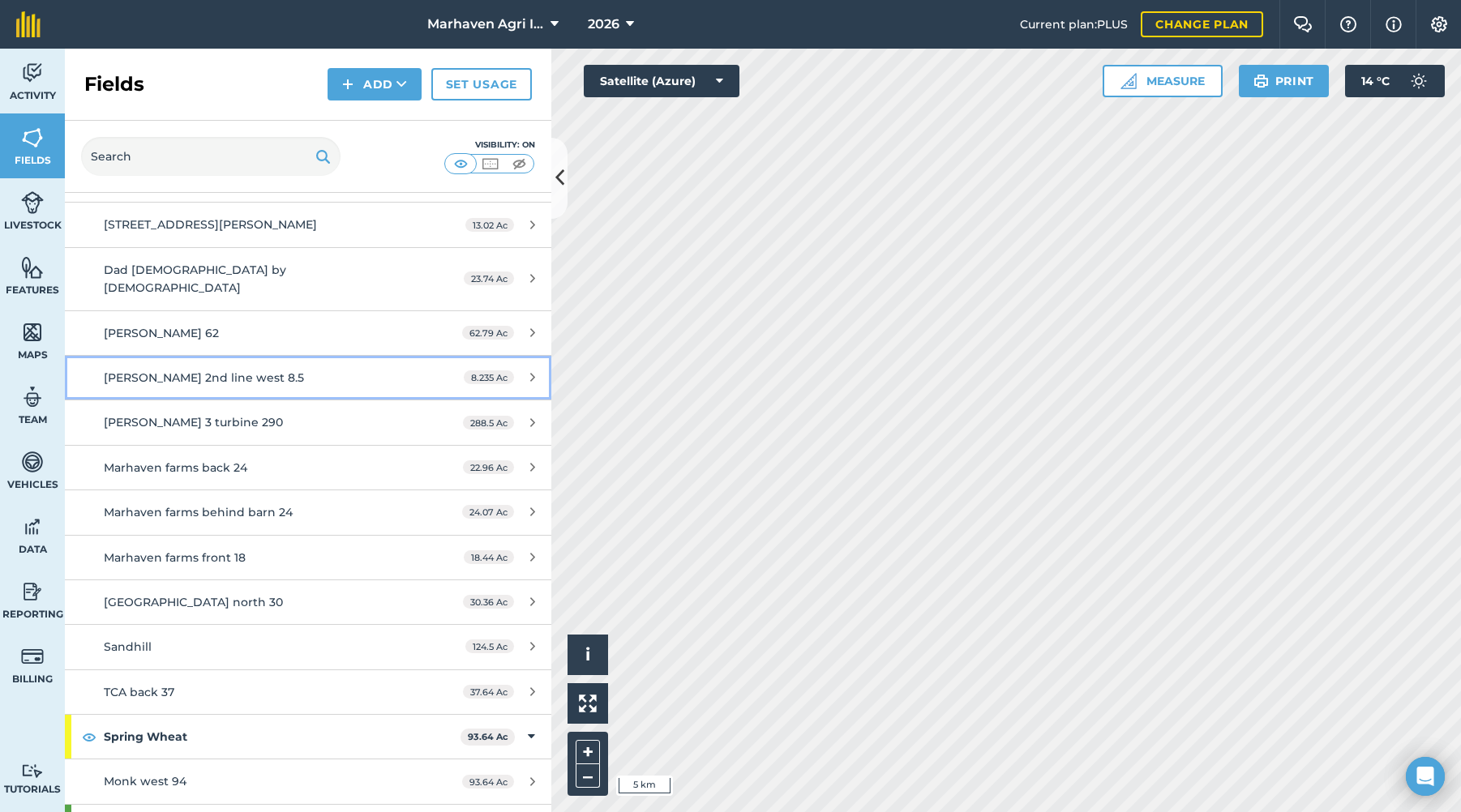
click at [320, 369] on div "[PERSON_NAME] 2nd line west 8.5" at bounding box center [256, 378] width 305 height 18
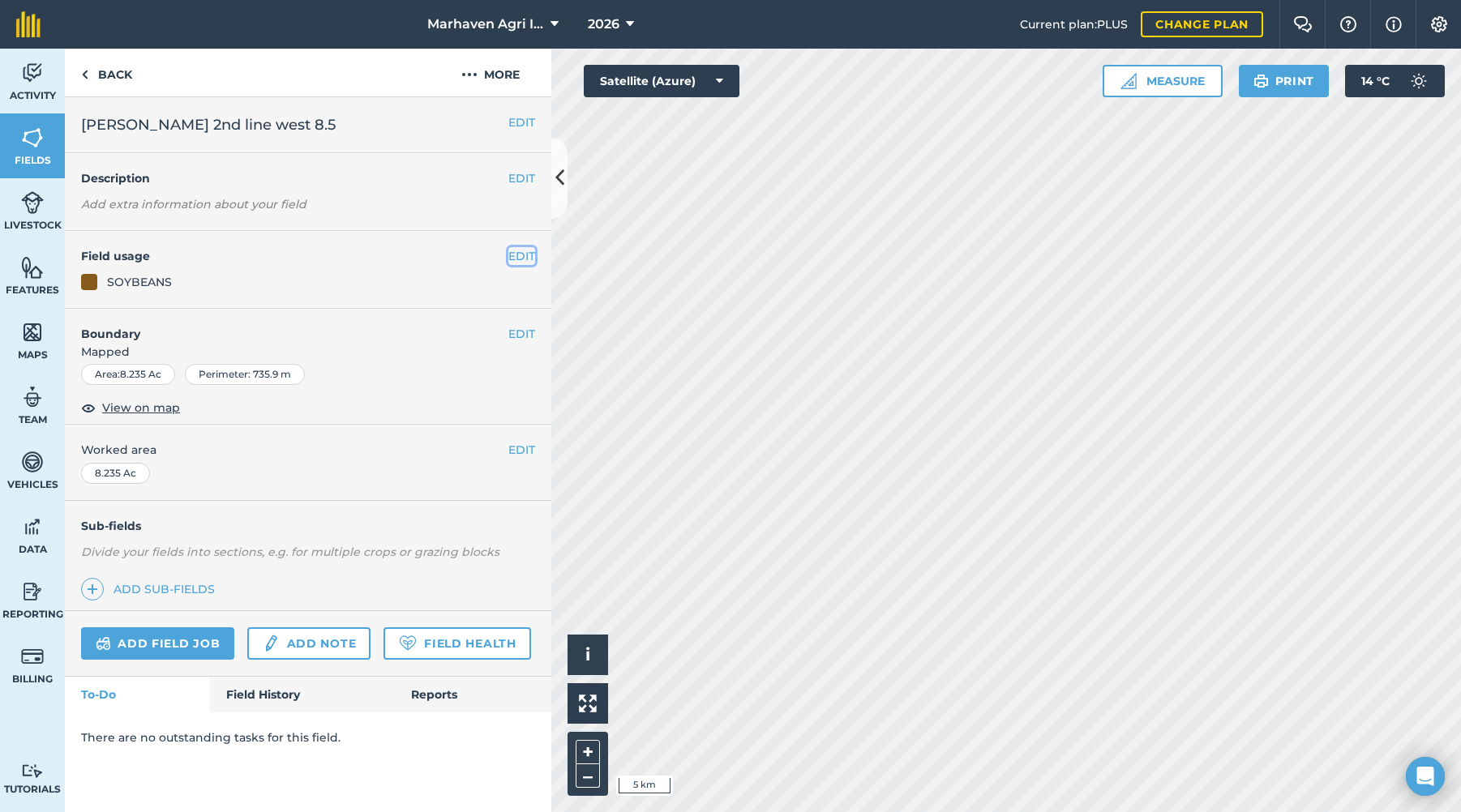
click at [522, 258] on button "EDIT" at bounding box center [521, 256] width 26 height 18
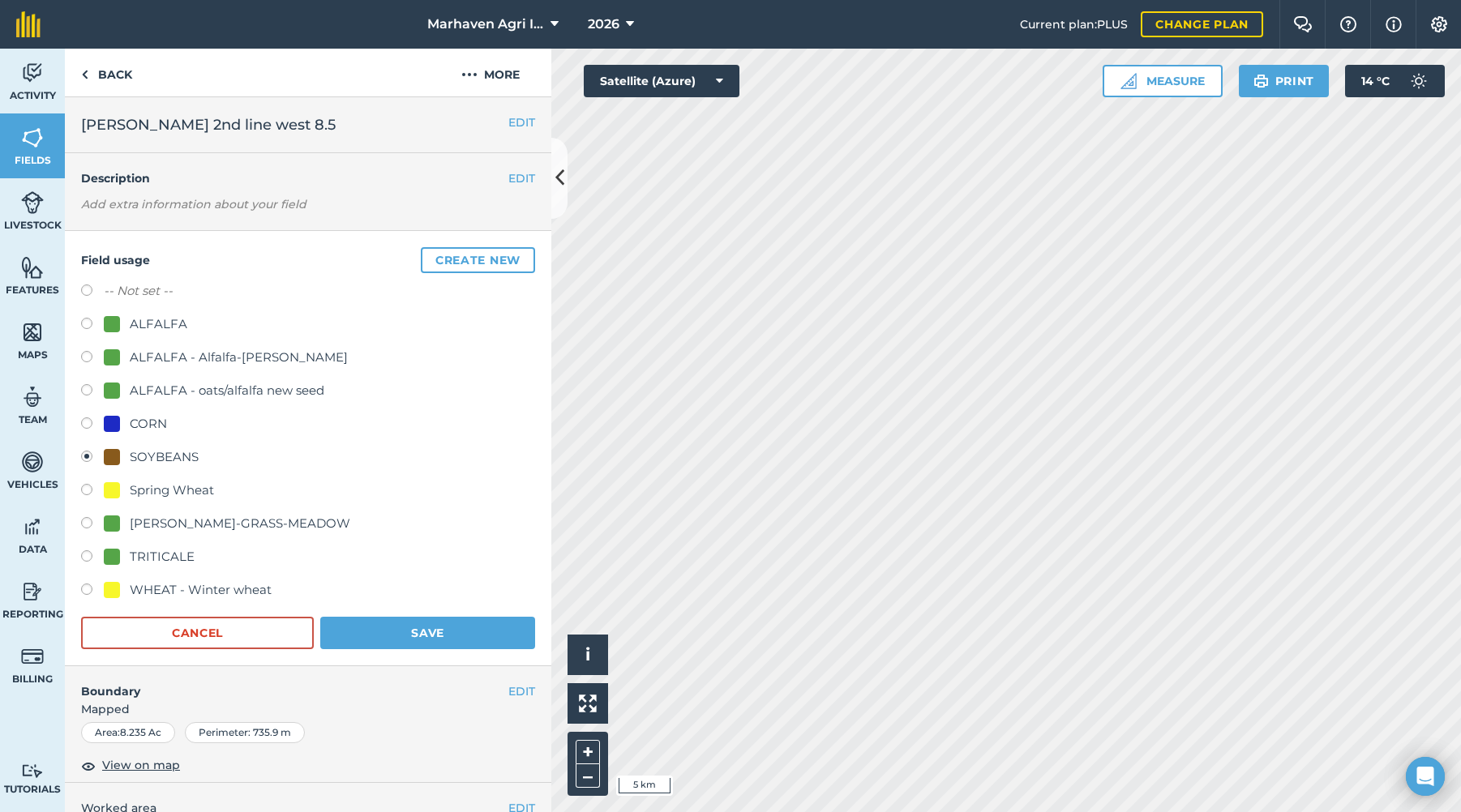
click at [89, 422] on label at bounding box center [92, 426] width 23 height 16
radio input "true"
radio input "false"
click at [419, 628] on button "Save" at bounding box center [428, 633] width 215 height 33
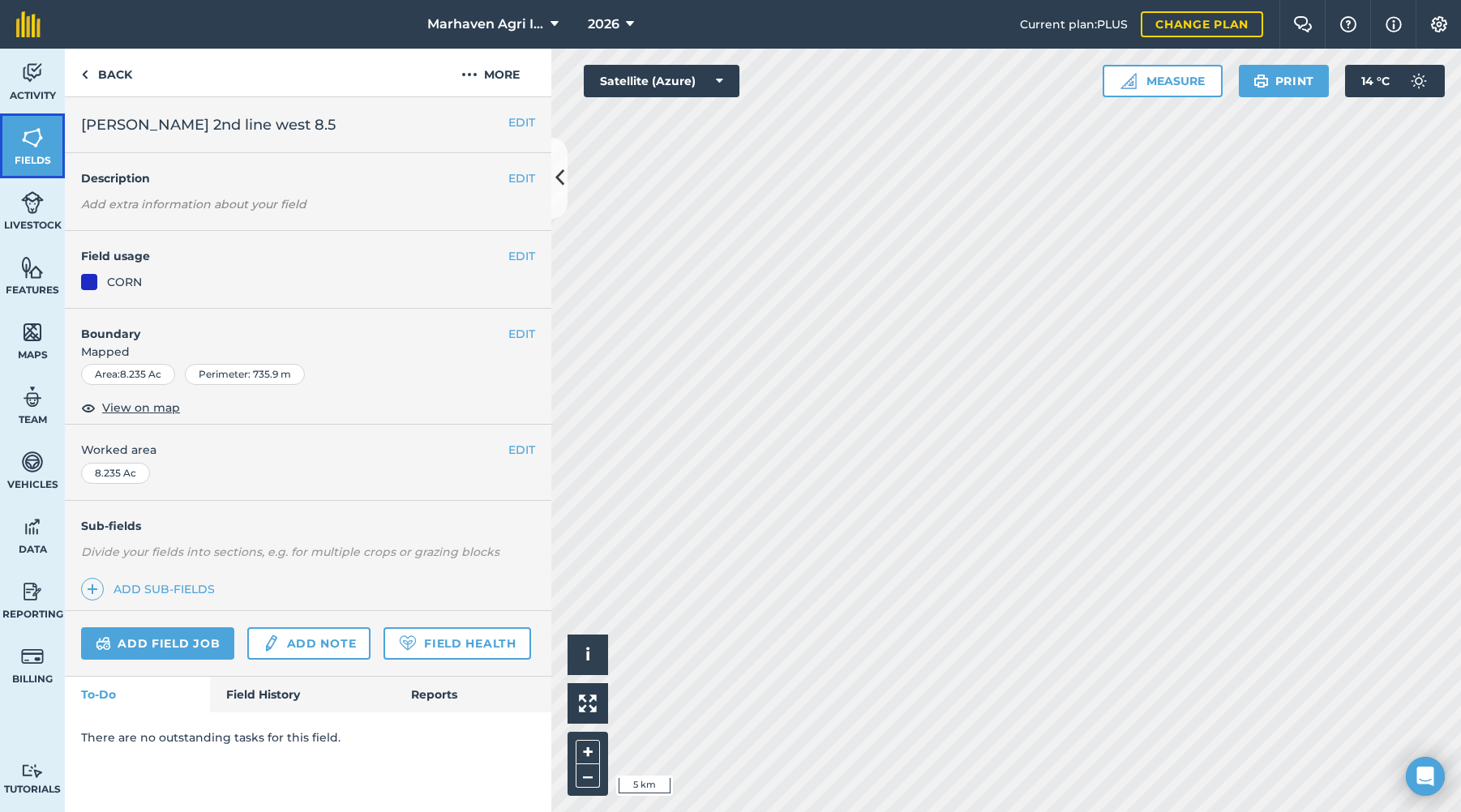
click at [34, 141] on img at bounding box center [32, 138] width 23 height 25
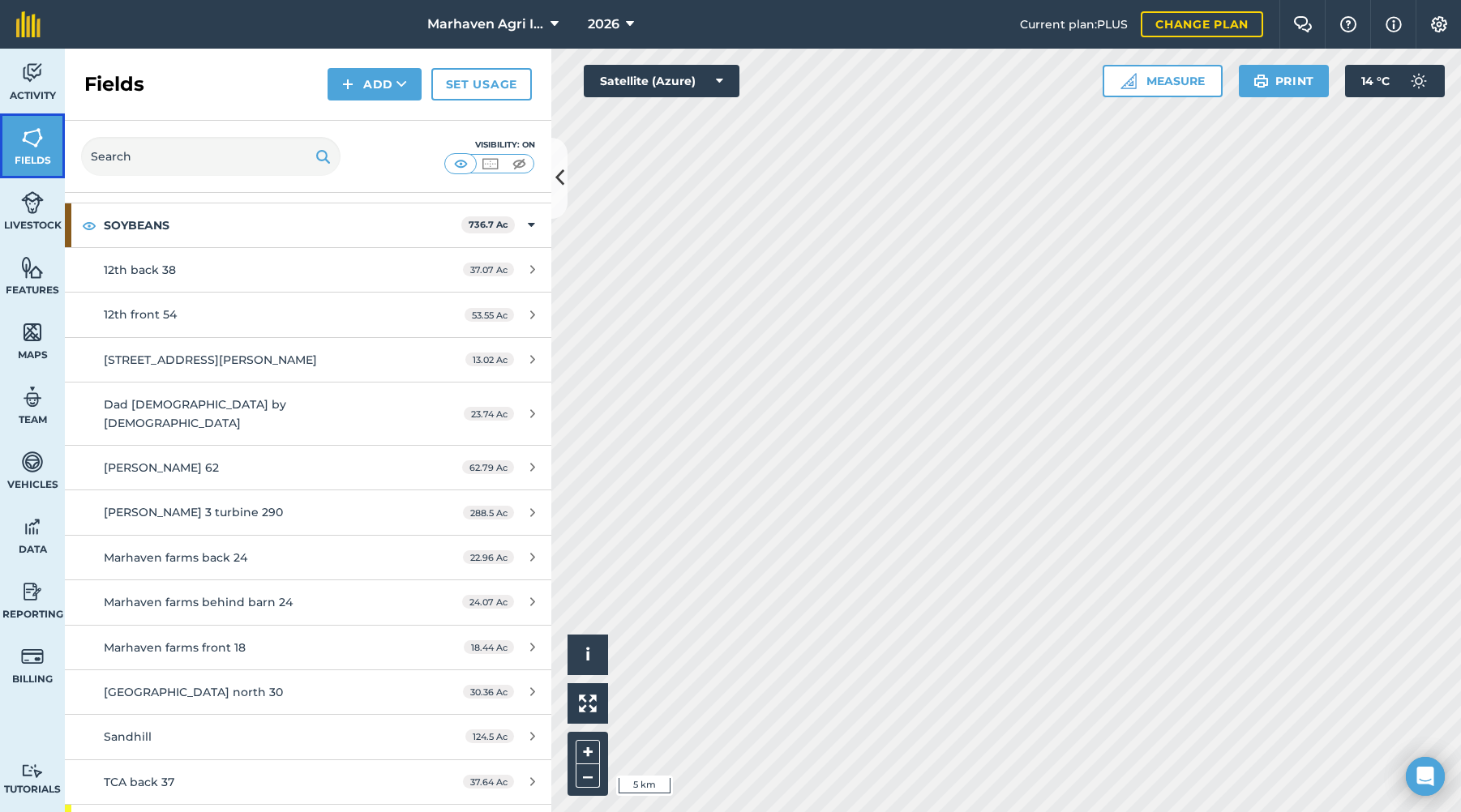
scroll to position [973, 0]
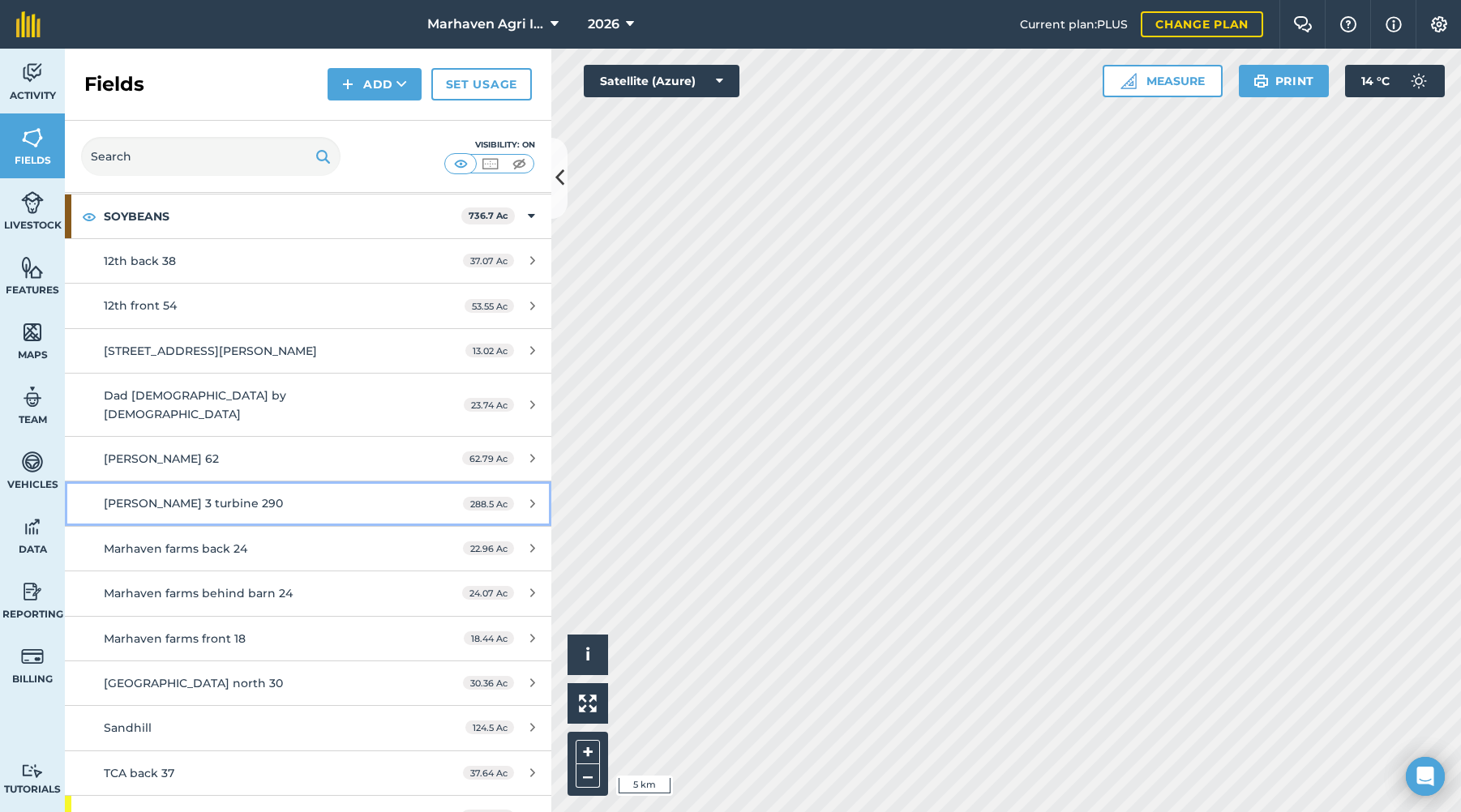
click at [296, 494] on div "[PERSON_NAME] 3 turbine 290" at bounding box center [256, 504] width 305 height 18
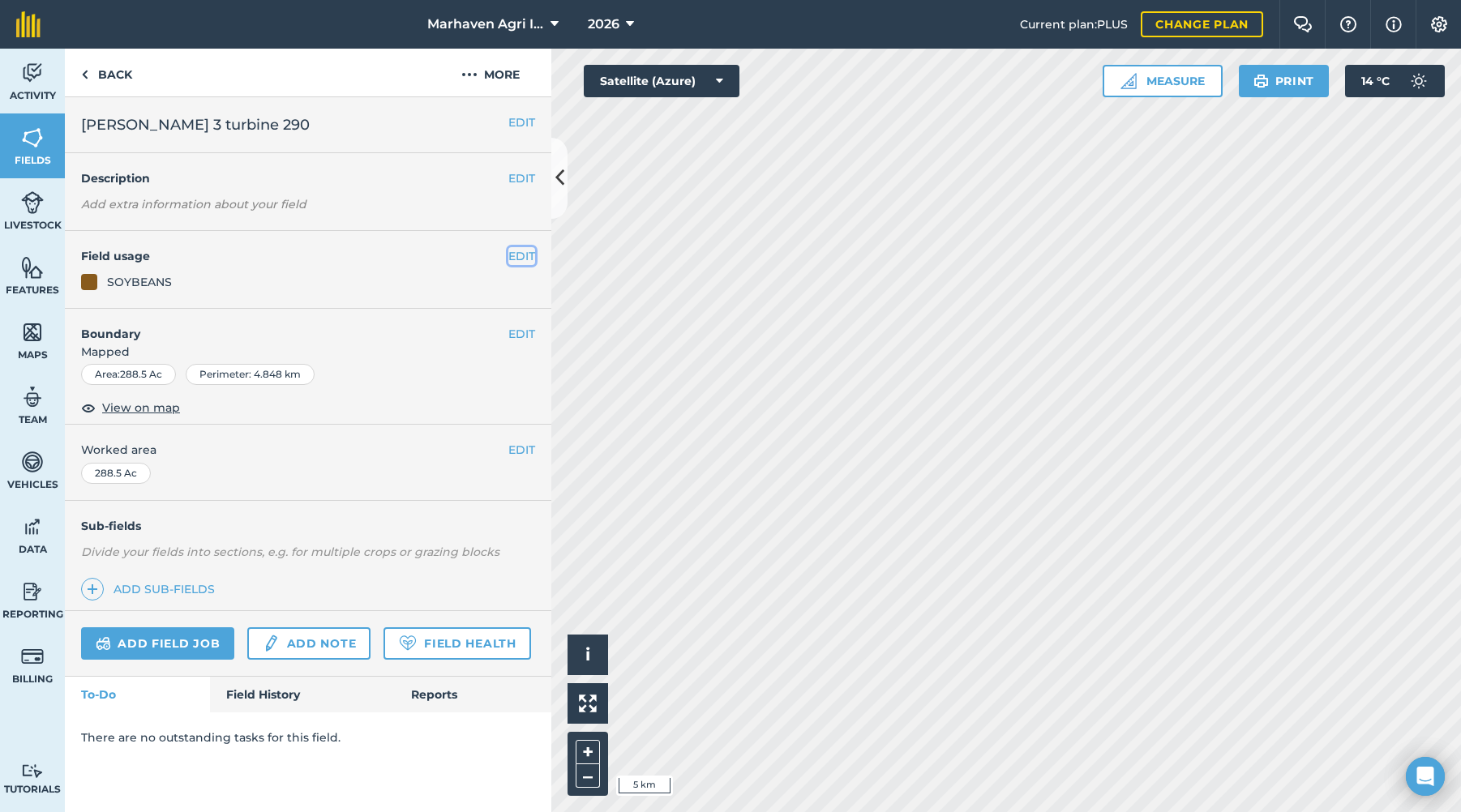
click at [516, 254] on button "EDIT" at bounding box center [521, 256] width 26 height 18
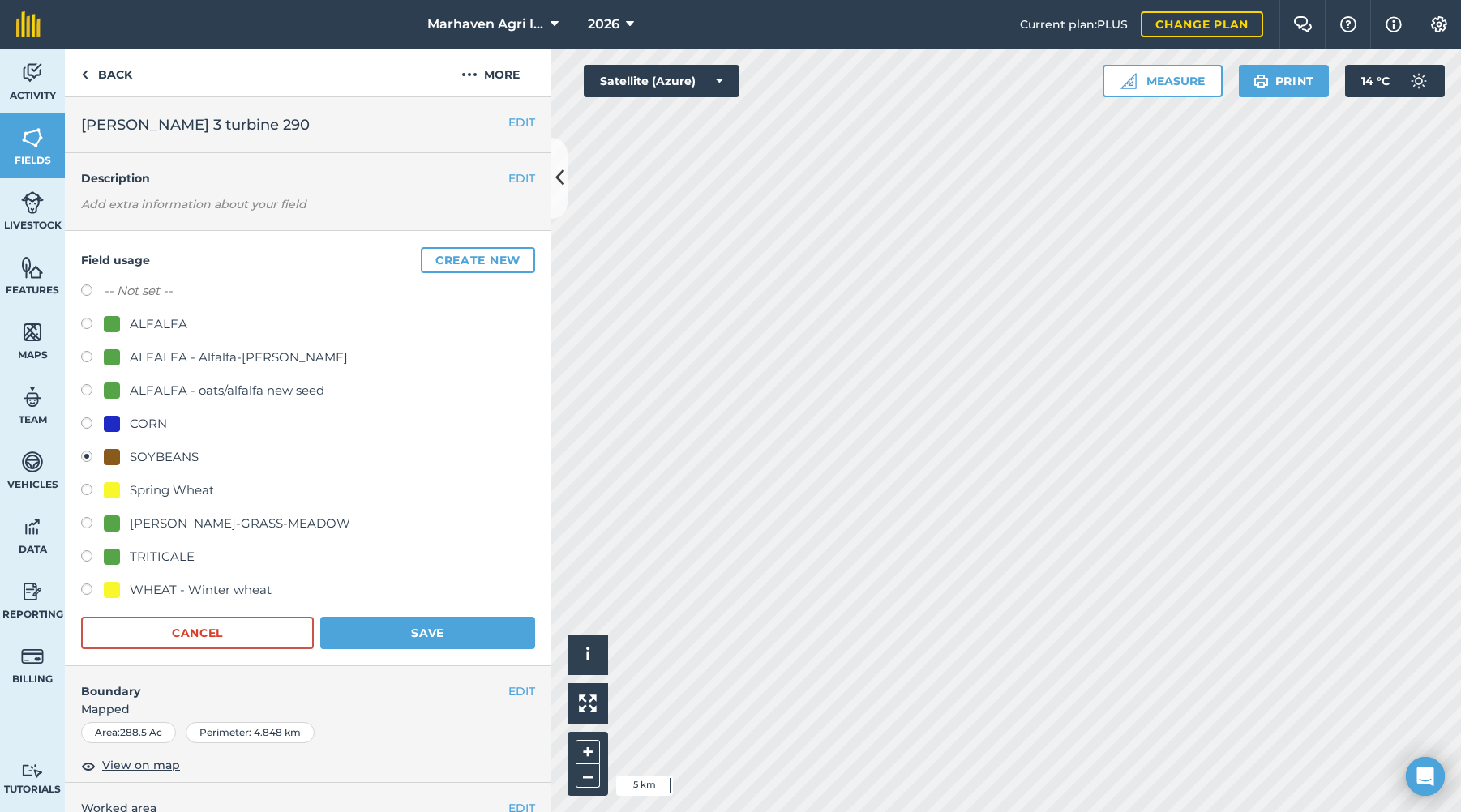
click at [91, 424] on label at bounding box center [92, 426] width 23 height 16
radio input "true"
radio input "false"
click at [421, 626] on button "Save" at bounding box center [428, 633] width 215 height 33
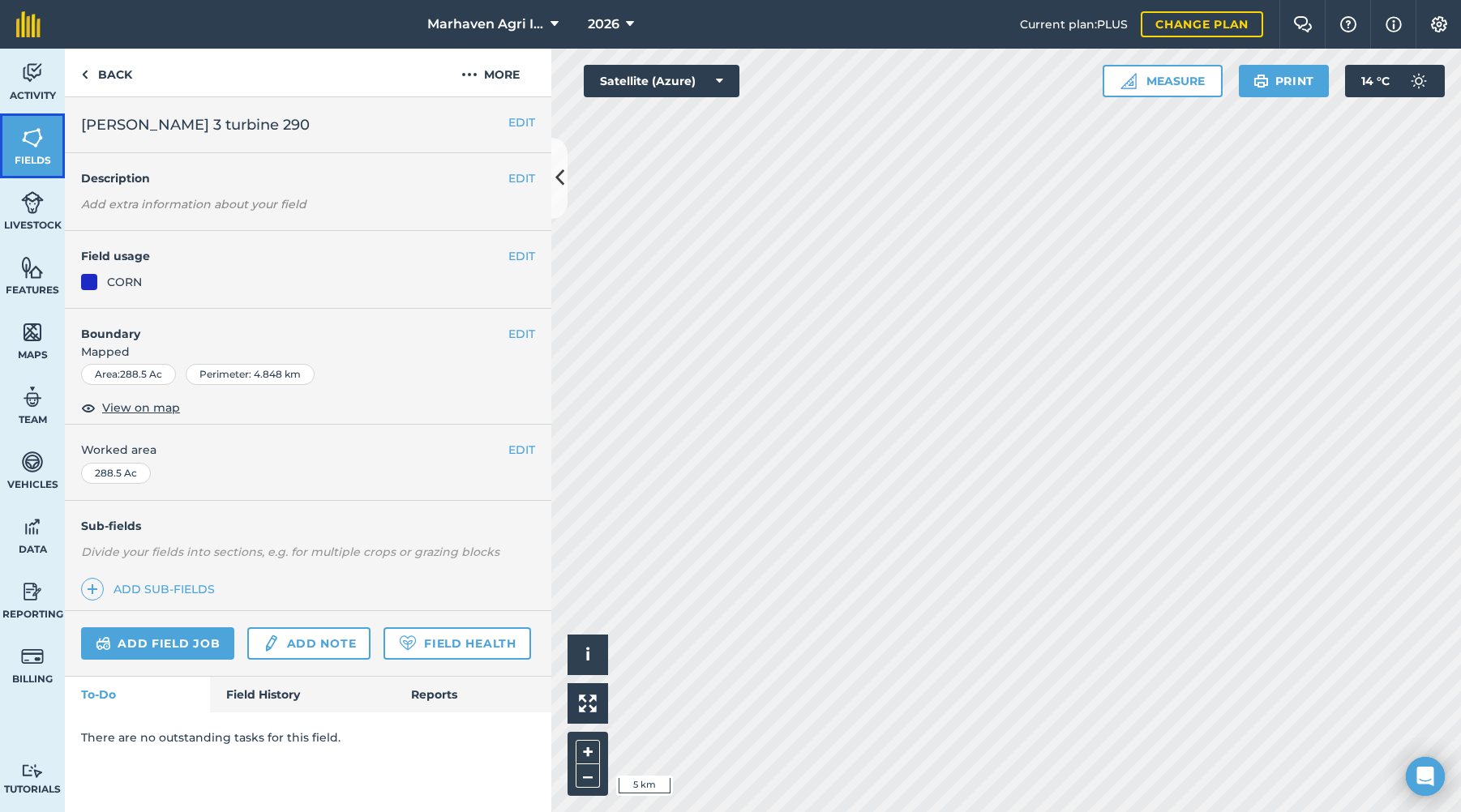
click at [25, 139] on img at bounding box center [32, 138] width 23 height 25
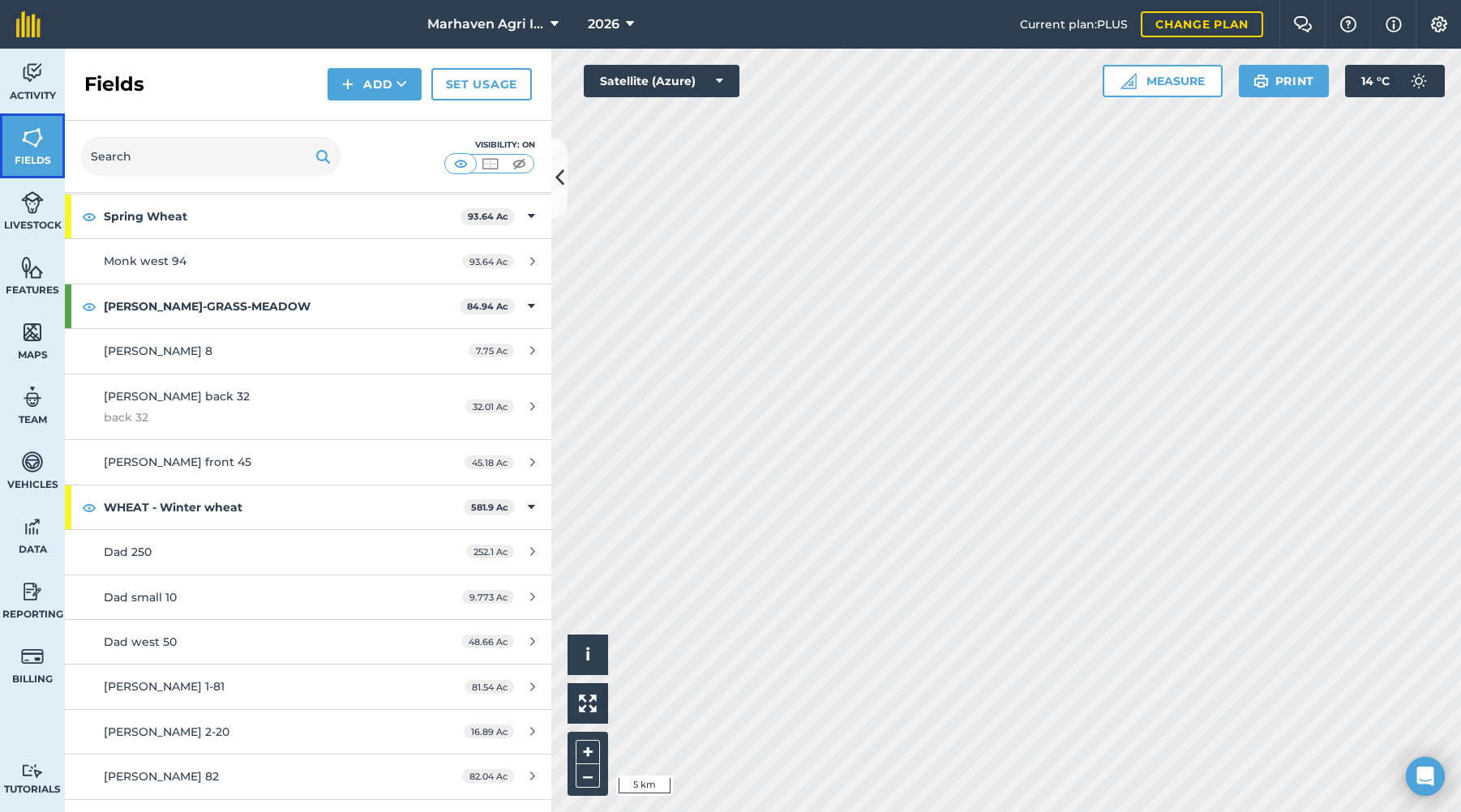
scroll to position [1588, 0]
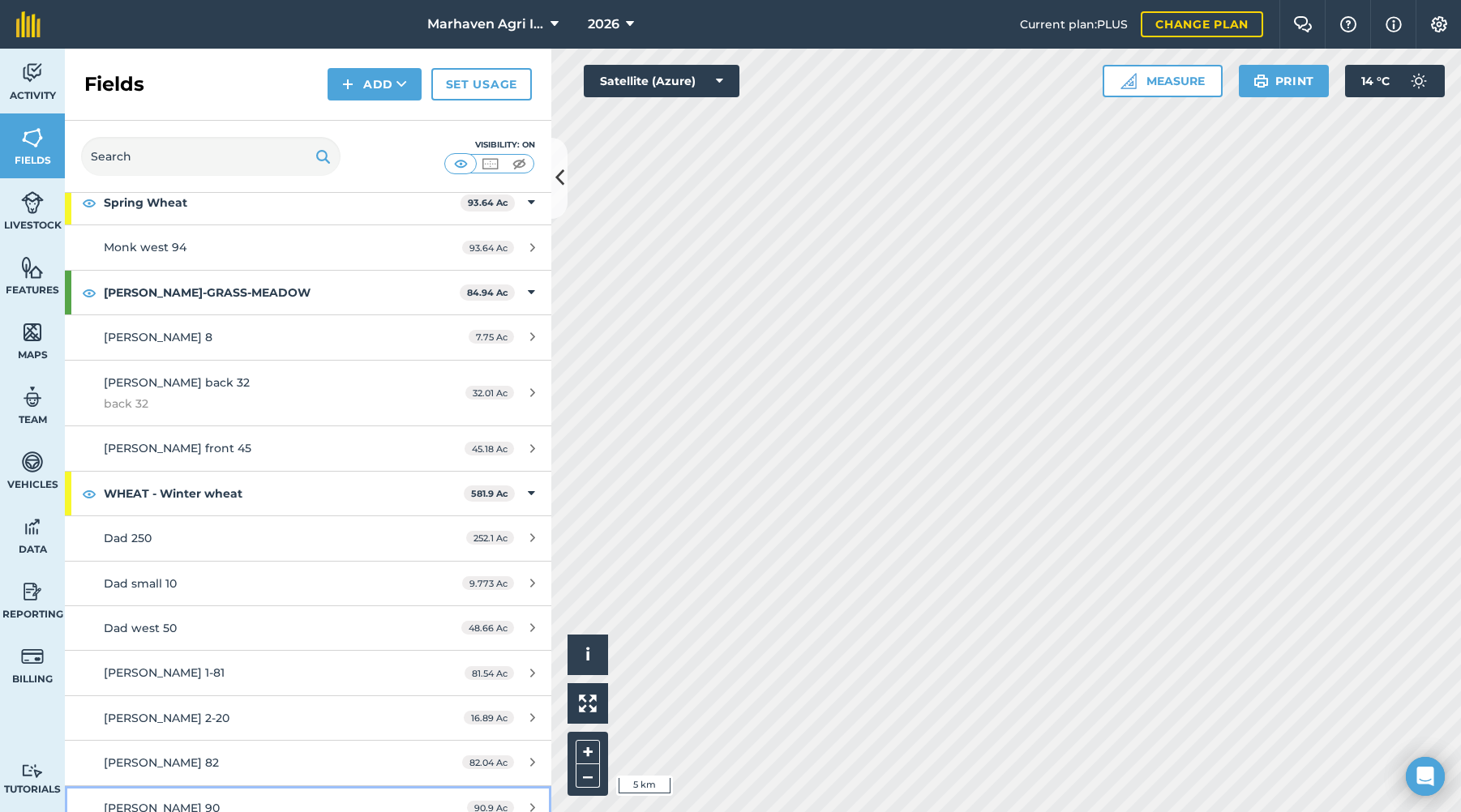
click at [192, 799] on div "[PERSON_NAME] 90" at bounding box center [256, 808] width 305 height 18
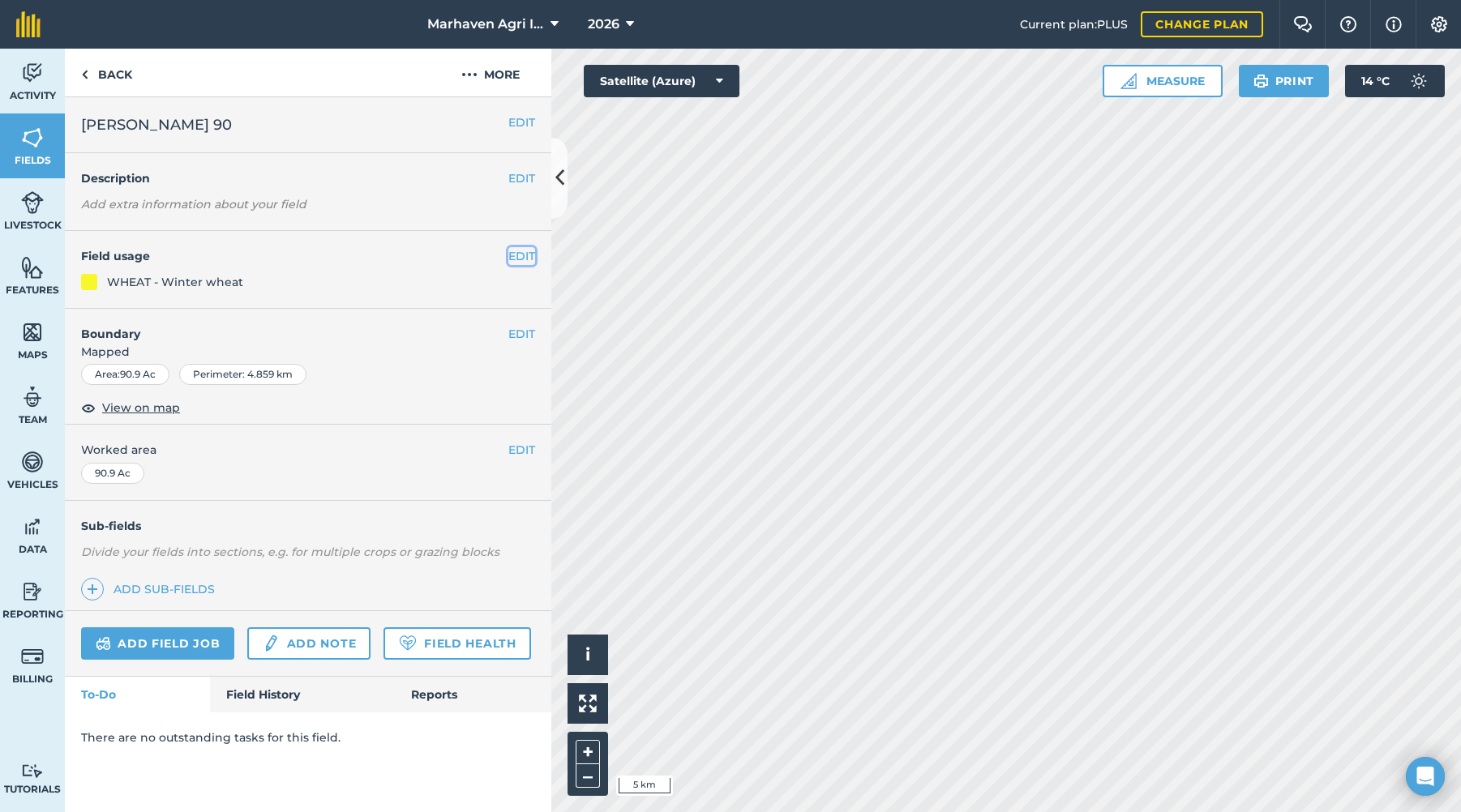
click at [518, 258] on button "EDIT" at bounding box center [521, 256] width 26 height 18
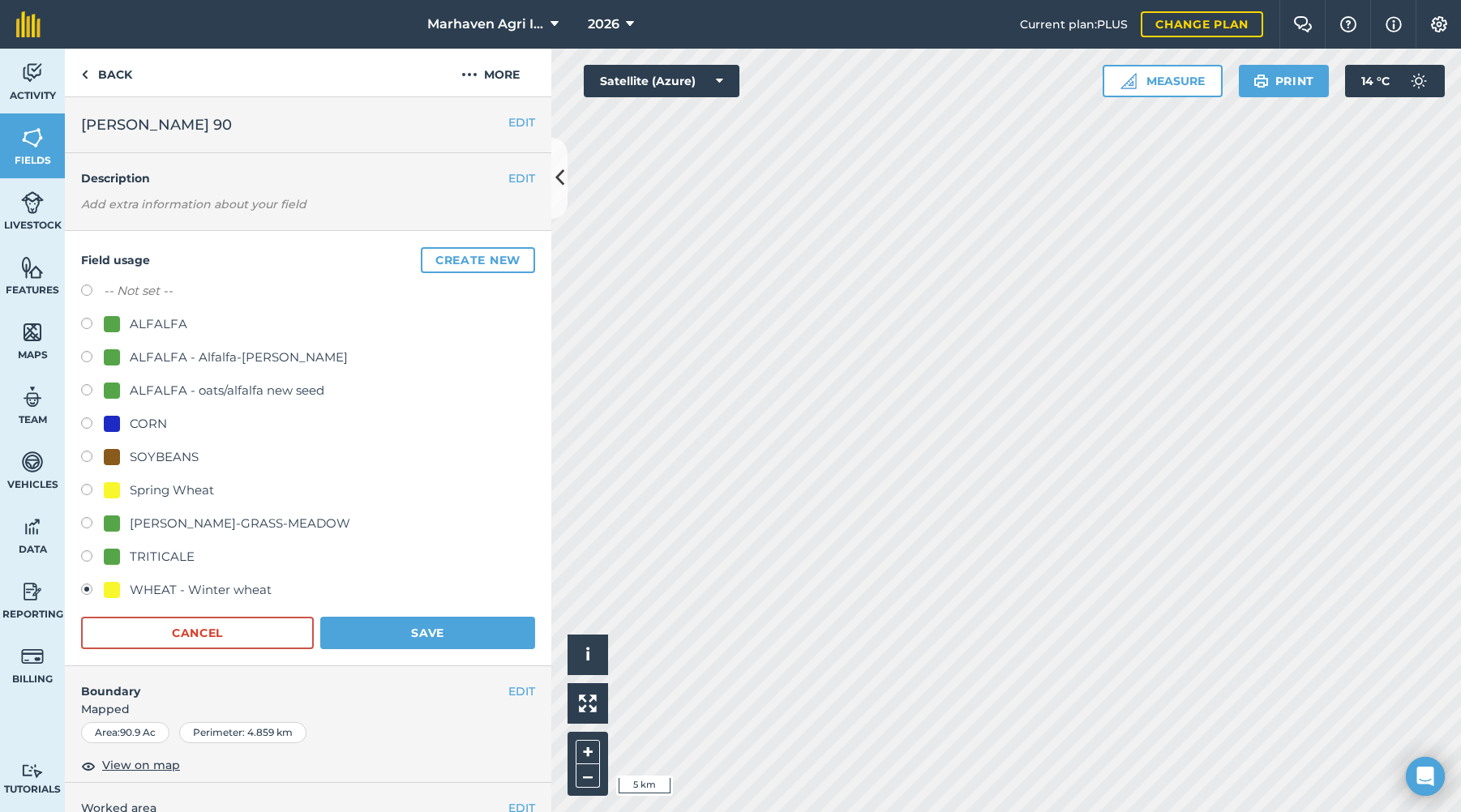
click at [91, 455] on label at bounding box center [92, 459] width 23 height 16
radio input "true"
radio input "false"
click at [430, 632] on button "Save" at bounding box center [428, 633] width 215 height 33
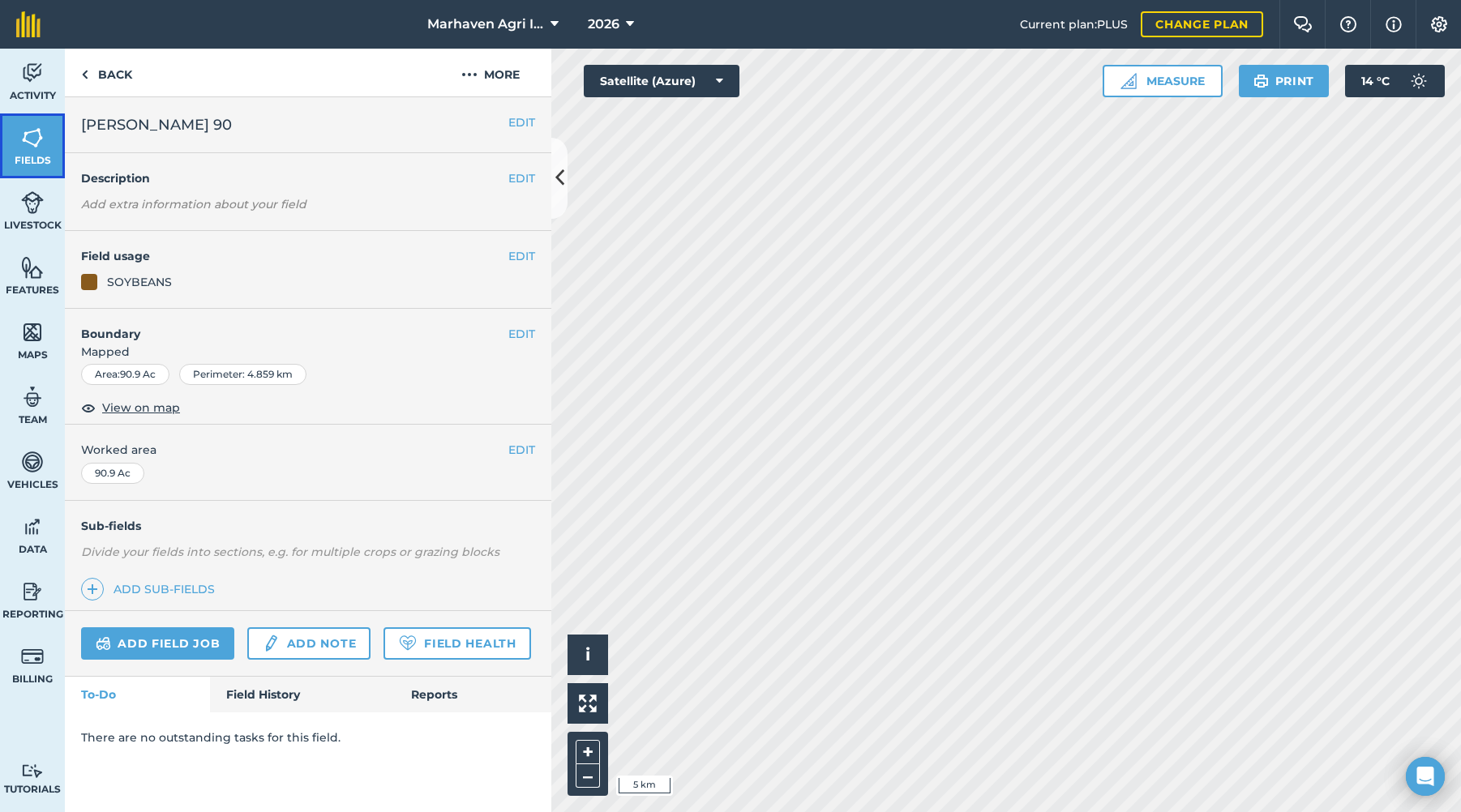
click at [31, 142] on img at bounding box center [32, 138] width 23 height 25
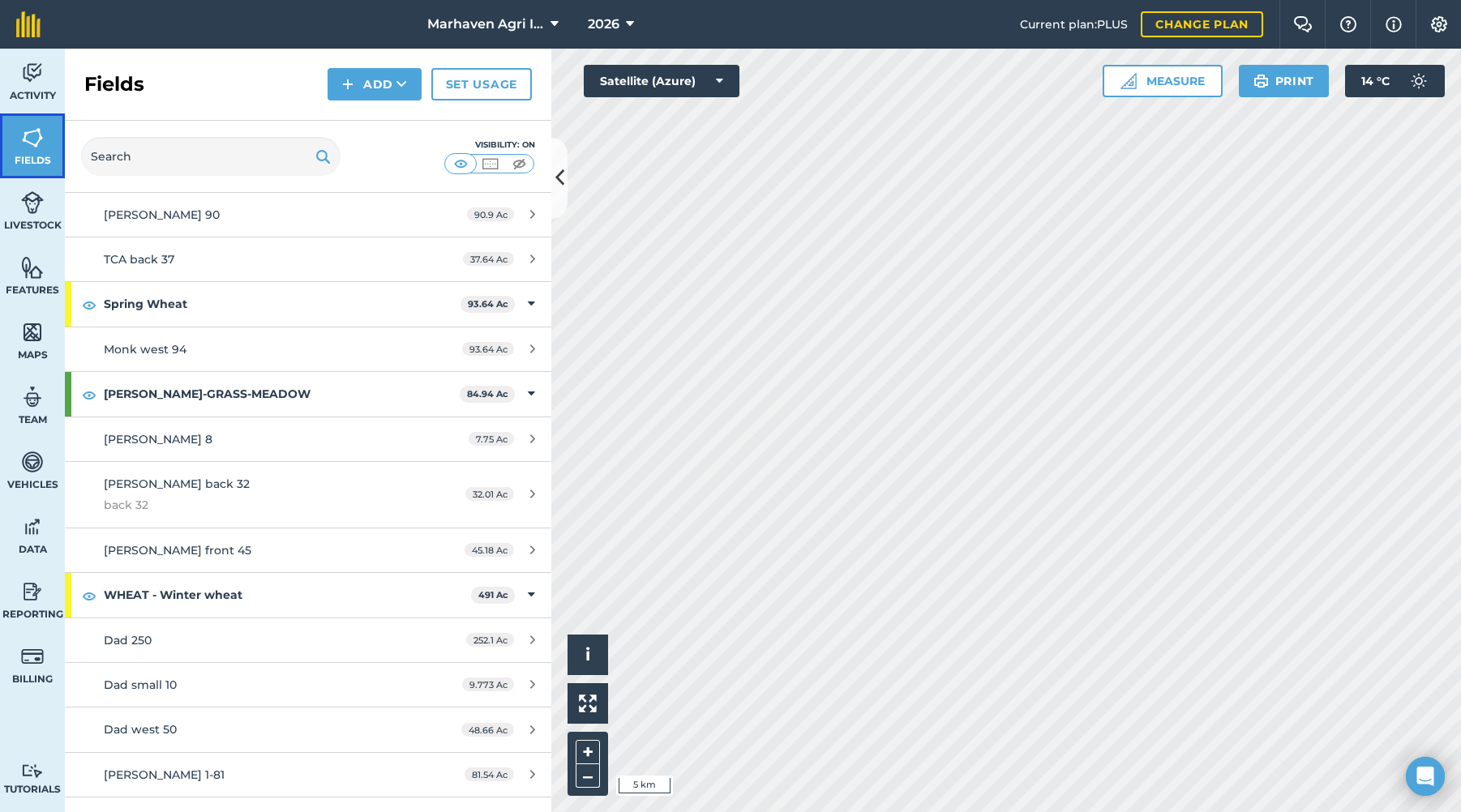
scroll to position [1588, 0]
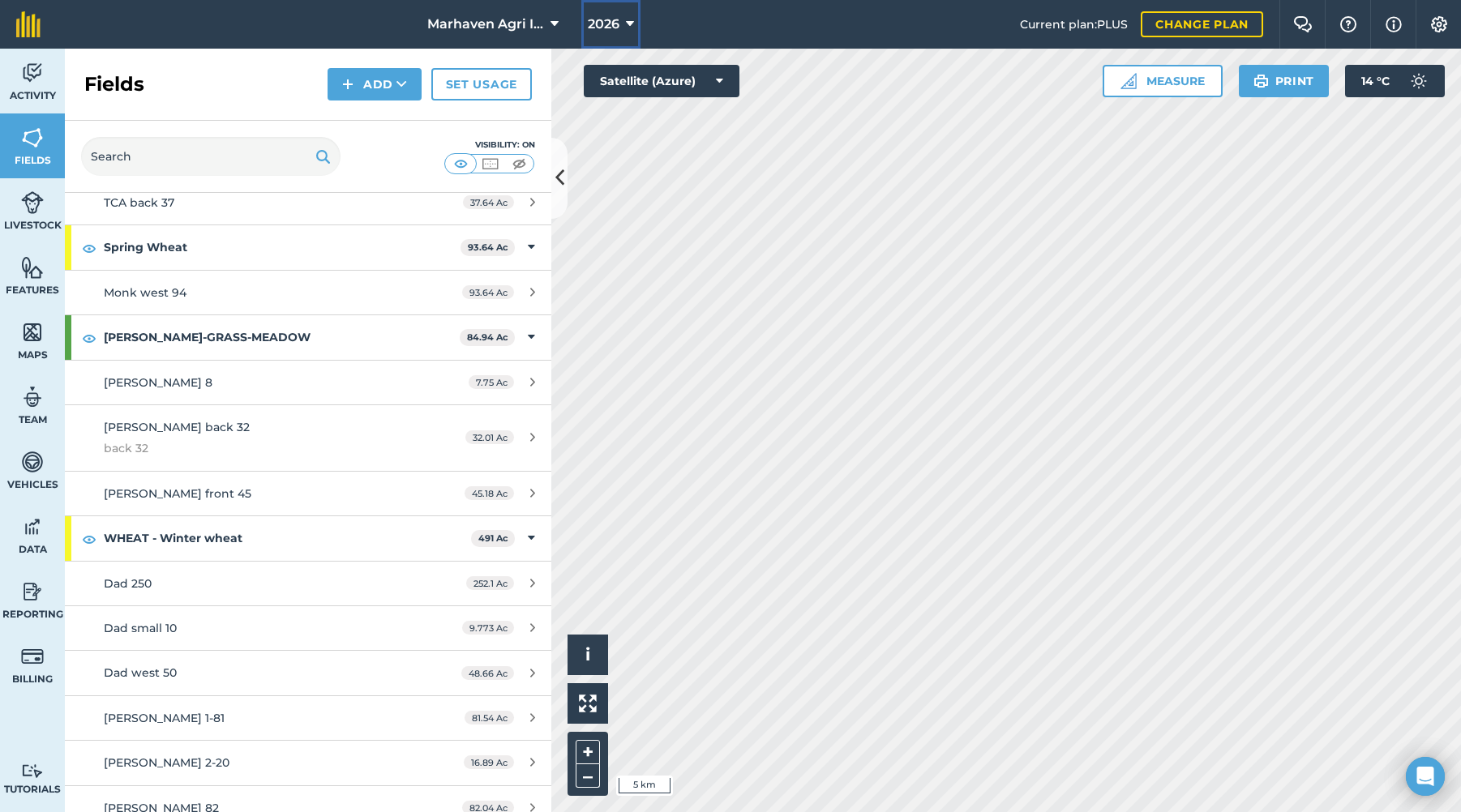
click at [623, 17] on button "2026" at bounding box center [610, 24] width 59 height 48
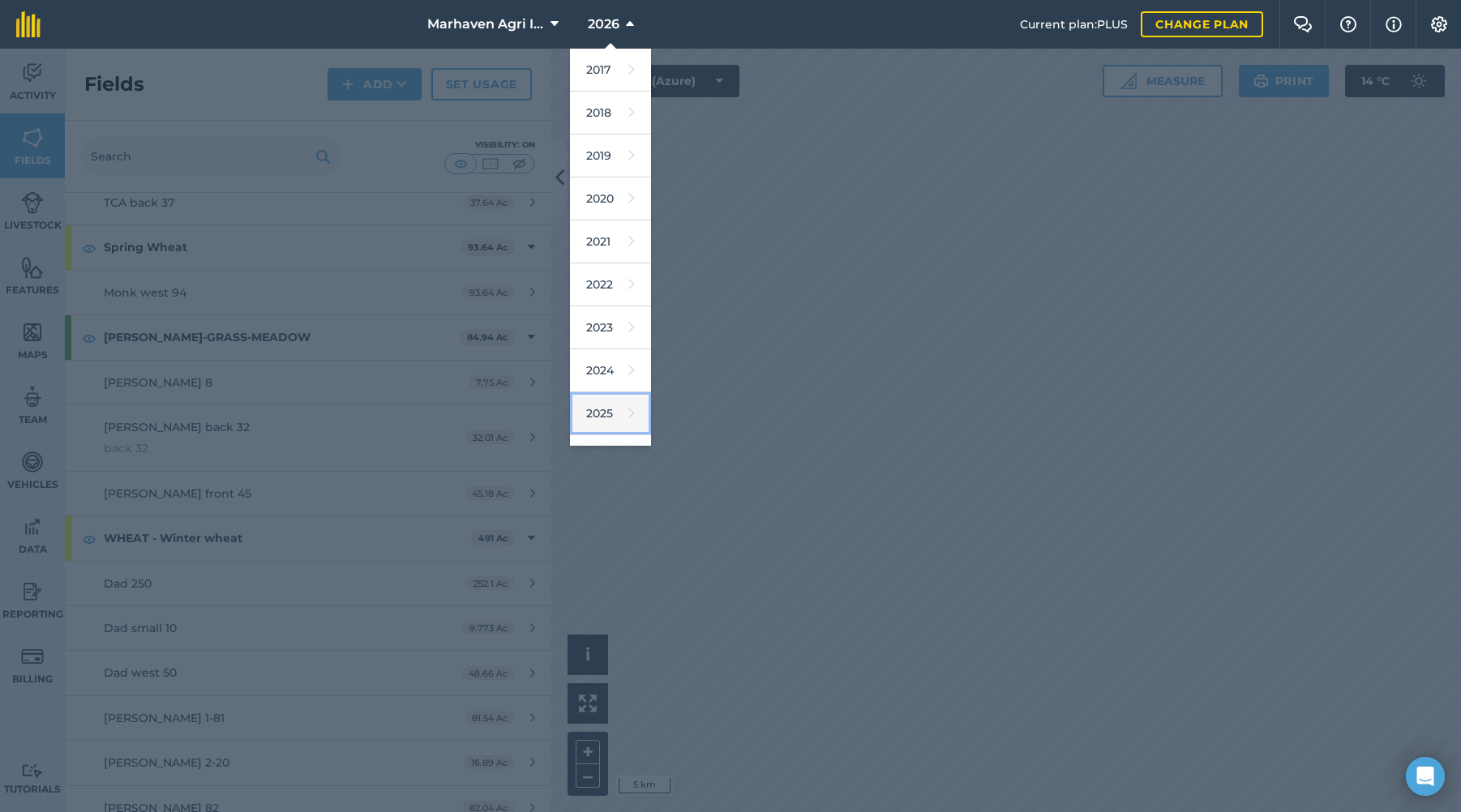
click at [603, 411] on link "2025" at bounding box center [610, 413] width 81 height 43
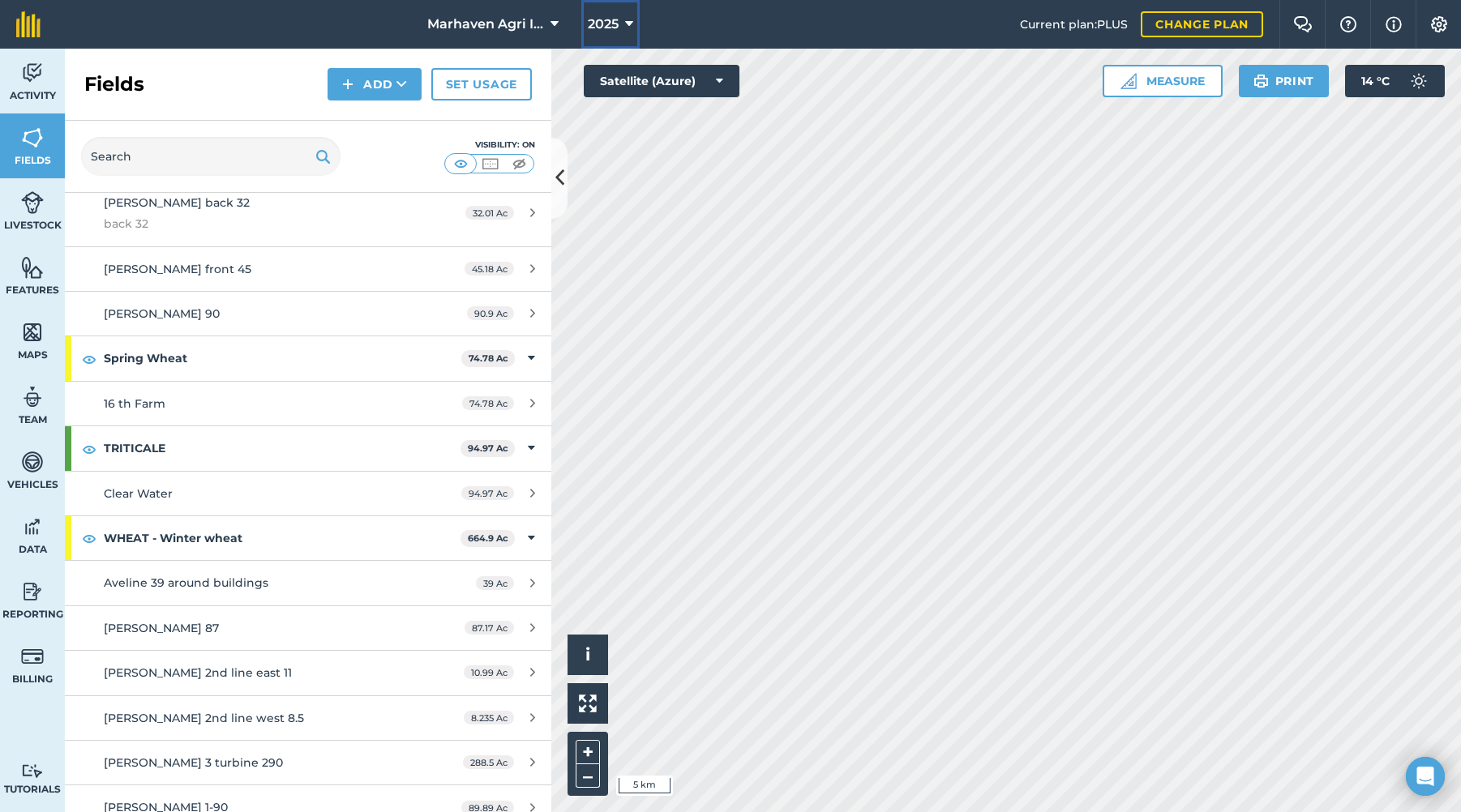
click at [627, 22] on icon at bounding box center [629, 24] width 8 height 19
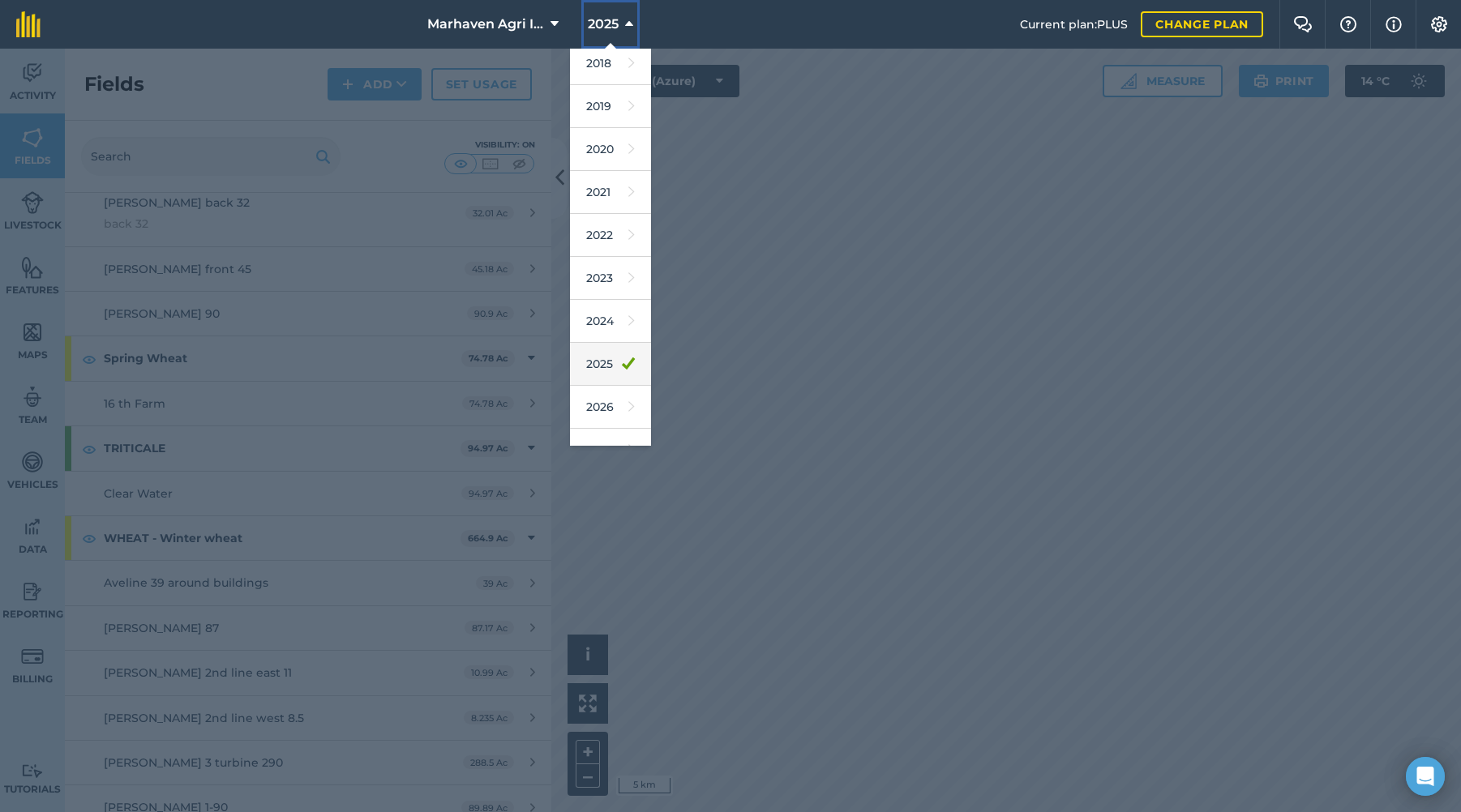
scroll to position [76, 0]
click at [603, 375] on link "2026" at bounding box center [610, 381] width 81 height 43
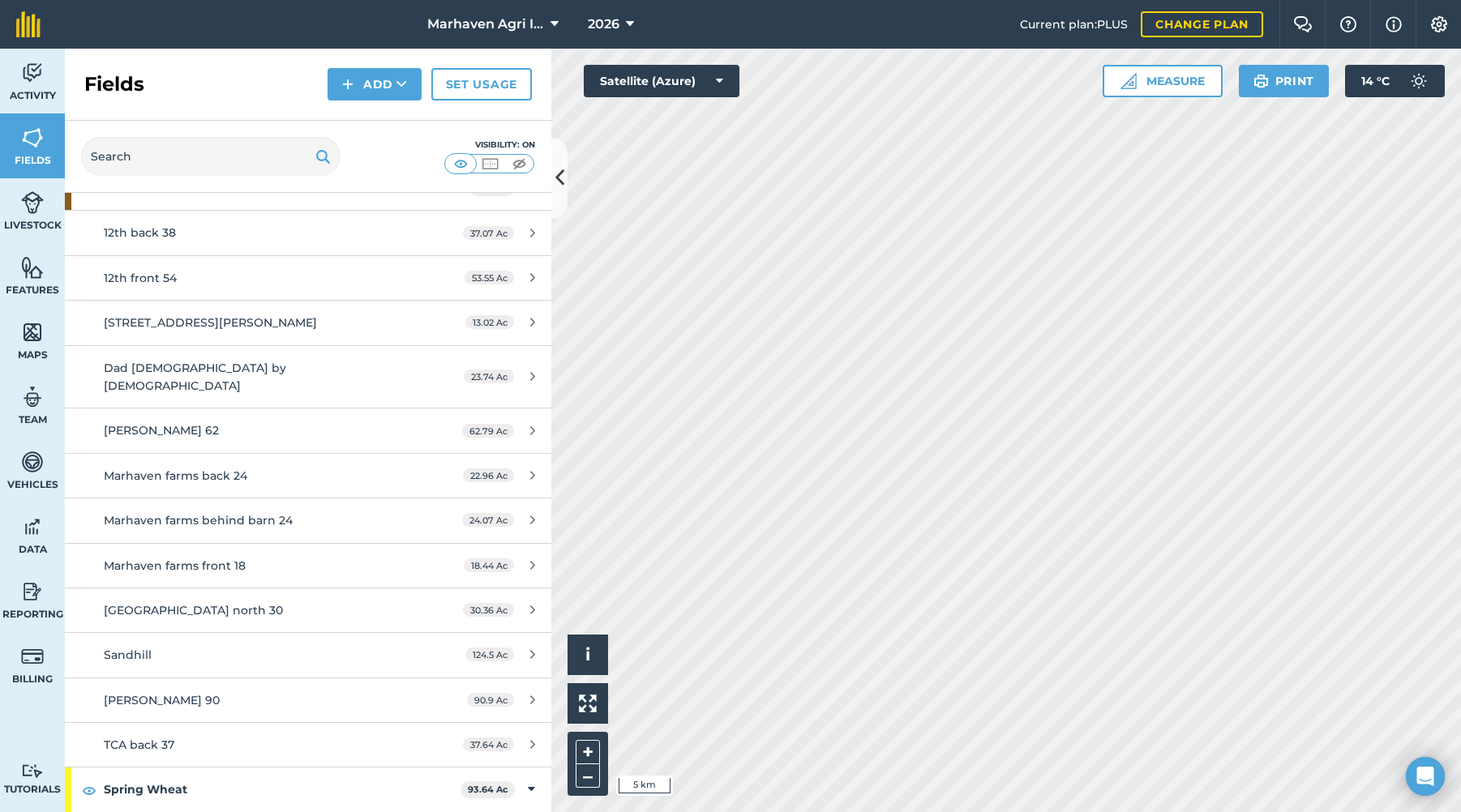
scroll to position [1021, 0]
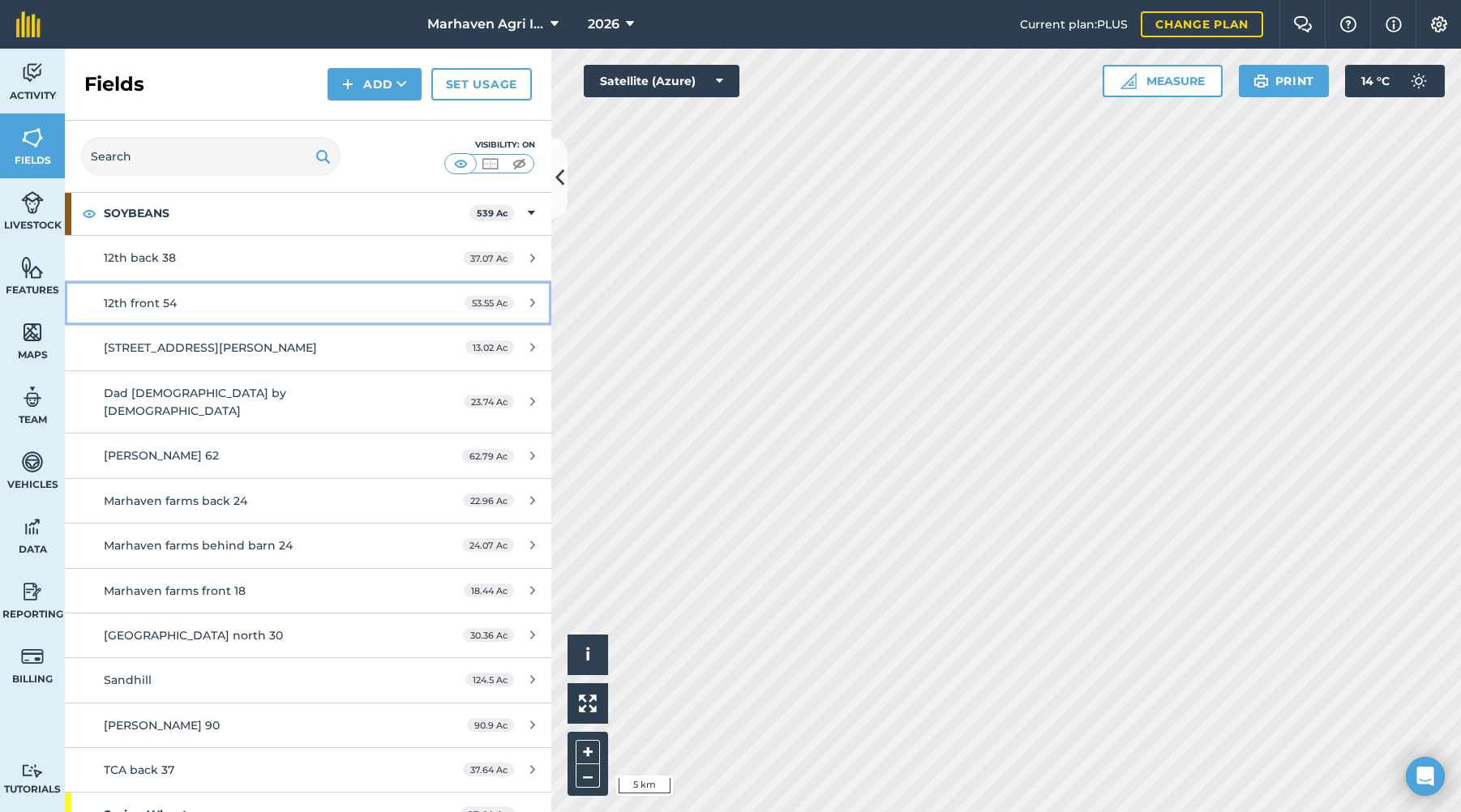
click at [170, 302] on span "12th front 54" at bounding box center [141, 303] width 73 height 15
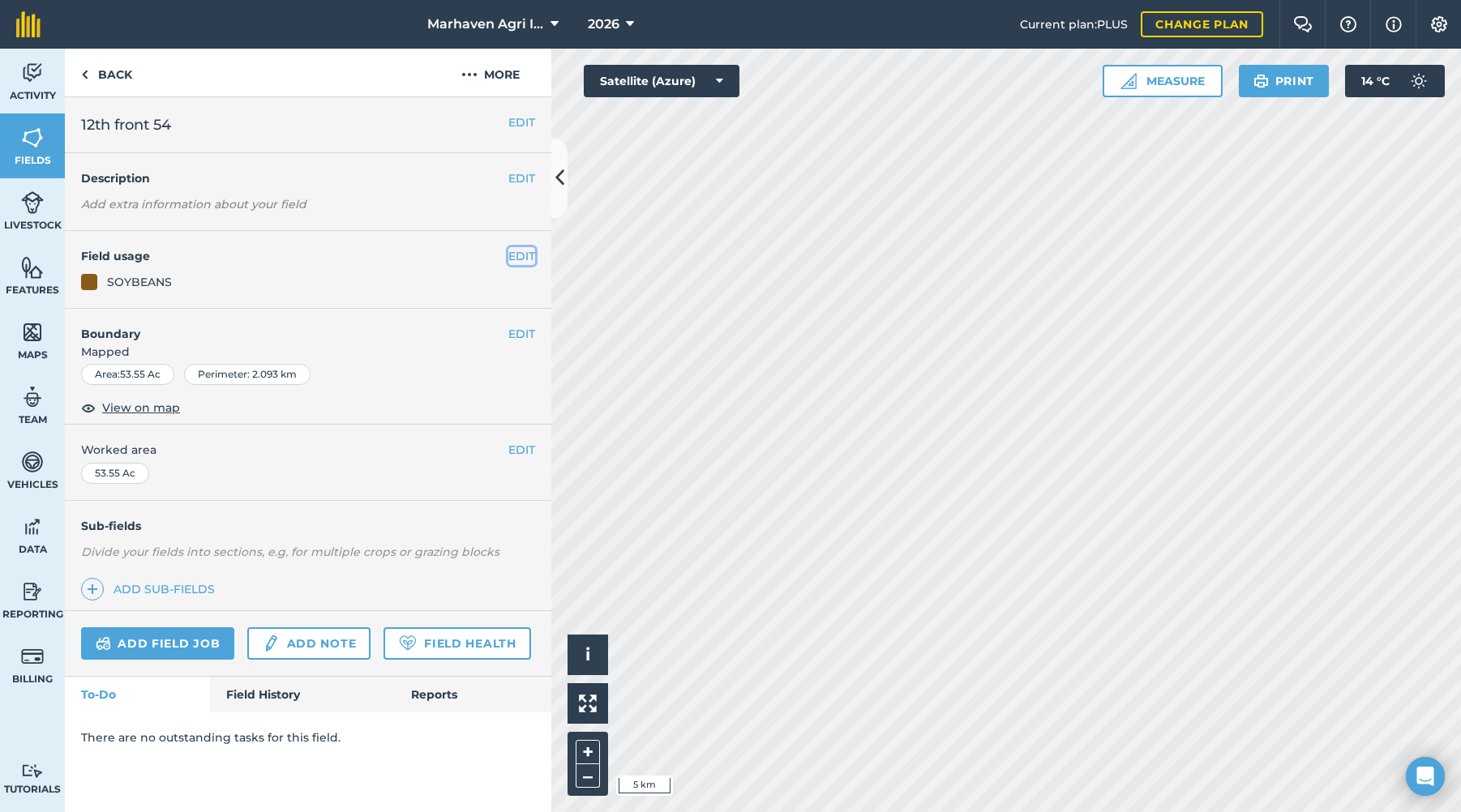
click at [513, 251] on button "EDIT" at bounding box center [521, 256] width 26 height 18
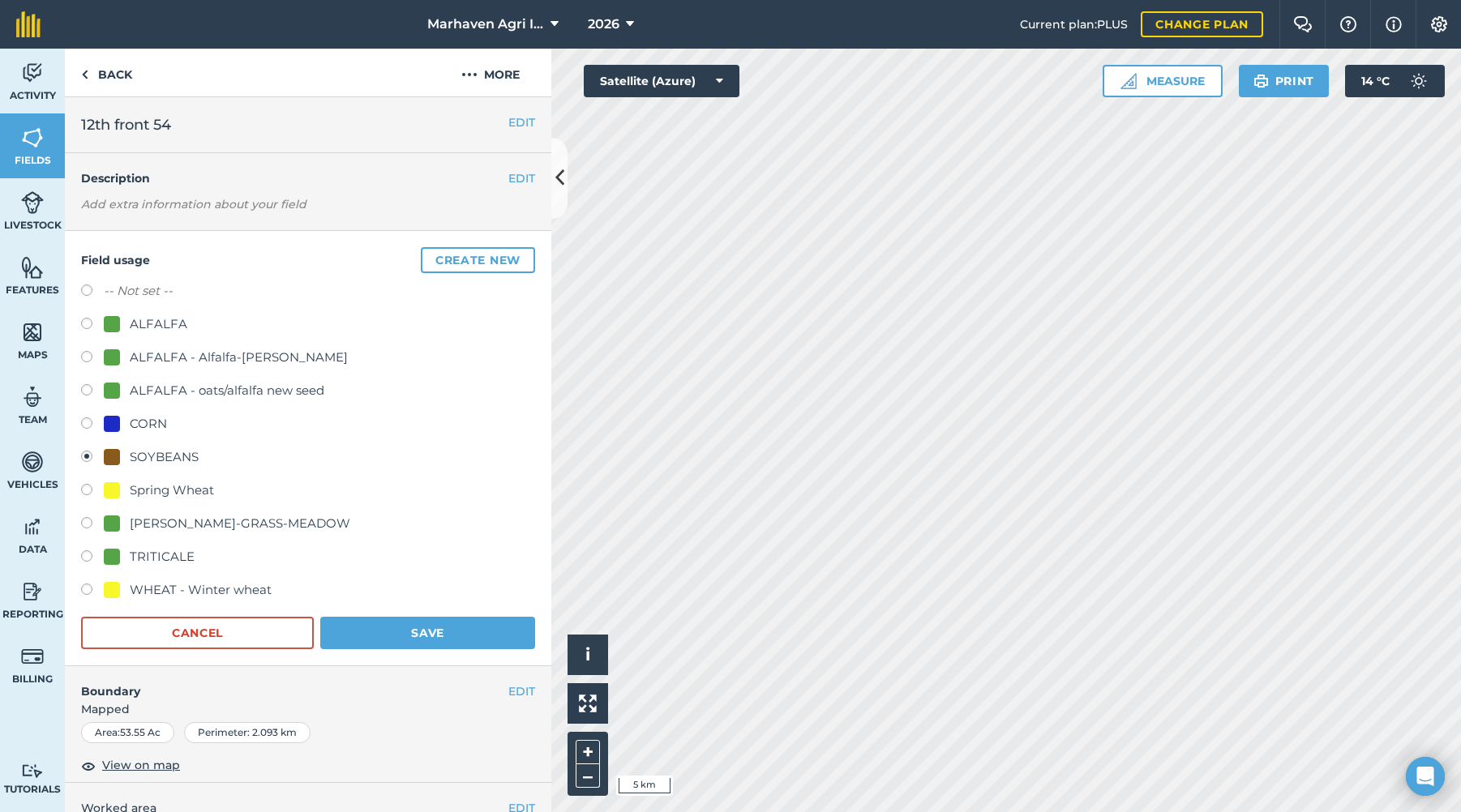
click at [100, 287] on label at bounding box center [92, 293] width 23 height 16
radio input "true"
radio input "false"
click at [423, 630] on button "Save" at bounding box center [428, 633] width 215 height 33
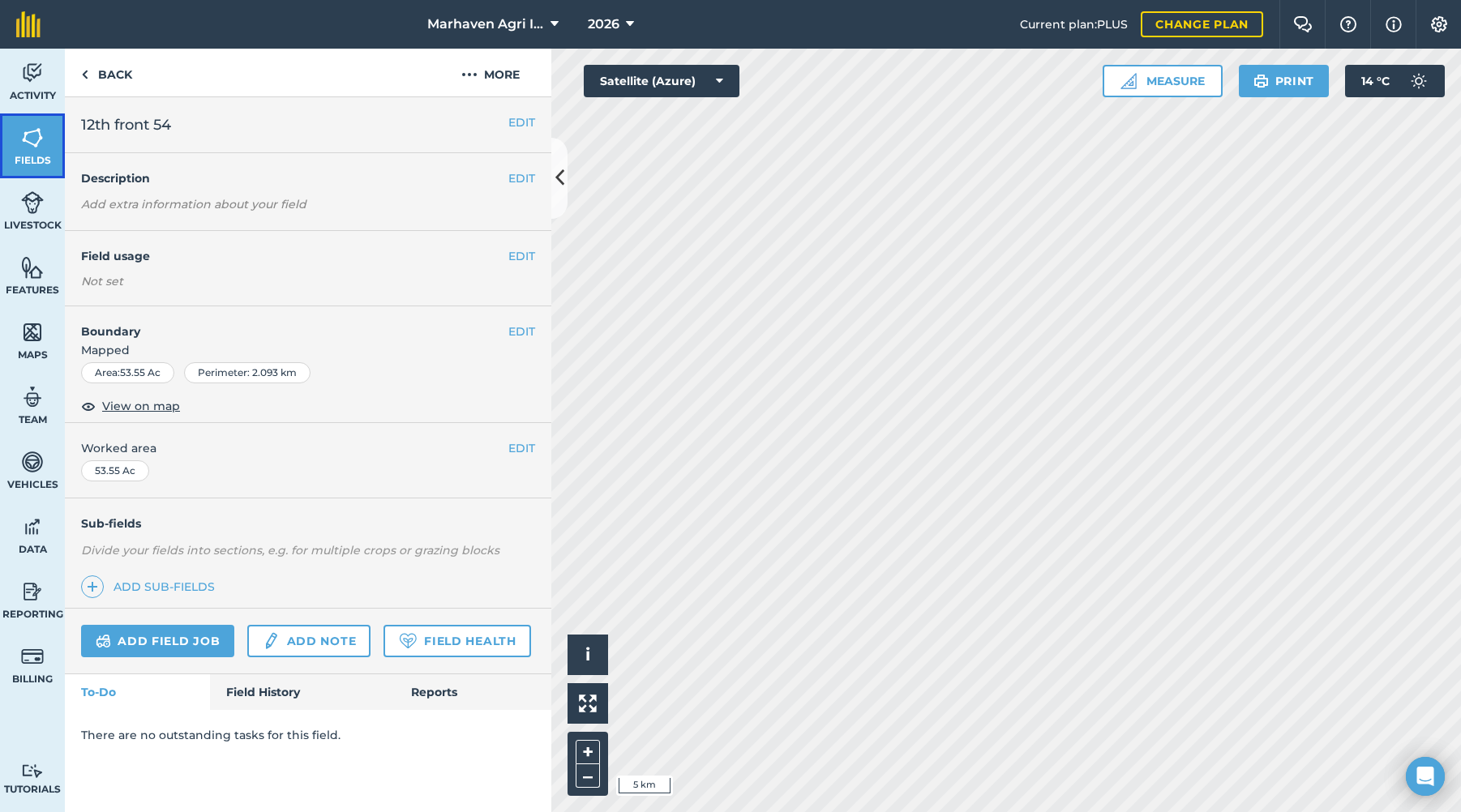
click at [33, 150] on link "Fields" at bounding box center [32, 145] width 65 height 65
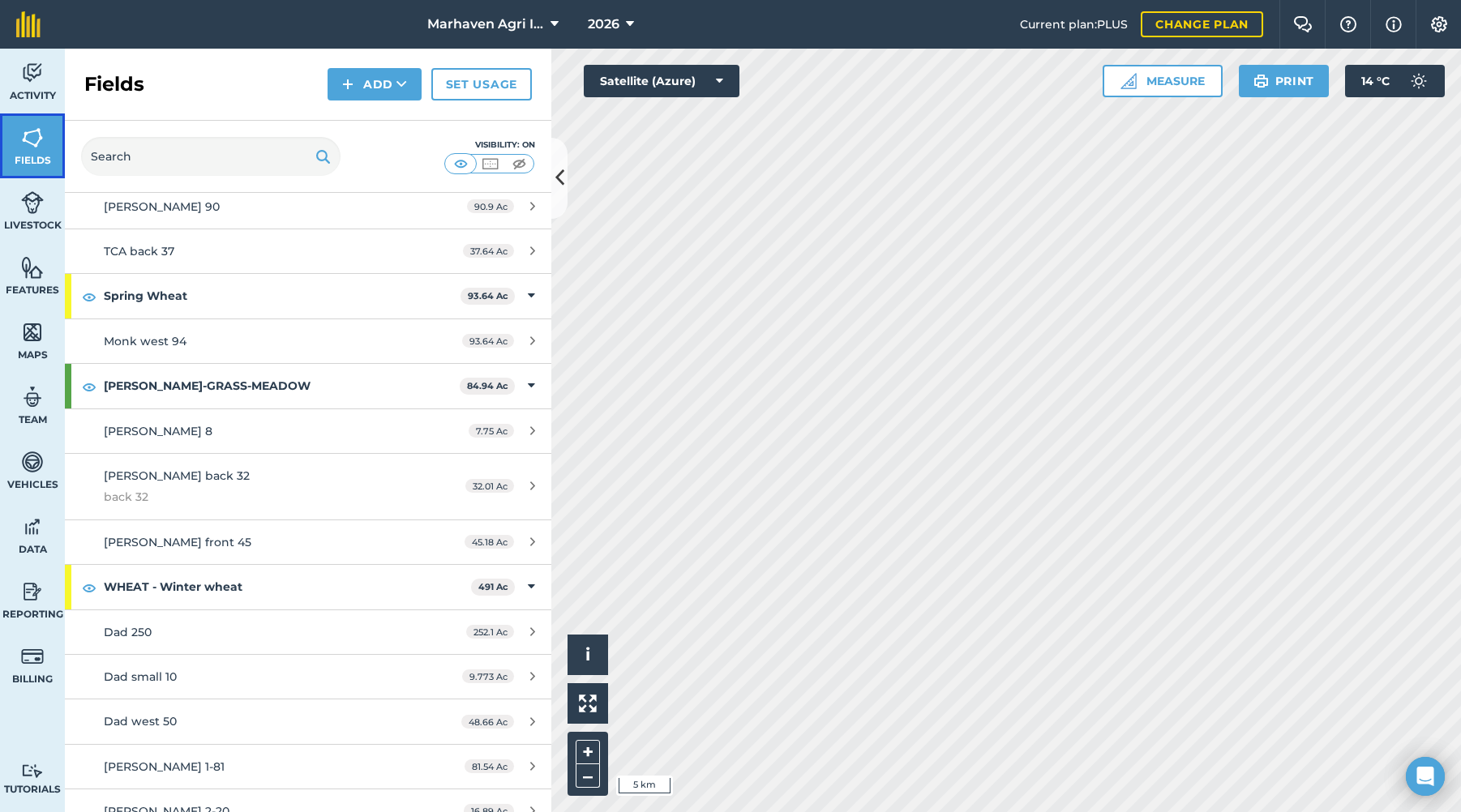
scroll to position [1541, 0]
click at [636, 19] on button "2026" at bounding box center [610, 24] width 59 height 48
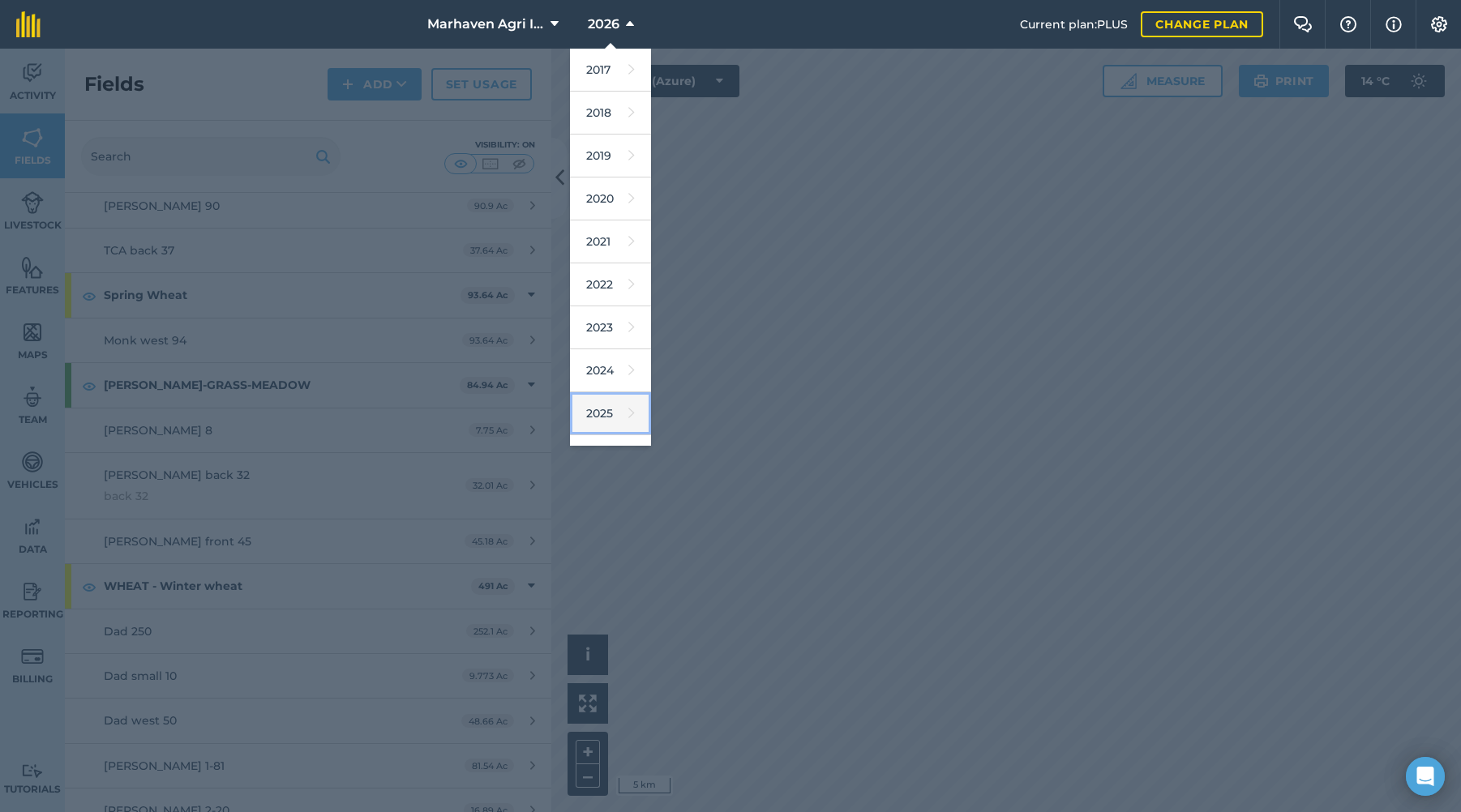
click at [600, 409] on link "2025" at bounding box center [610, 413] width 81 height 43
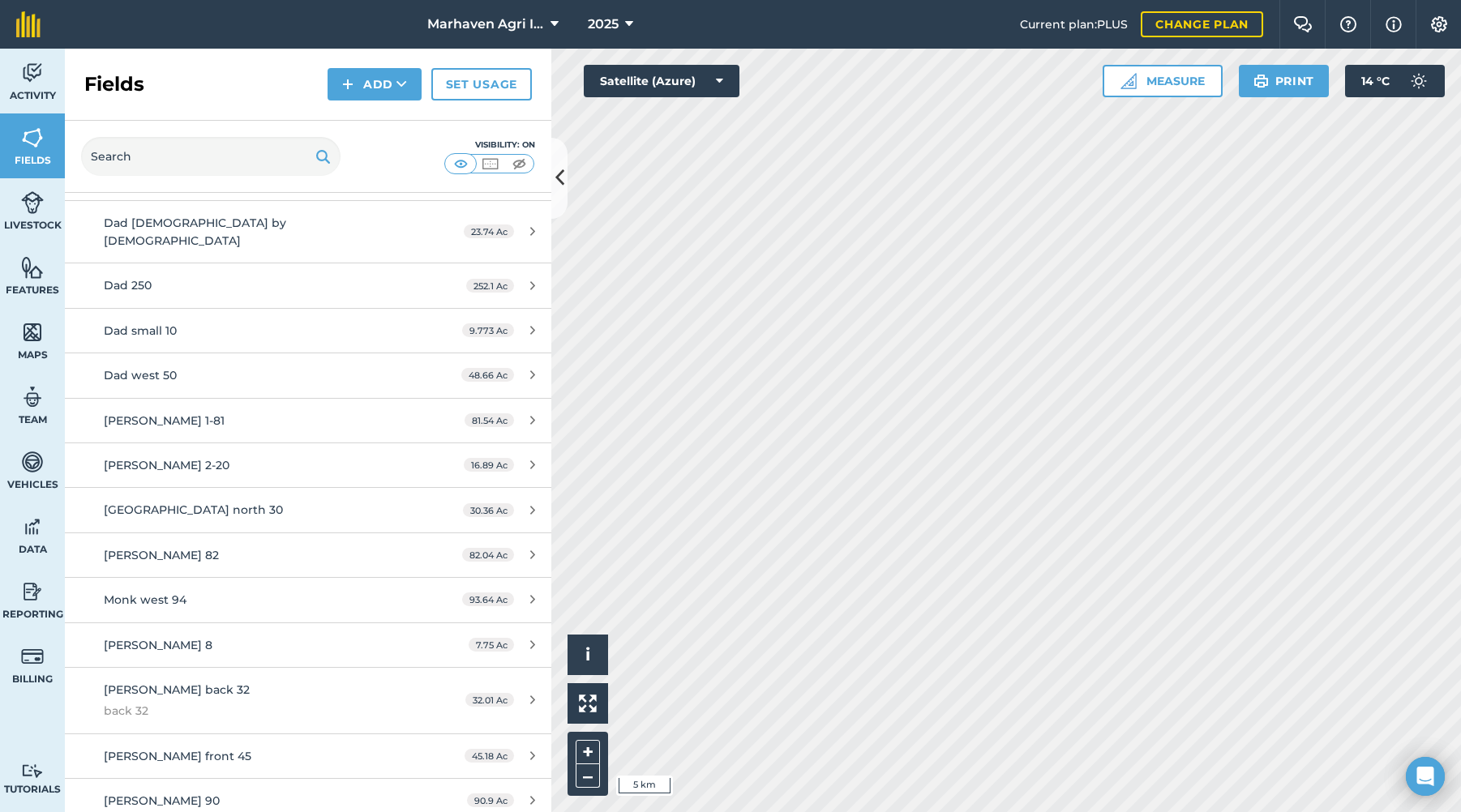
scroll to position [973, 0]
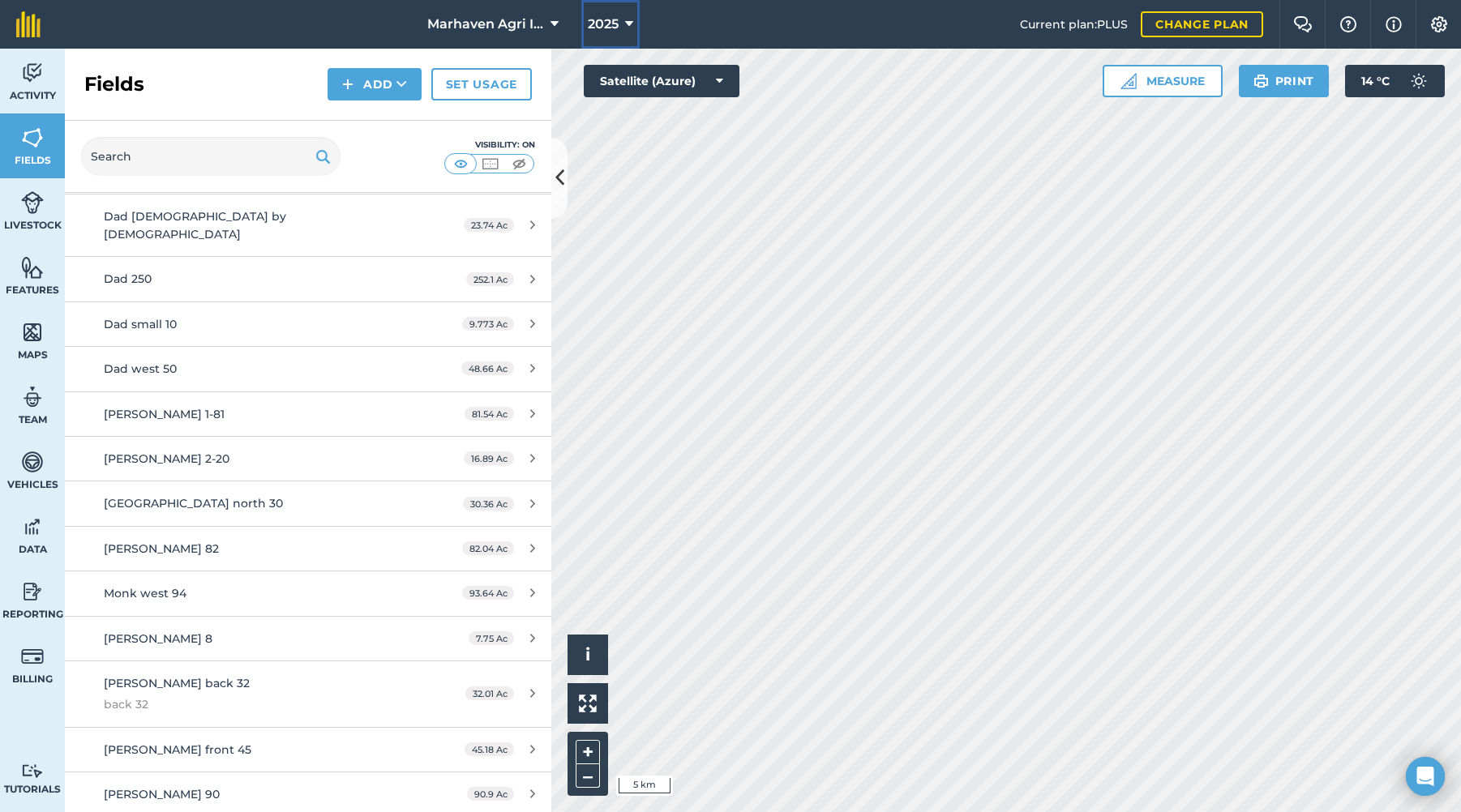
click at [631, 22] on icon at bounding box center [629, 24] width 8 height 19
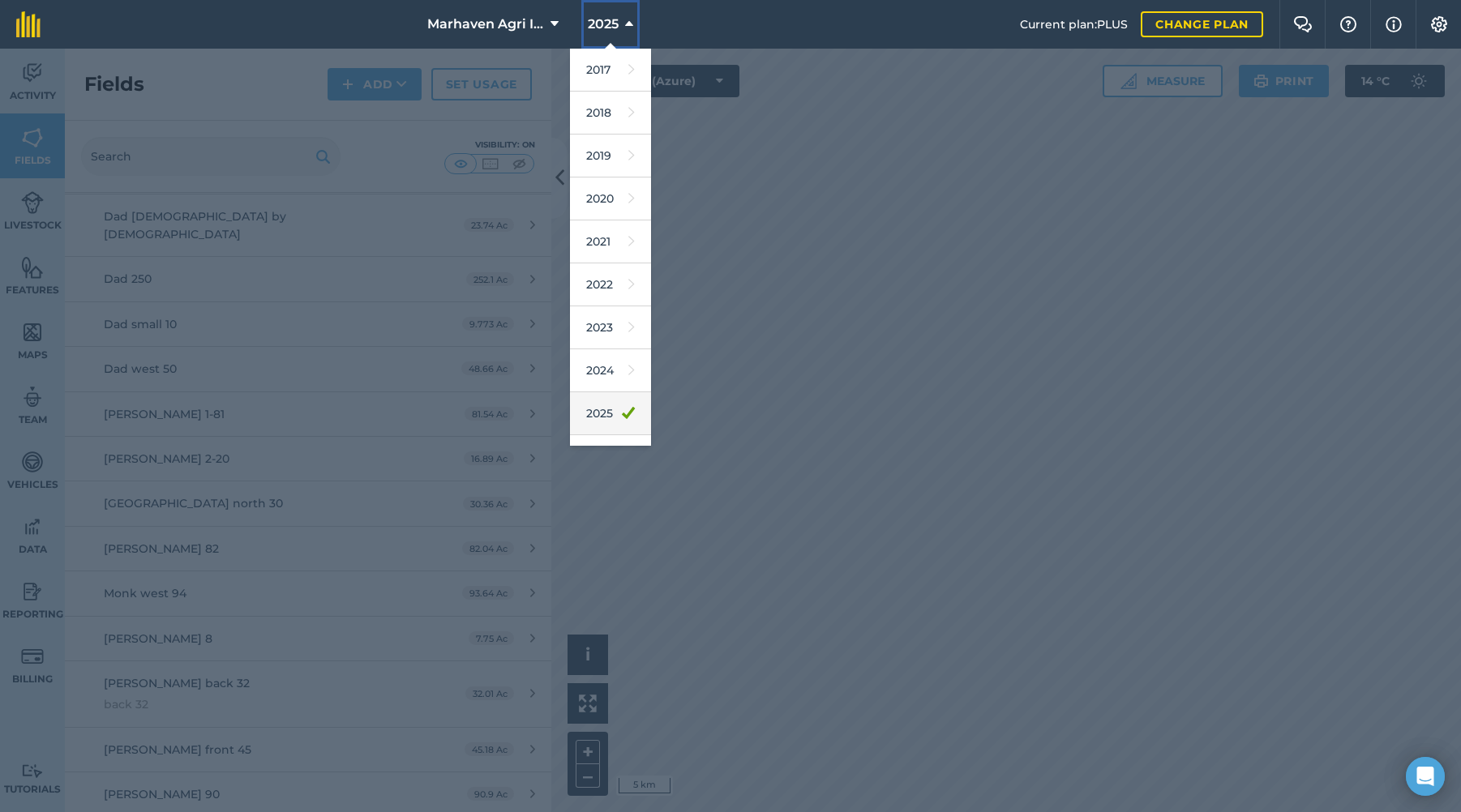
scroll to position [76, 0]
click at [593, 381] on link "2026" at bounding box center [610, 381] width 81 height 43
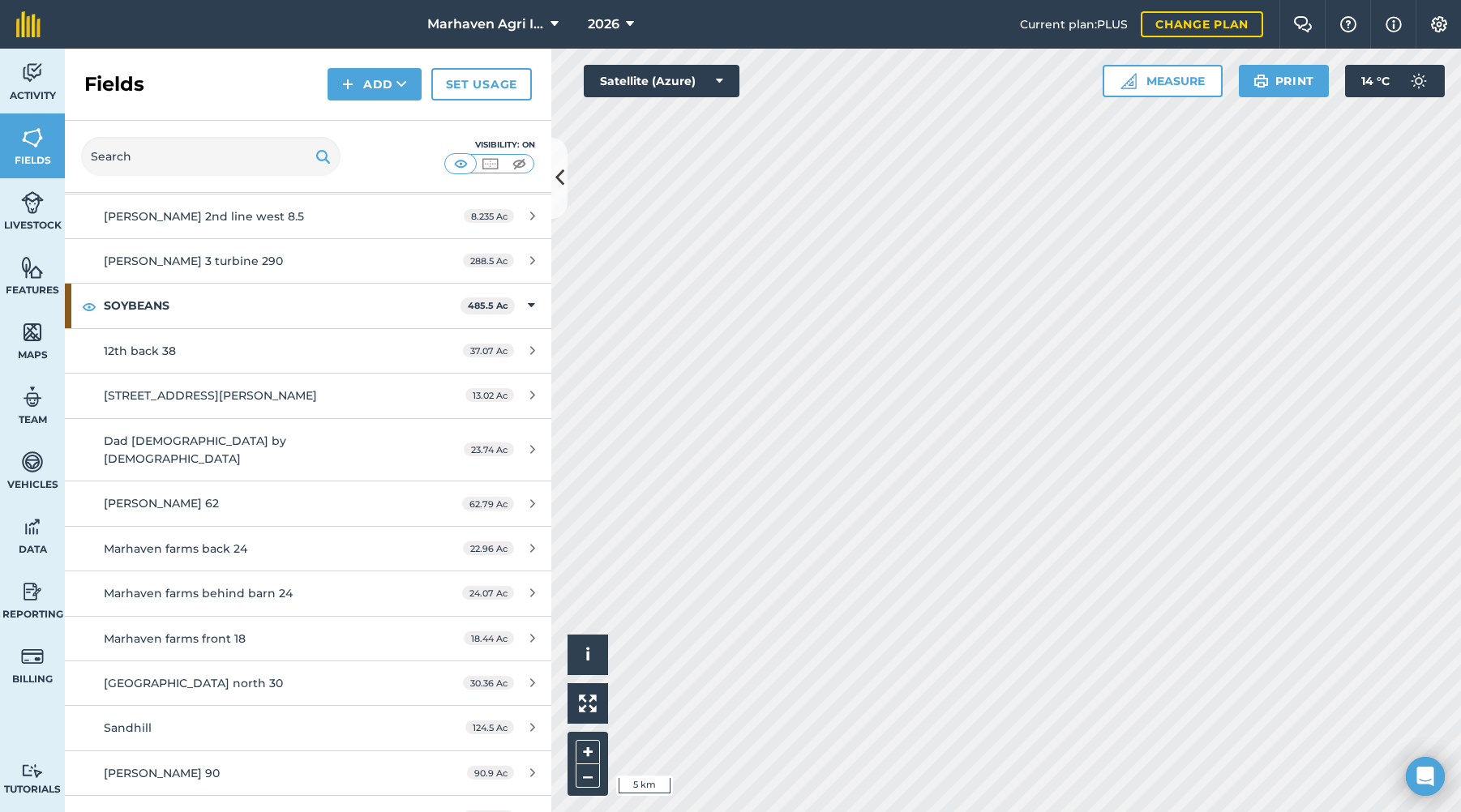
scroll to position [1198, 0]
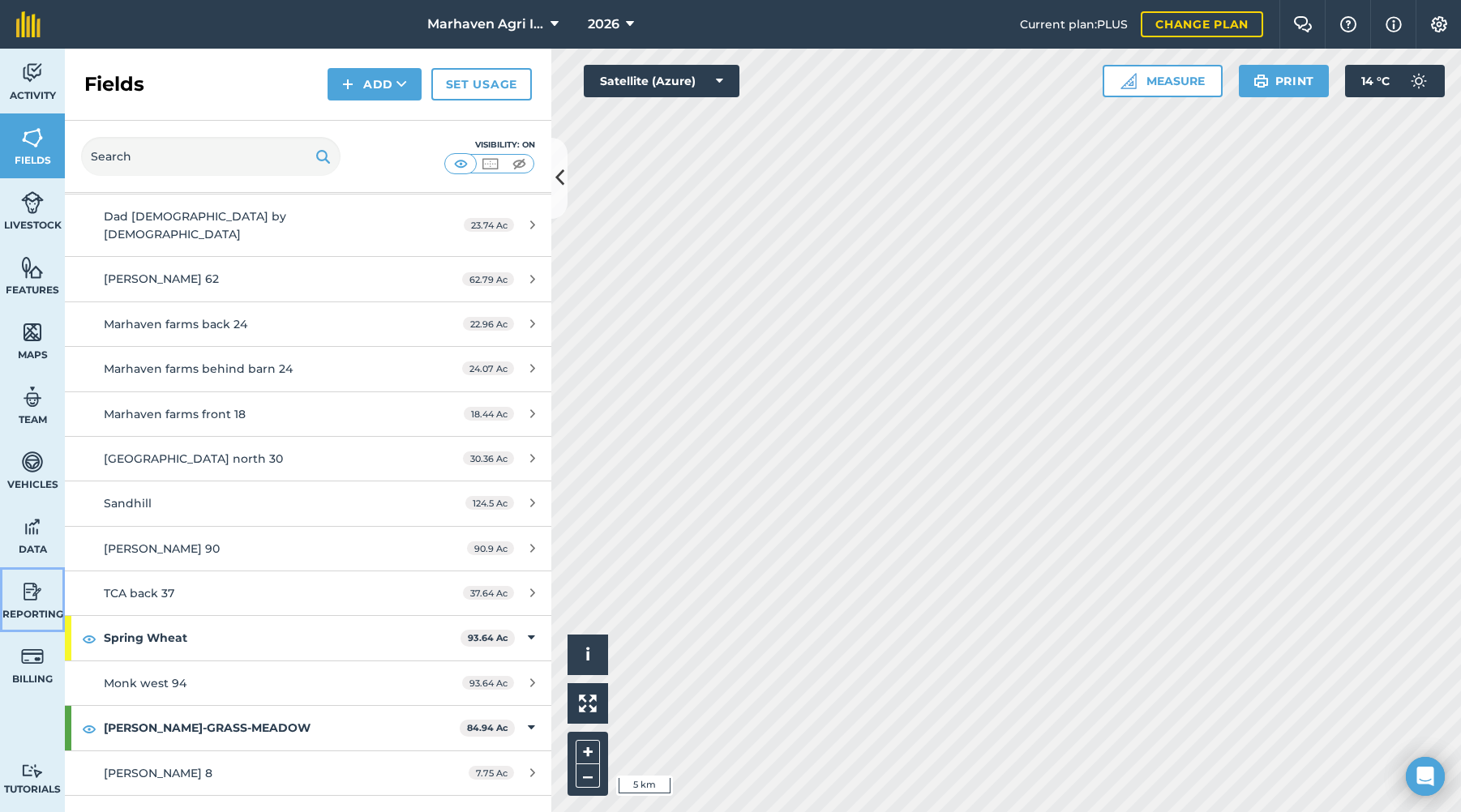
click at [30, 599] on img at bounding box center [32, 591] width 23 height 25
